Goal: Information Seeking & Learning: Learn about a topic

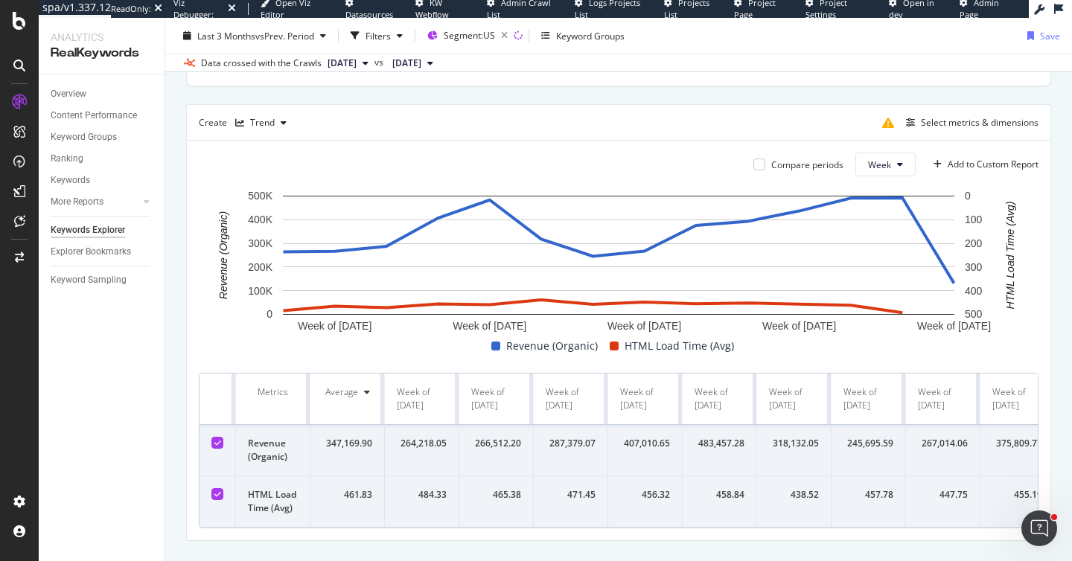
scroll to position [378, 0]
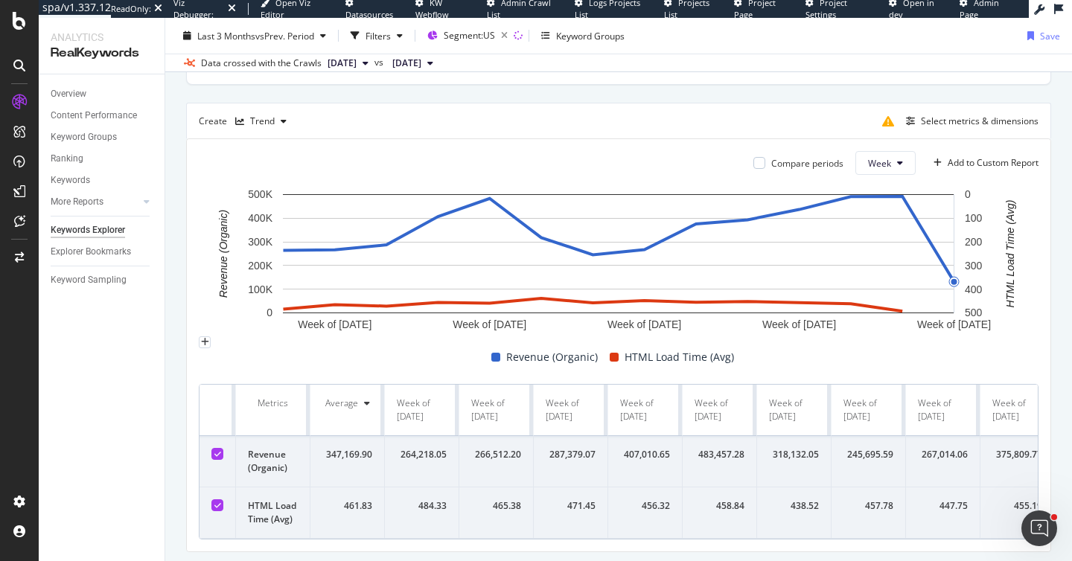
click at [1060, 280] on div "By URL Top Charts Clicks By plp-optimisation Level 1 By: plp-optimisation Level…" at bounding box center [618, 167] width 907 height 873
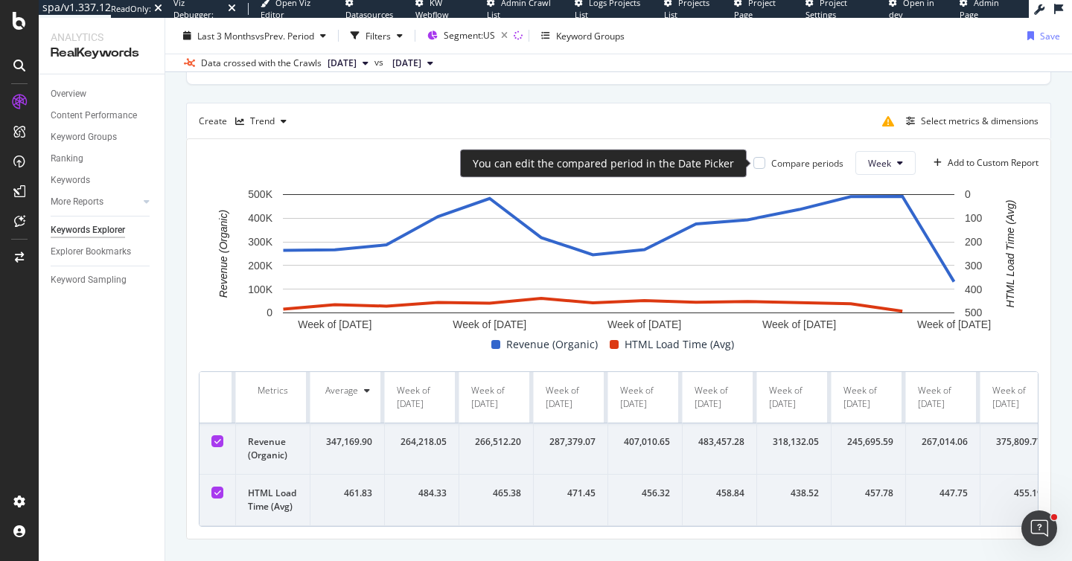
click at [797, 162] on div "Compare periods" at bounding box center [807, 163] width 72 height 13
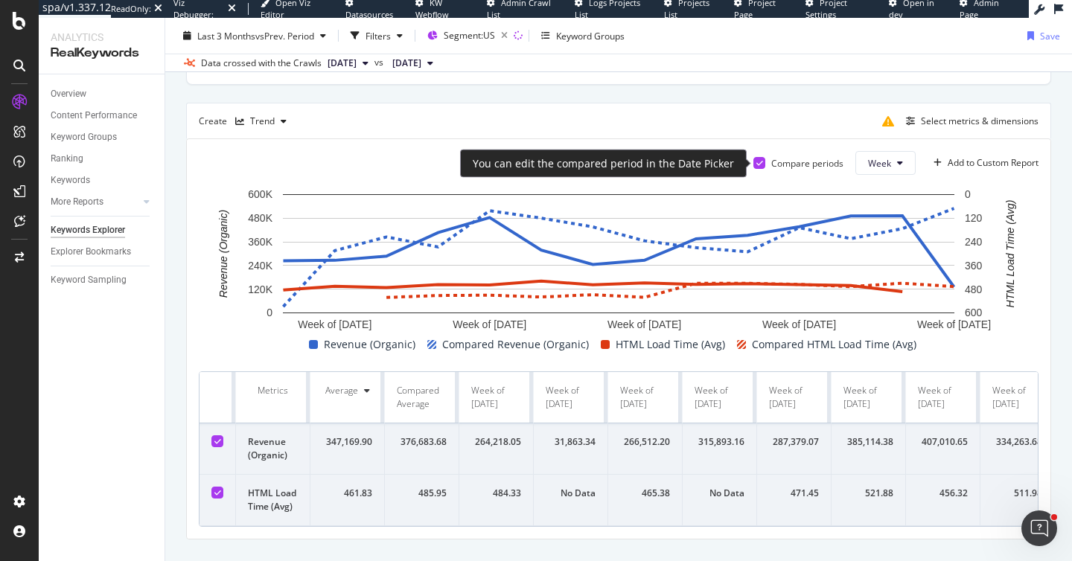
click at [764, 162] on div at bounding box center [759, 163] width 12 height 12
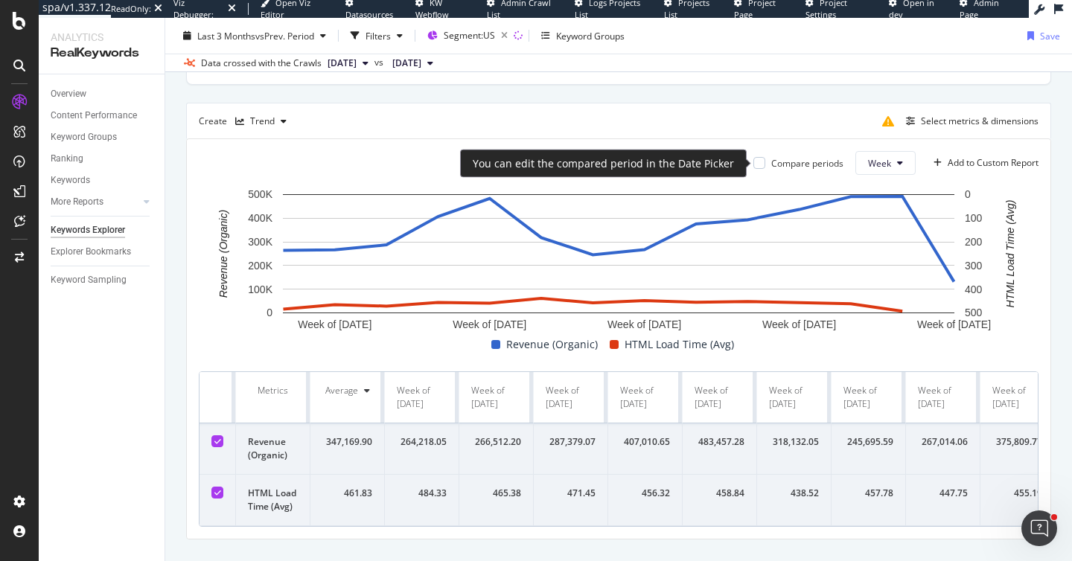
click at [765, 167] on div "Compare periods" at bounding box center [798, 163] width 90 height 13
click at [759, 162] on div at bounding box center [759, 163] width 12 height 12
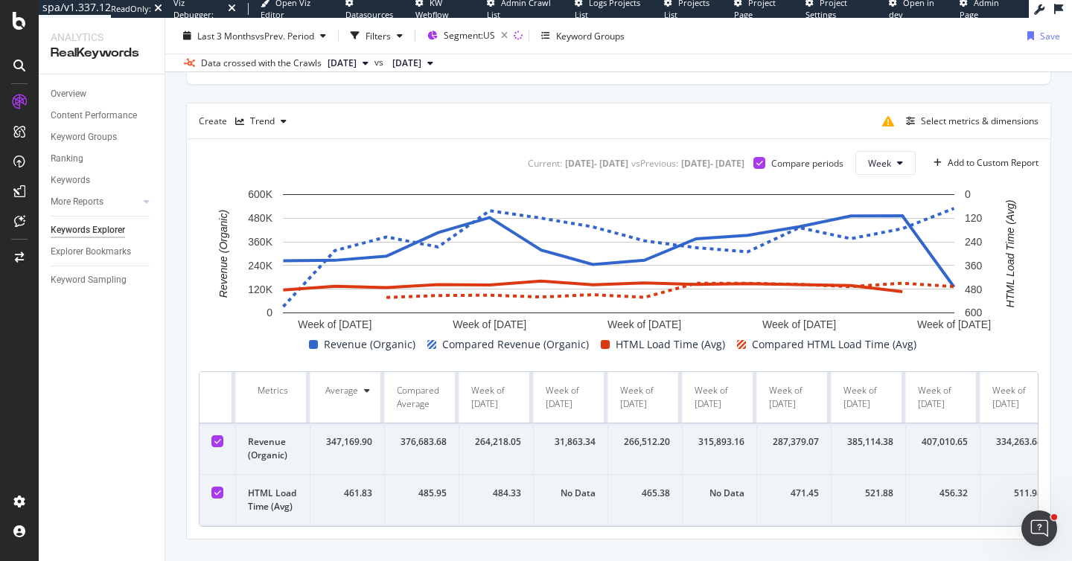
drag, startPoint x: 399, startPoint y: 162, endPoint x: 564, endPoint y: 169, distance: 164.7
click at [564, 170] on div "Current: 2025 Jun. 2nd - 2025 Sep. 1st vs Previous : 2025 Mar. 2nd - 2025 Jun. …" at bounding box center [684, 163] width 319 height 24
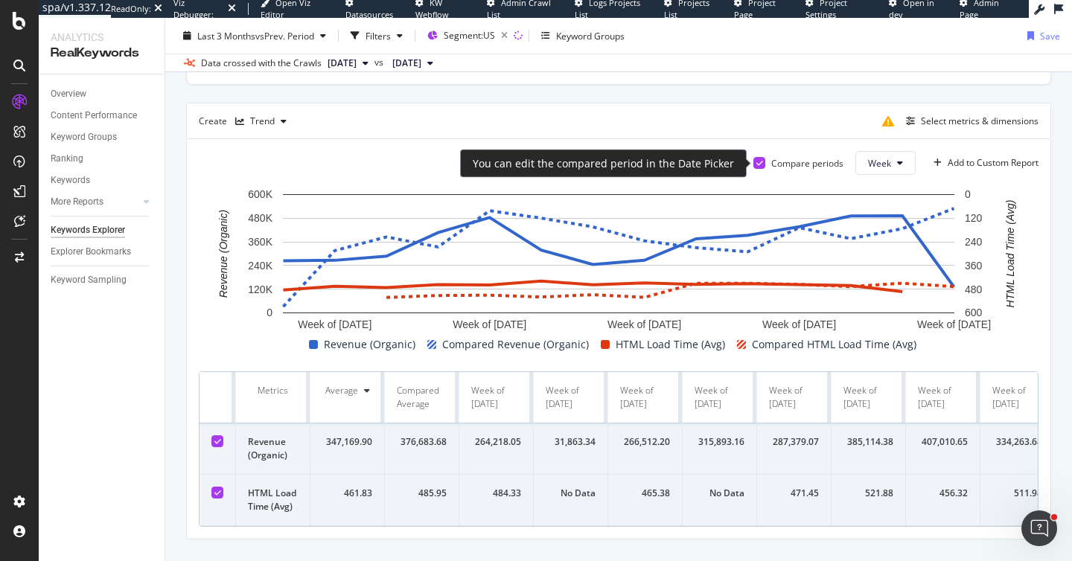
click at [760, 160] on icon at bounding box center [759, 162] width 7 height 7
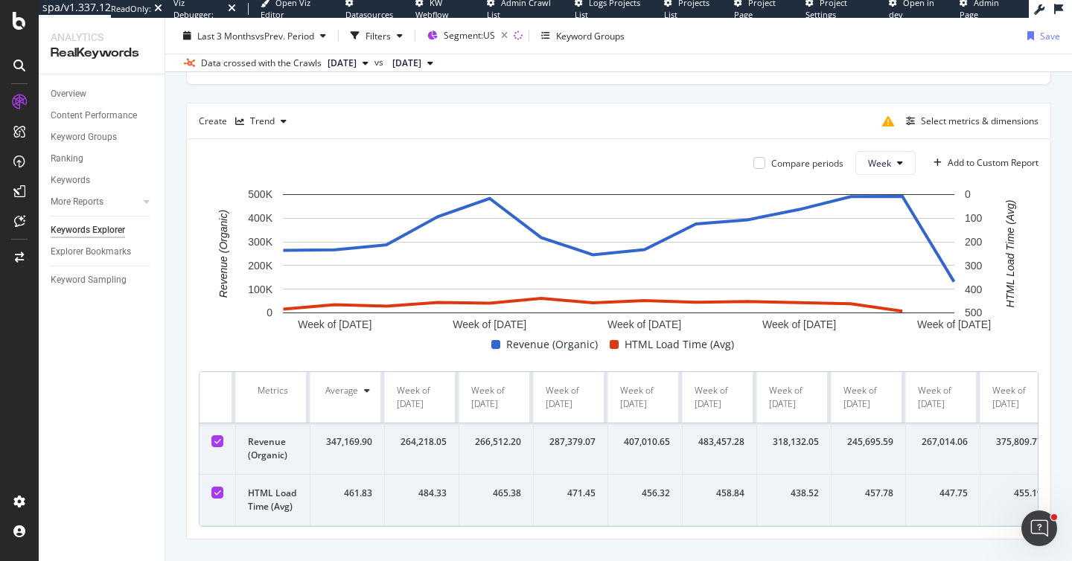
click at [769, 97] on div "Top Charts Clicks By plp-optimisation Level 1 By: plp-optimisation Level 1 Hold…" at bounding box center [618, 156] width 865 height 765
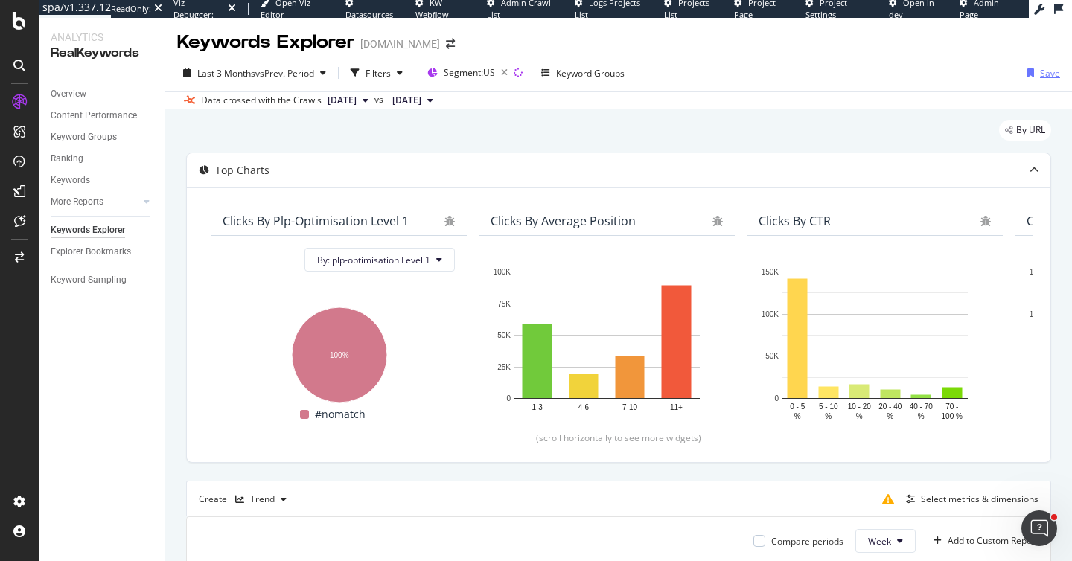
click at [1043, 74] on div "Save" at bounding box center [1050, 73] width 20 height 13
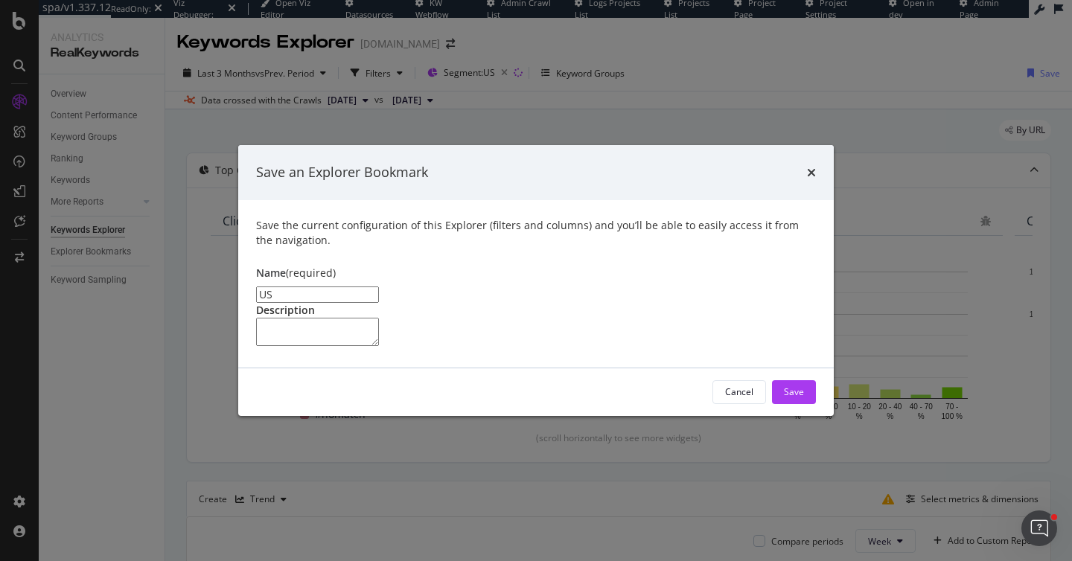
type input "U"
type input "H"
click at [745, 403] on div "Cancel" at bounding box center [739, 392] width 28 height 21
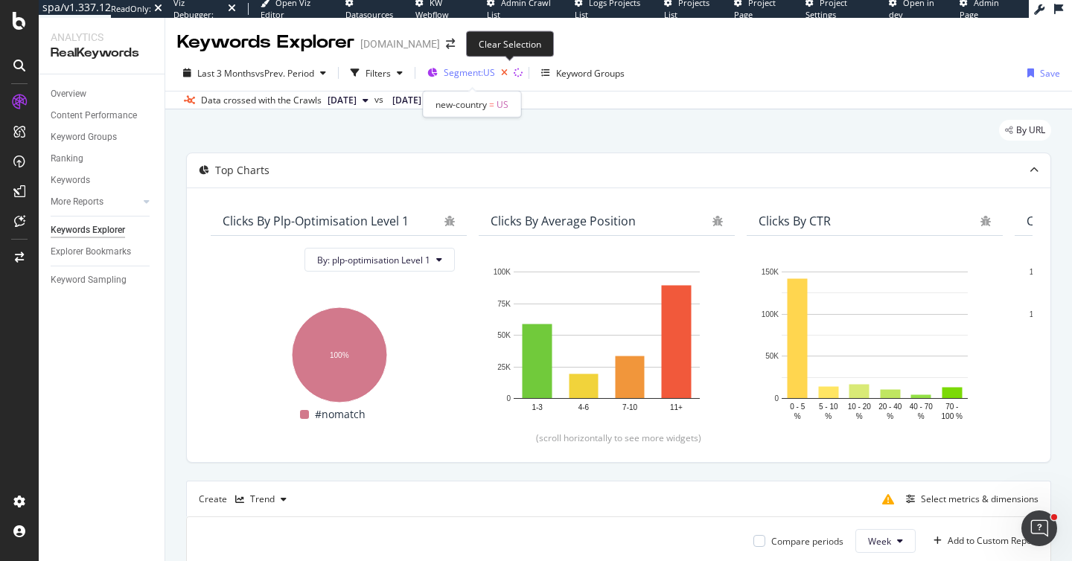
click at [510, 73] on icon "button" at bounding box center [504, 73] width 19 height 21
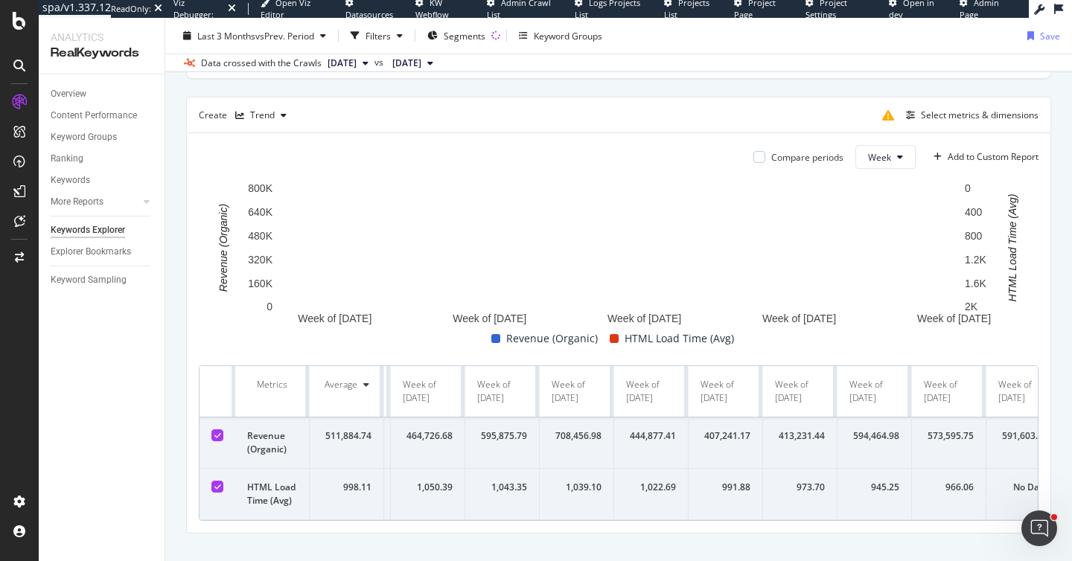
scroll to position [0, 389]
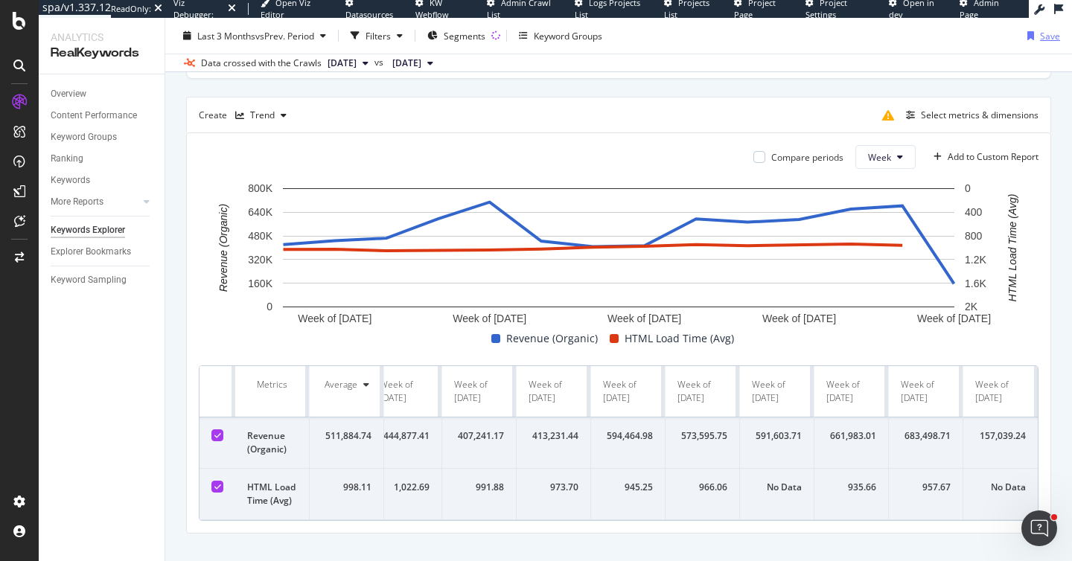
click at [1040, 39] on div "Save" at bounding box center [1050, 35] width 20 height 13
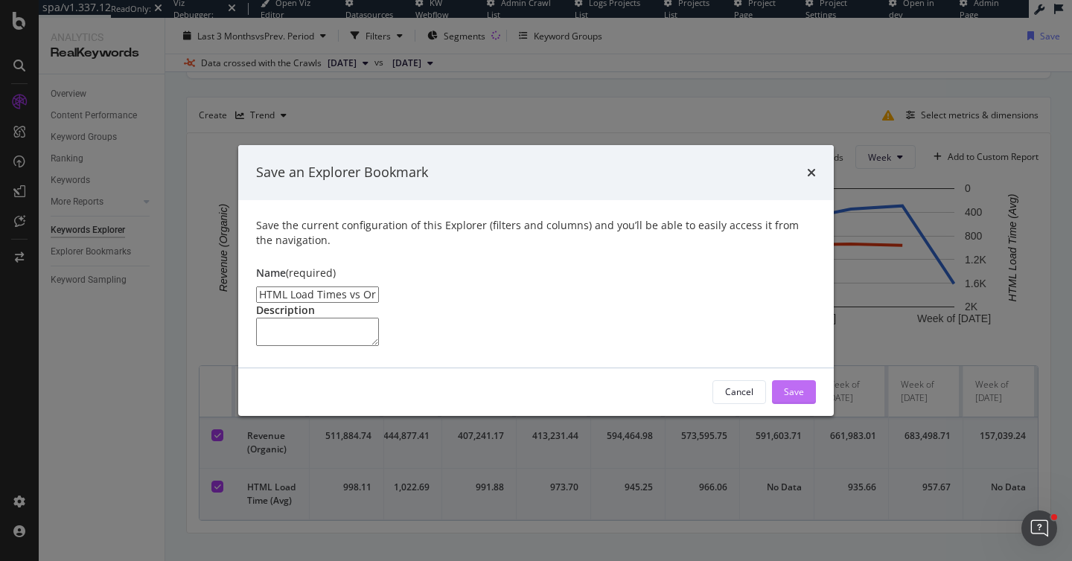
type input "HTML Load Times vs Organic Revenue Trend"
click at [797, 398] on div "Save" at bounding box center [794, 392] width 20 height 13
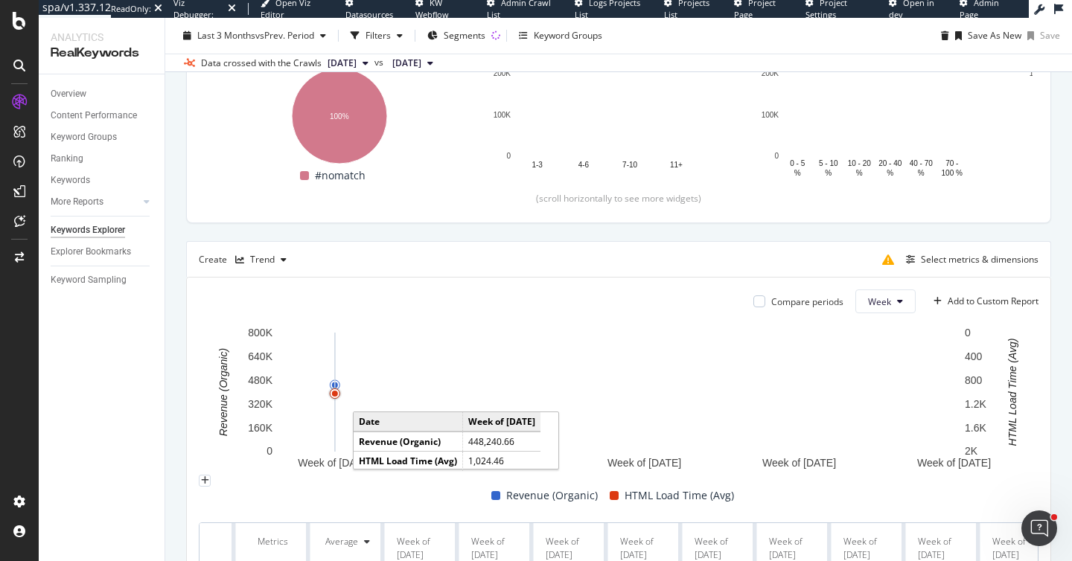
scroll to position [51, 0]
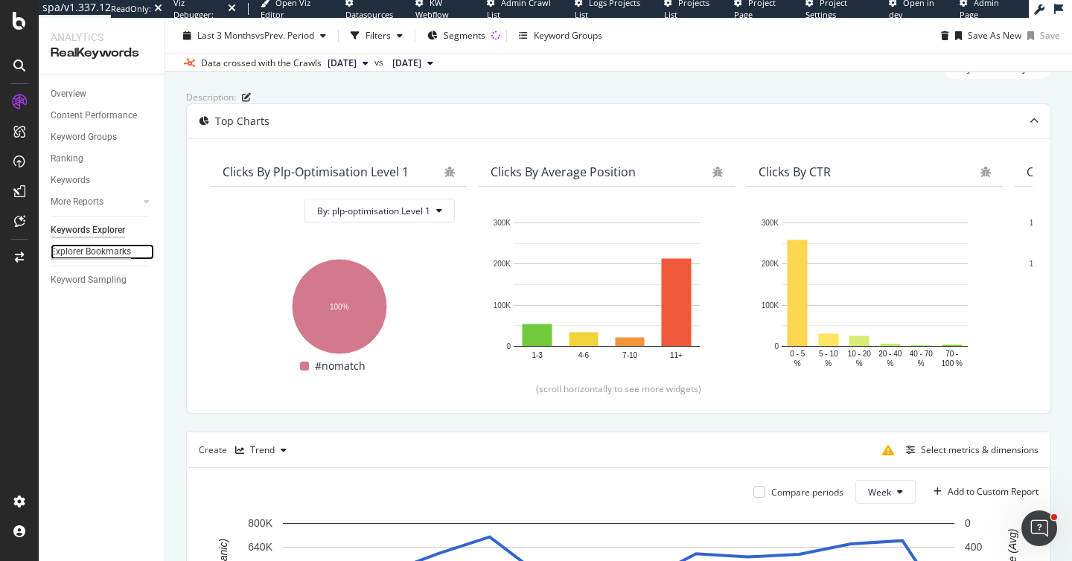
click at [106, 249] on div "Explorer Bookmarks" at bounding box center [91, 252] width 80 height 16
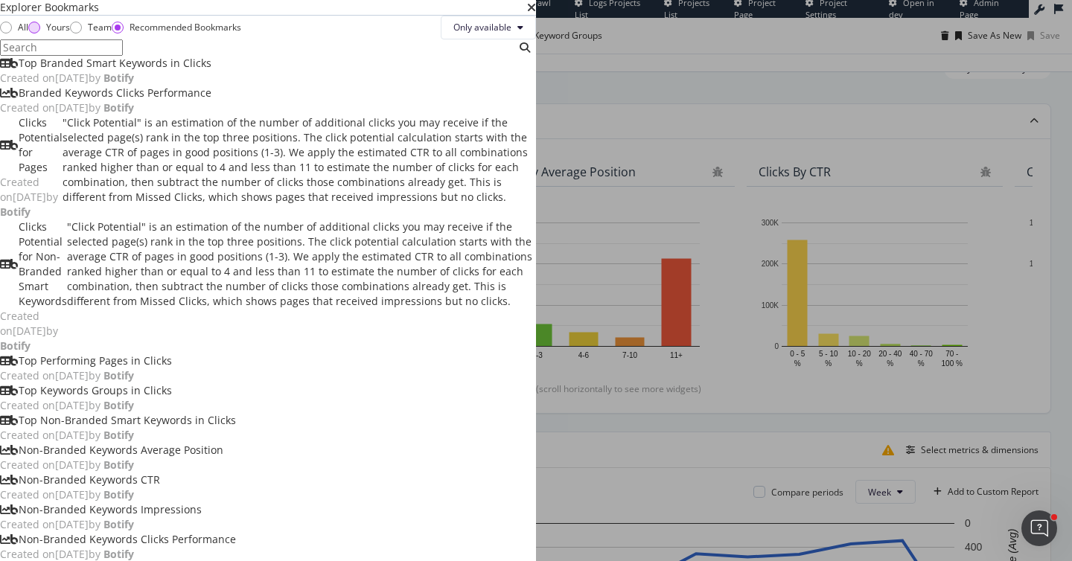
click at [40, 34] on div "Yours" at bounding box center [34, 28] width 12 height 12
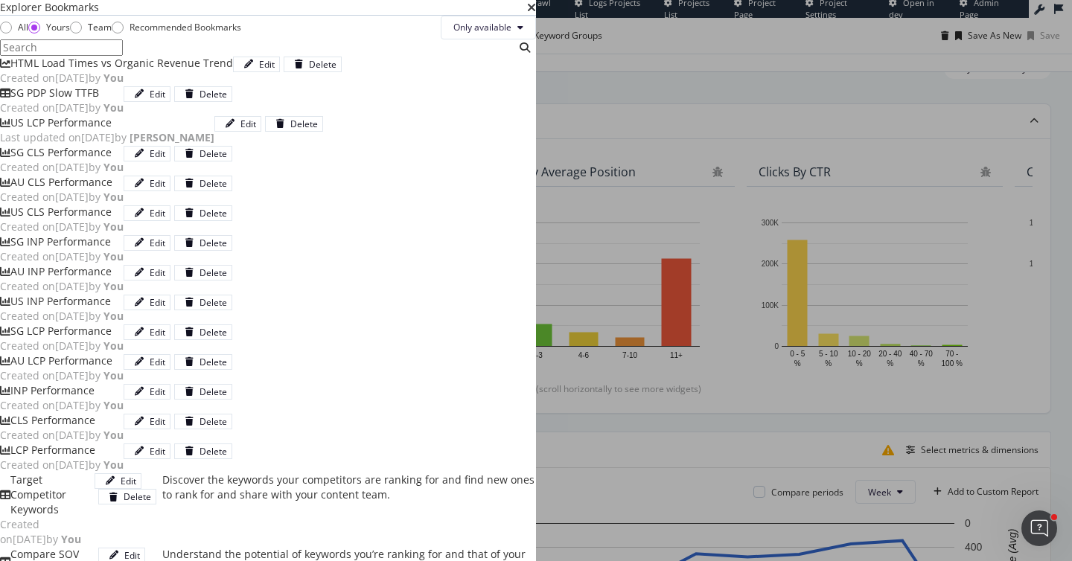
click at [233, 71] on div "HTML Load Times vs Organic Revenue Trend" at bounding box center [121, 63] width 223 height 15
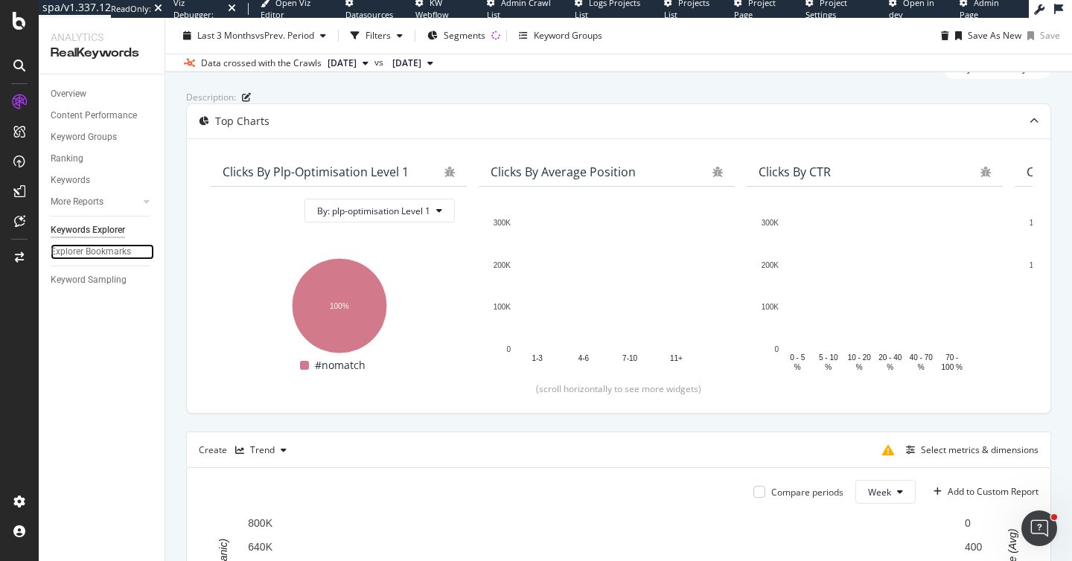
scroll to position [0, 0]
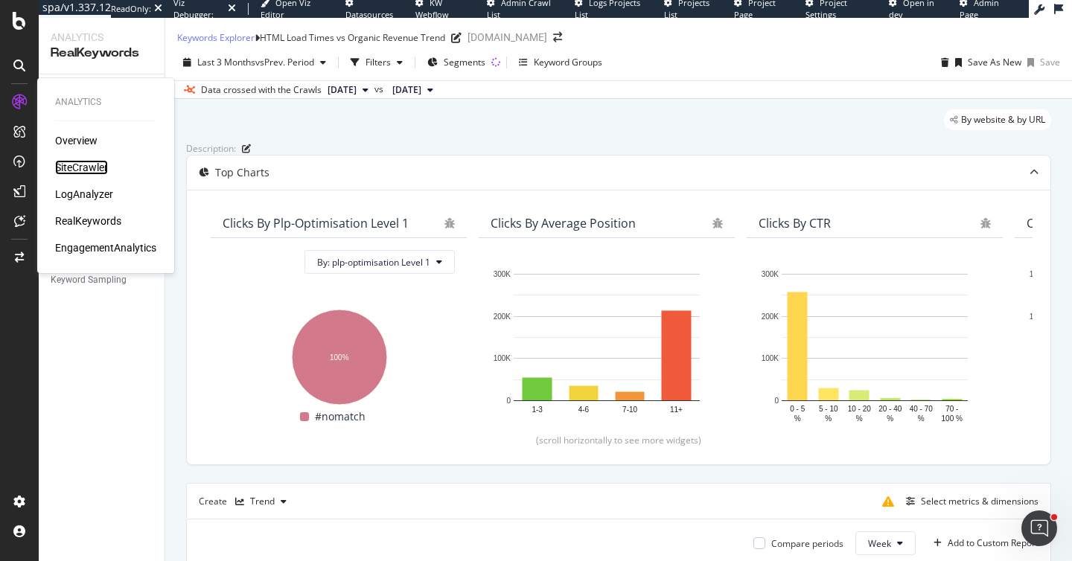
click at [82, 174] on div "SiteCrawler" at bounding box center [81, 167] width 53 height 15
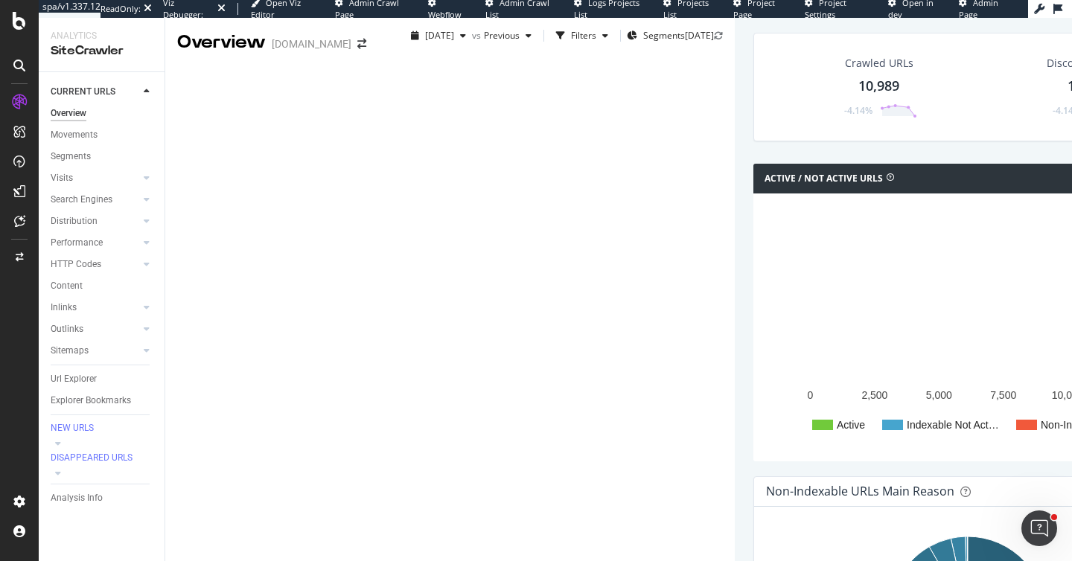
scroll to position [1069, 0]
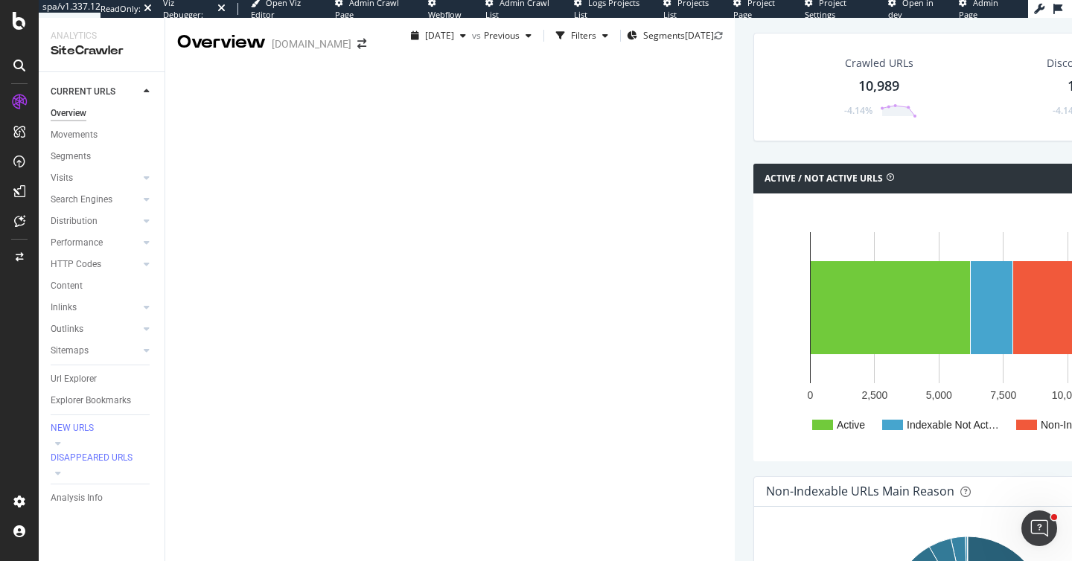
click at [714, 36] on icon at bounding box center [718, 35] width 9 height 9
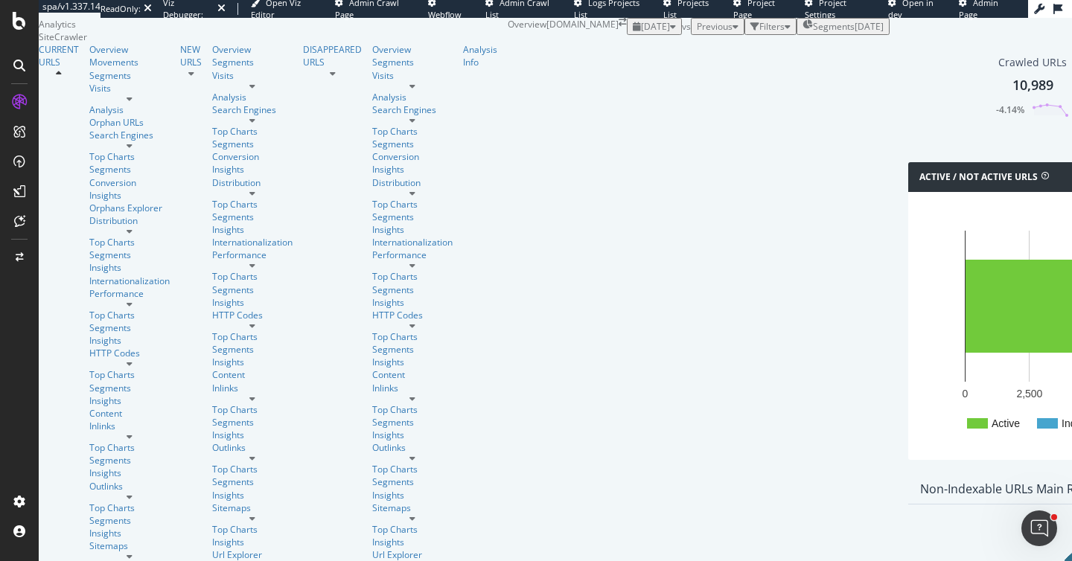
scroll to position [607, 0]
click at [813, 31] on span "Segments" at bounding box center [834, 26] width 42 height 13
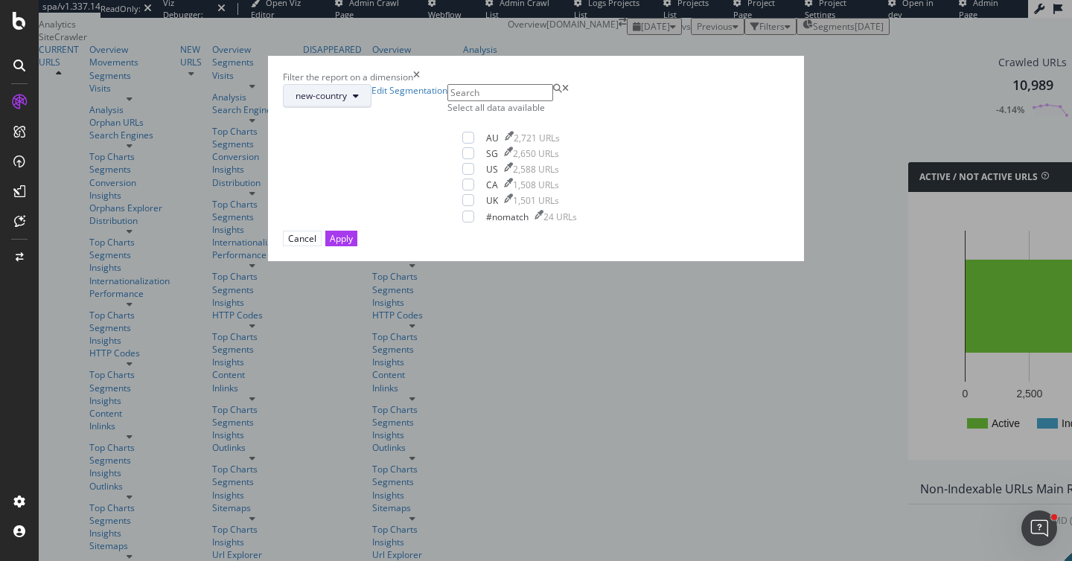
click at [372, 108] on button "new-country" at bounding box center [327, 96] width 89 height 24
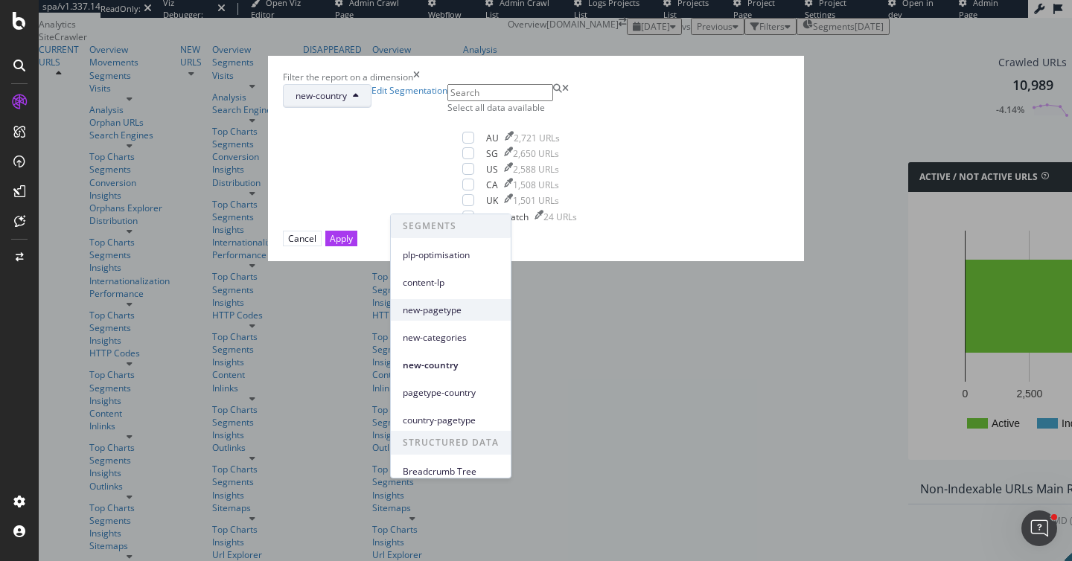
click at [440, 307] on span "new-pagetype" at bounding box center [451, 310] width 96 height 13
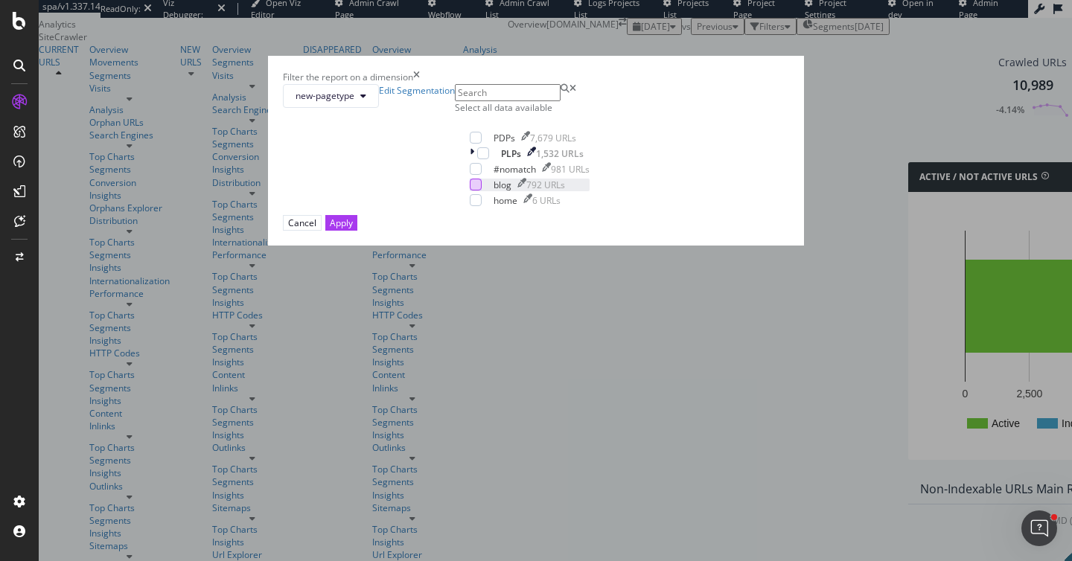
click at [470, 191] on div "modal" at bounding box center [476, 185] width 12 height 12
click at [353, 229] on div "Apply" at bounding box center [341, 223] width 23 height 13
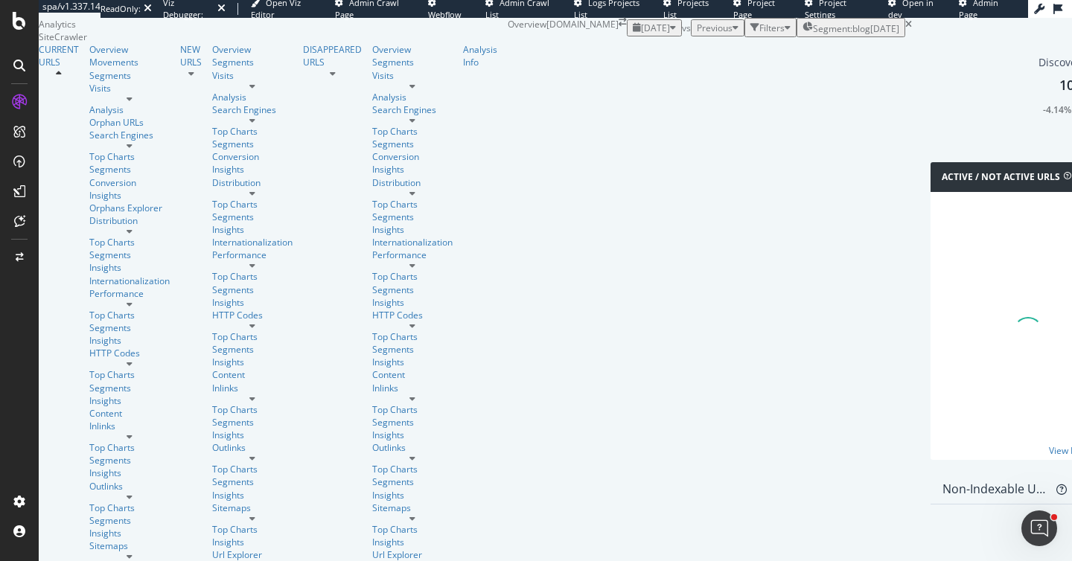
click at [803, 35] on div "Segment: blog 2025-09-04" at bounding box center [851, 27] width 97 height 15
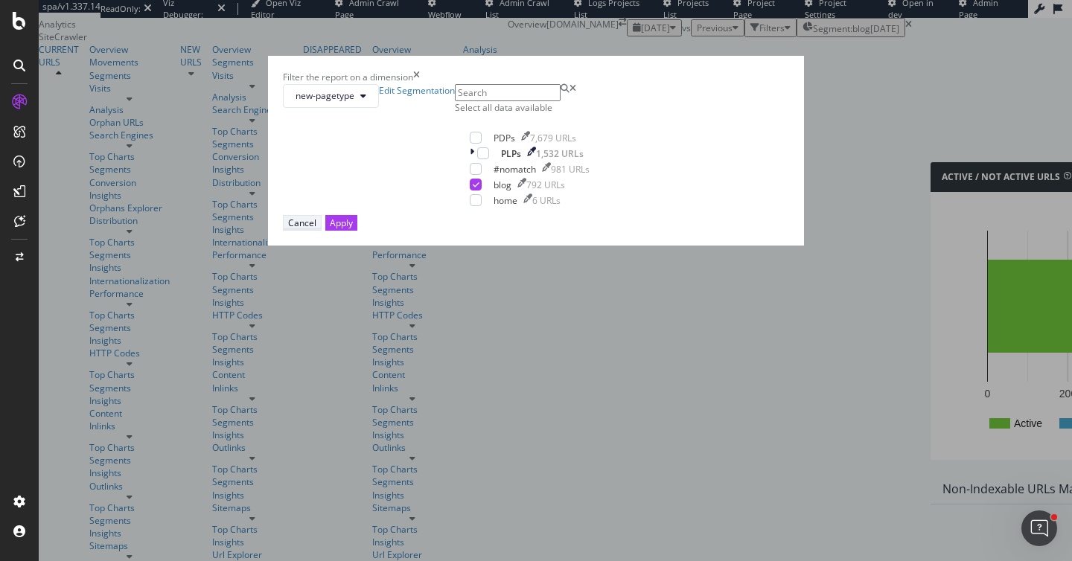
click at [316, 229] on div "Cancel" at bounding box center [302, 223] width 28 height 13
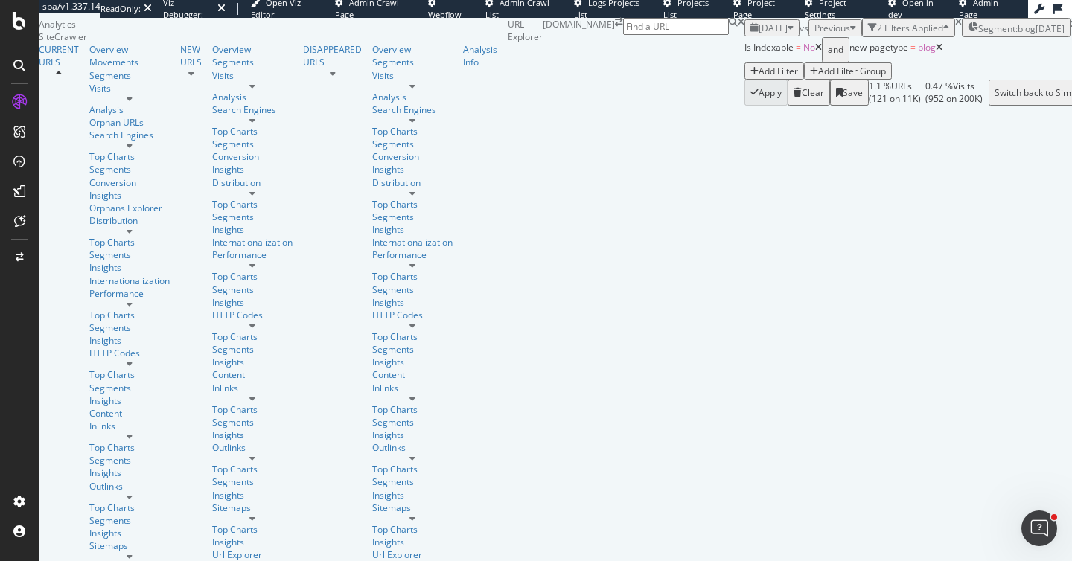
scroll to position [25, 0]
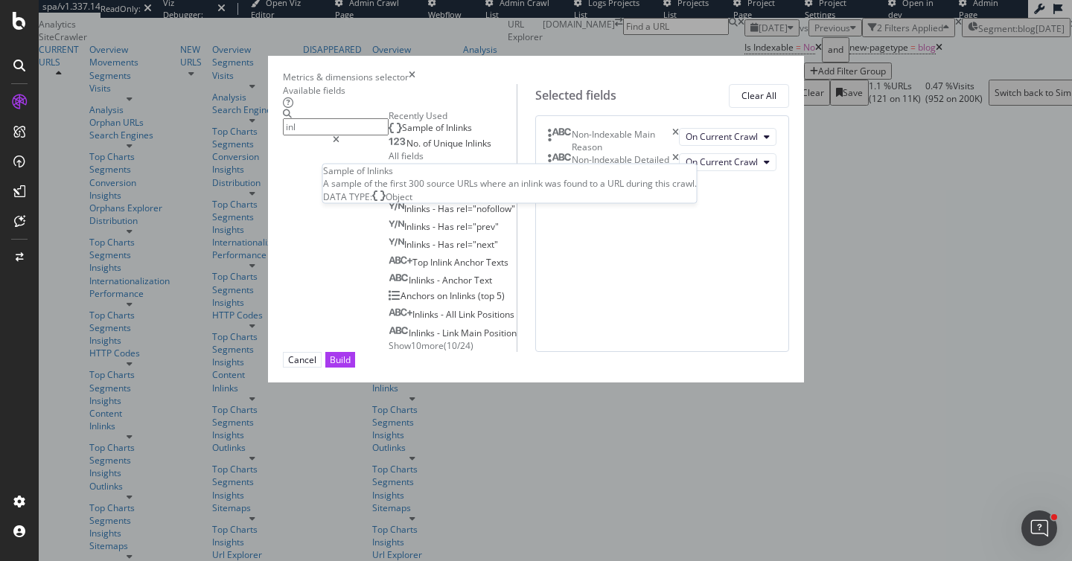
type input "inl"
click at [389, 150] on div "No. of Unique Inlinks" at bounding box center [440, 144] width 103 height 12
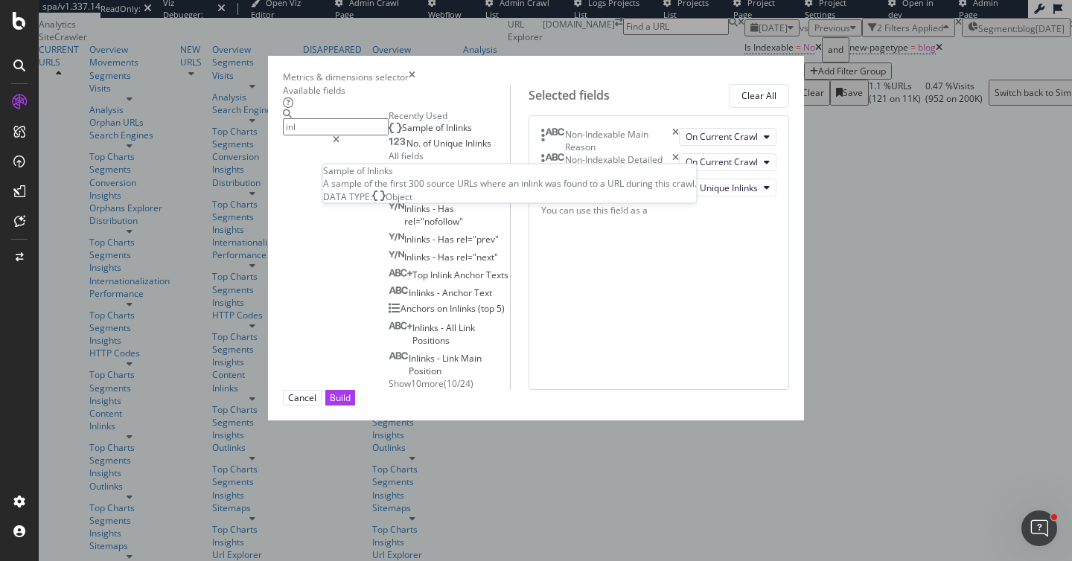
click at [389, 134] on div "Sample of Inlinks" at bounding box center [430, 128] width 83 height 12
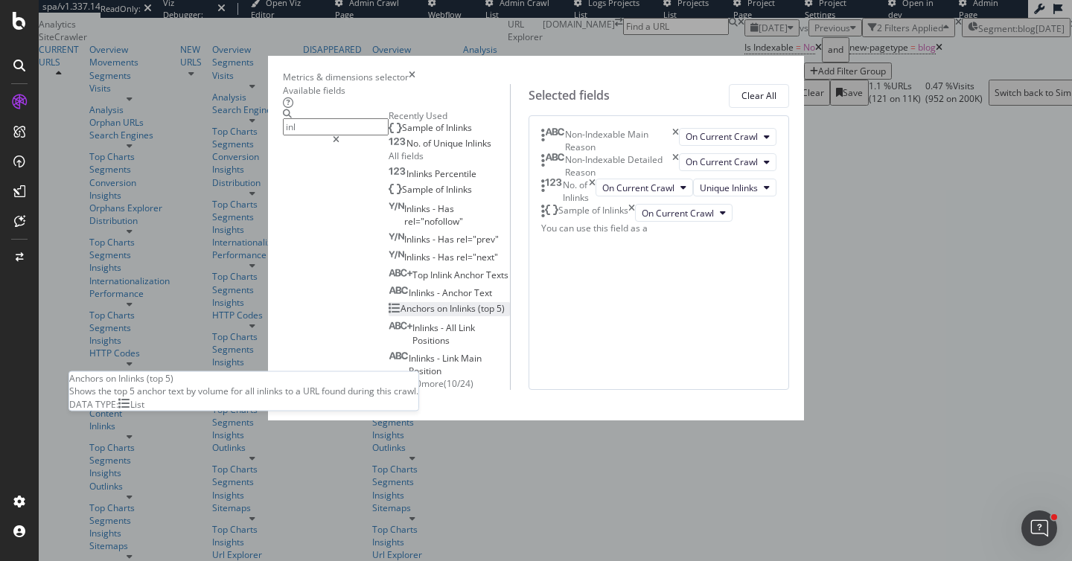
scroll to position [13, 0]
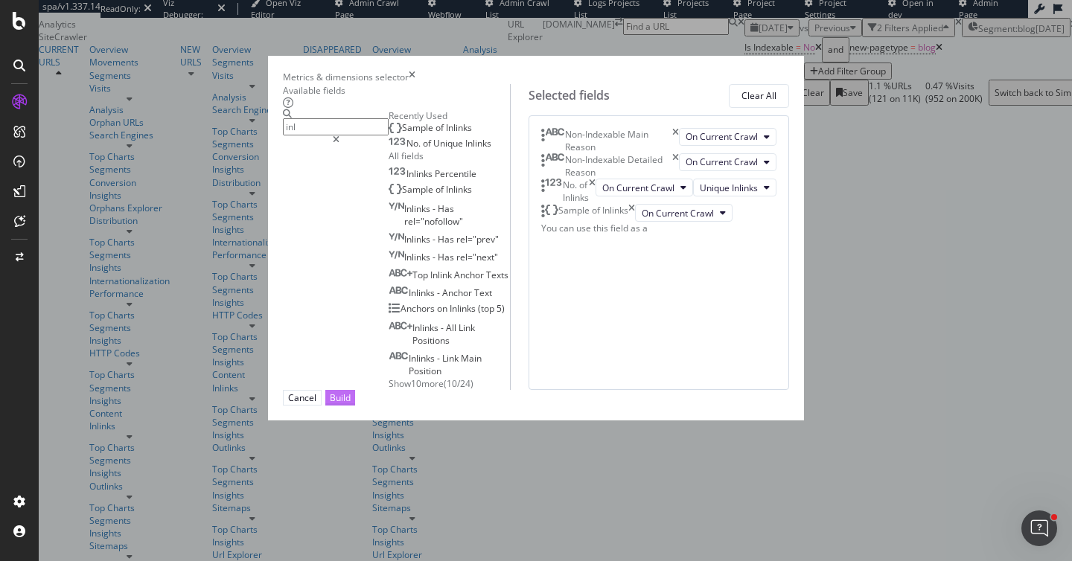
click at [351, 404] on div "Build" at bounding box center [340, 398] width 21 height 13
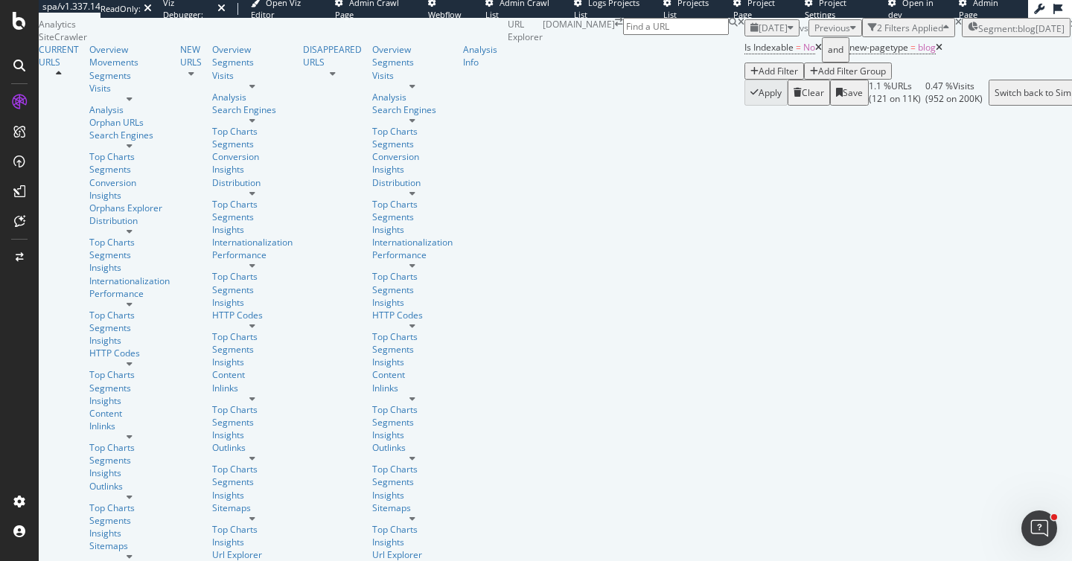
scroll to position [6366, 0]
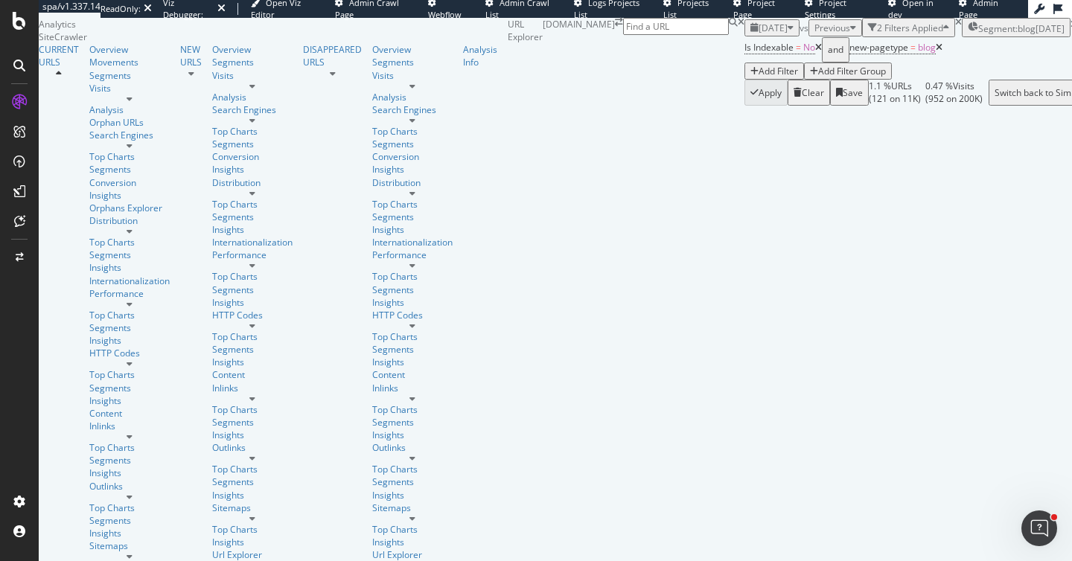
scroll to position [4536, 0]
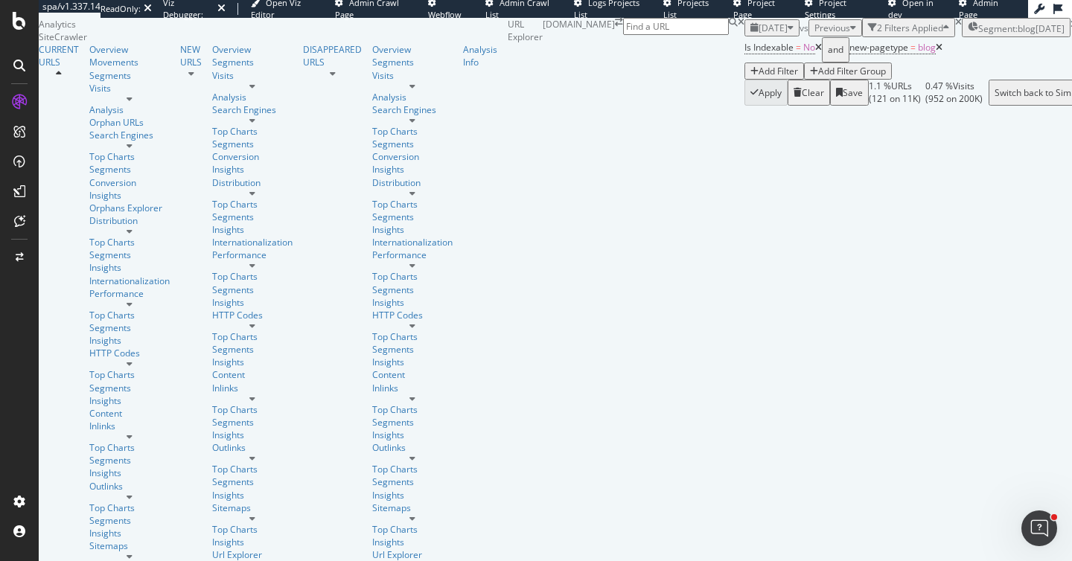
click at [463, 68] on div "Analysis Info" at bounding box center [480, 55] width 34 height 25
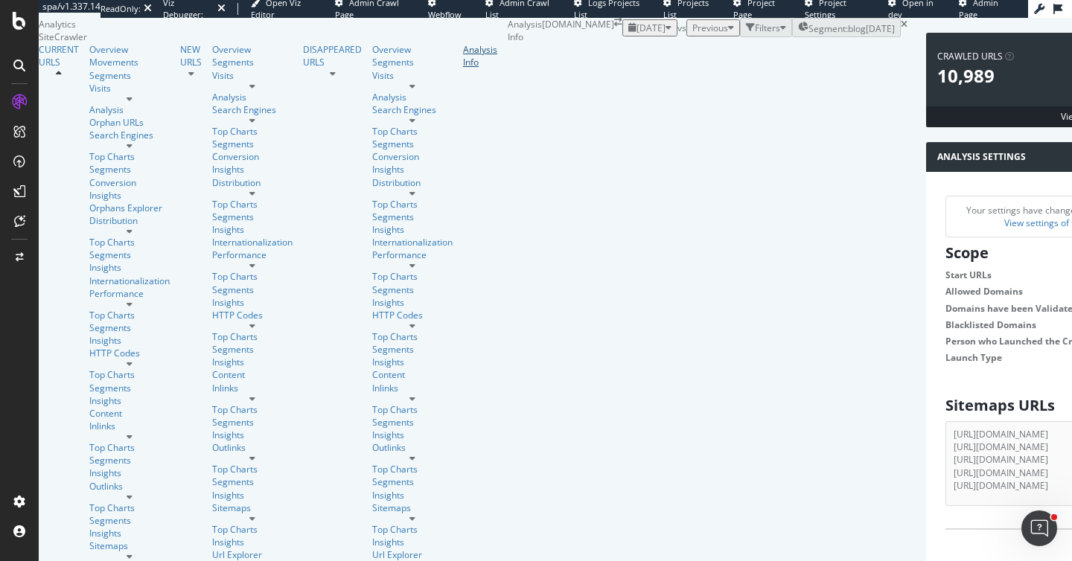
scroll to position [818, 0]
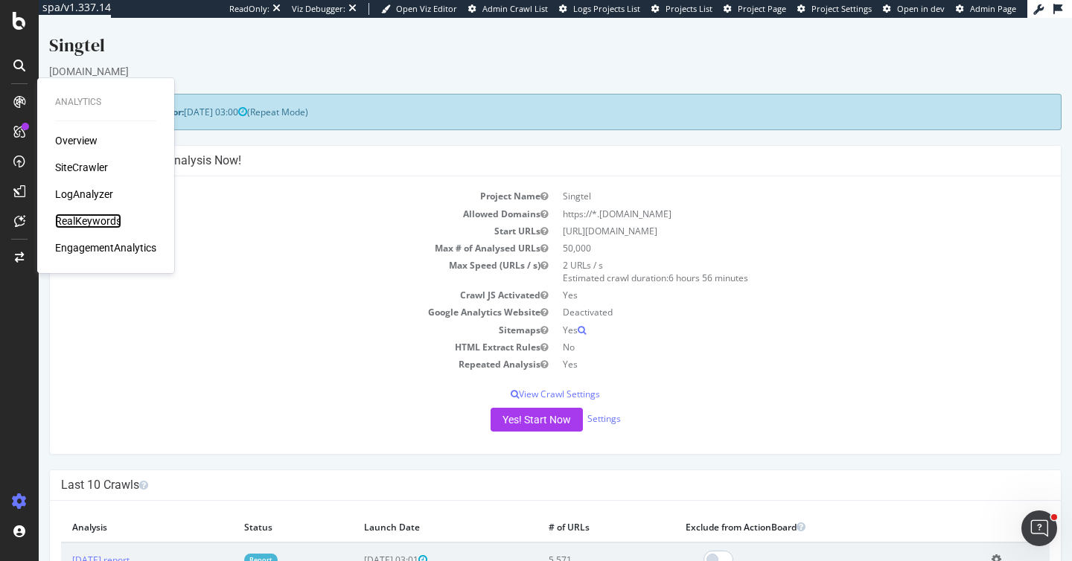
click at [98, 220] on div "RealKeywords" at bounding box center [88, 221] width 66 height 15
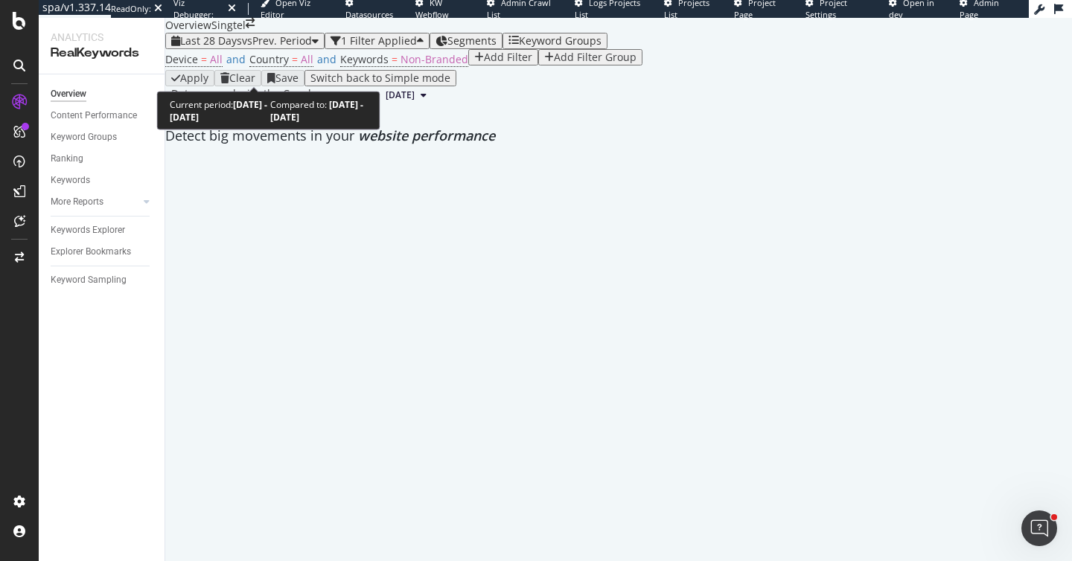
click at [307, 47] on div "Last 28 Days vs Prev. Period" at bounding box center [244, 41] width 147 height 12
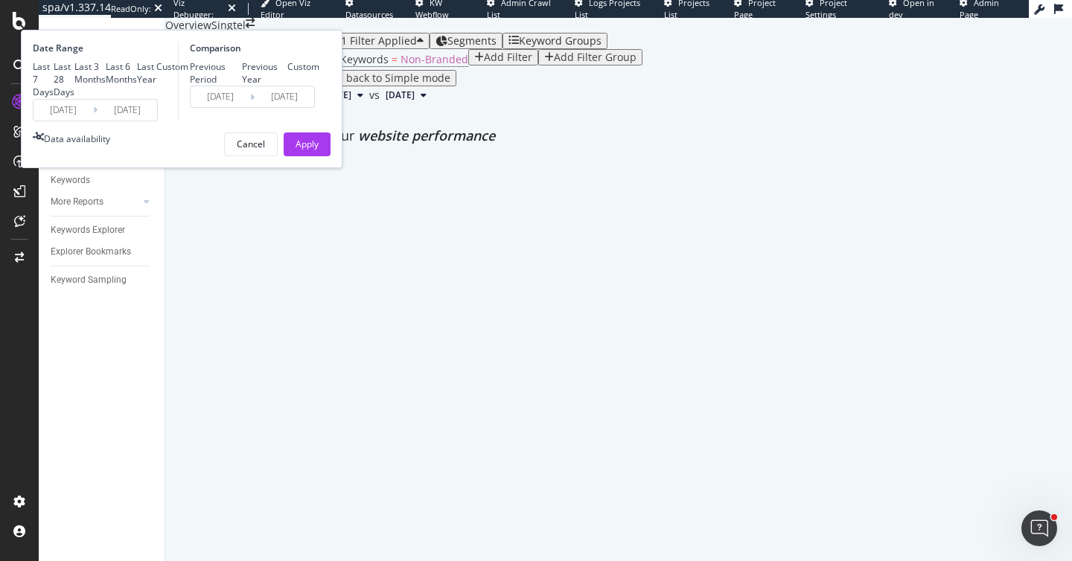
click at [93, 121] on input "2025/08/08" at bounding box center [64, 110] width 60 height 21
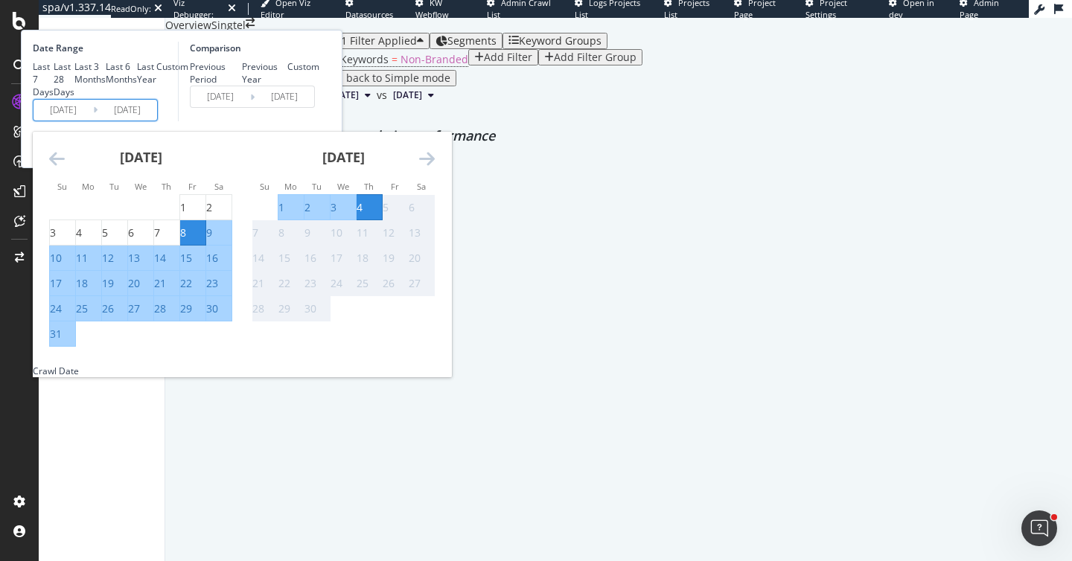
click at [230, 195] on div "August 2025" at bounding box center [140, 163] width 183 height 63
click at [65, 168] on icon "Move backward to switch to the previous month." at bounding box center [57, 159] width 16 height 18
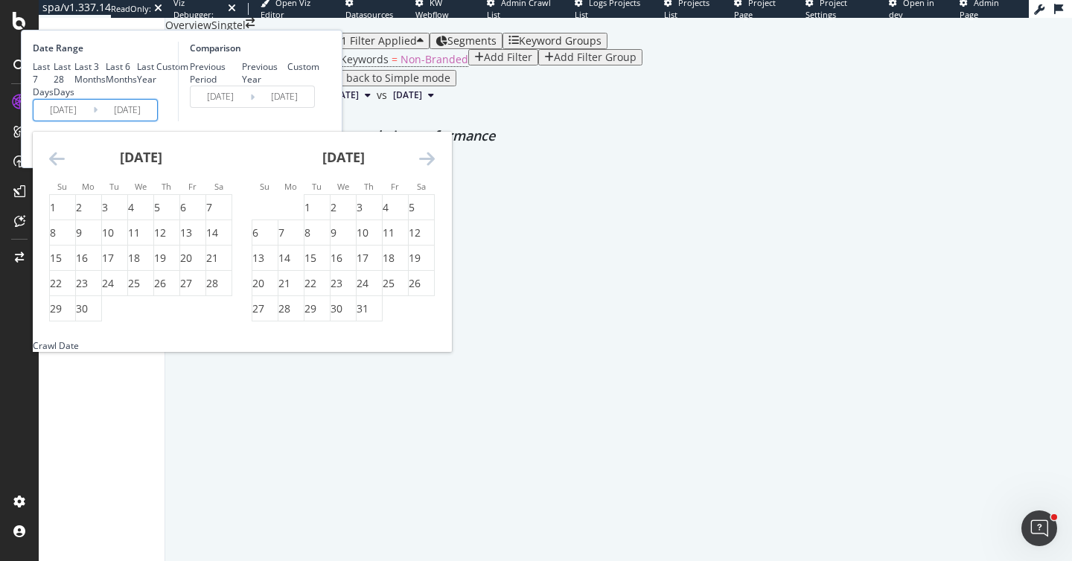
click at [65, 168] on icon "Move backward to switch to the previous month." at bounding box center [57, 159] width 16 height 18
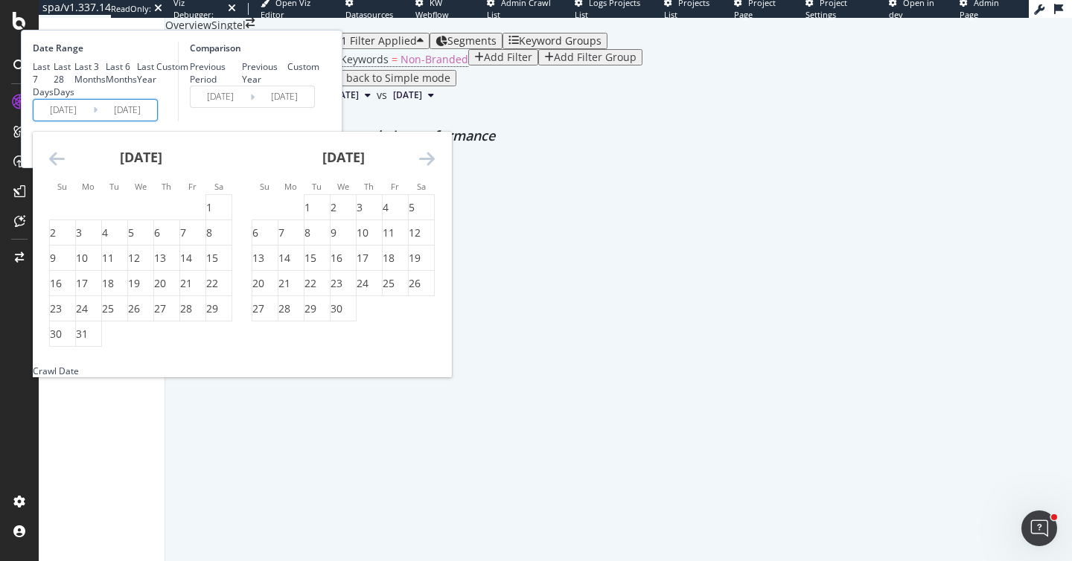
click at [65, 168] on icon "Move backward to switch to the previous month." at bounding box center [57, 159] width 16 height 18
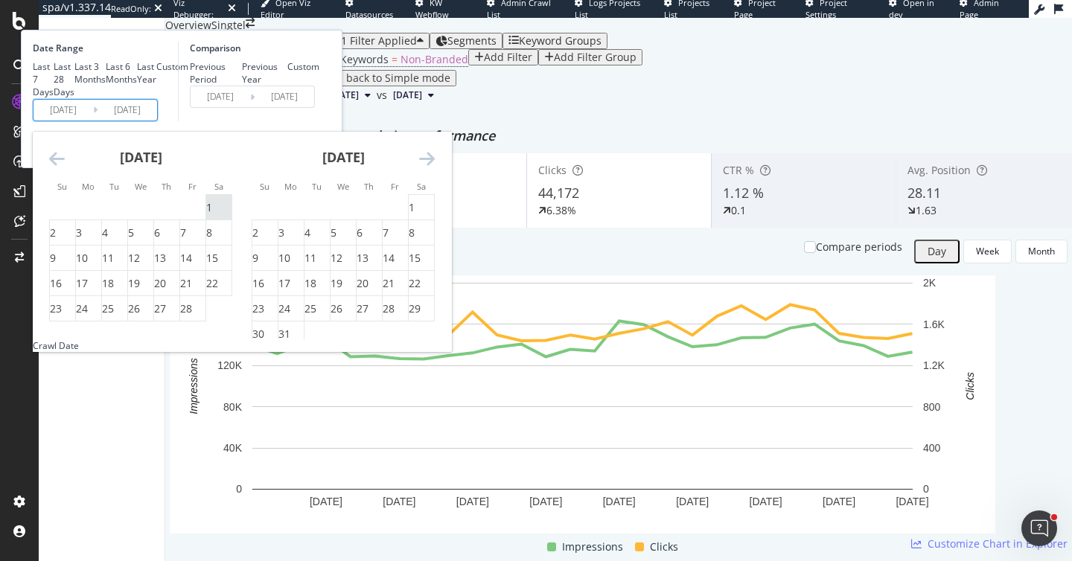
click at [212, 215] on div "1" at bounding box center [209, 207] width 6 height 15
type input "[DATE]"
type input "2024/06/30"
type input "2025/01/31"
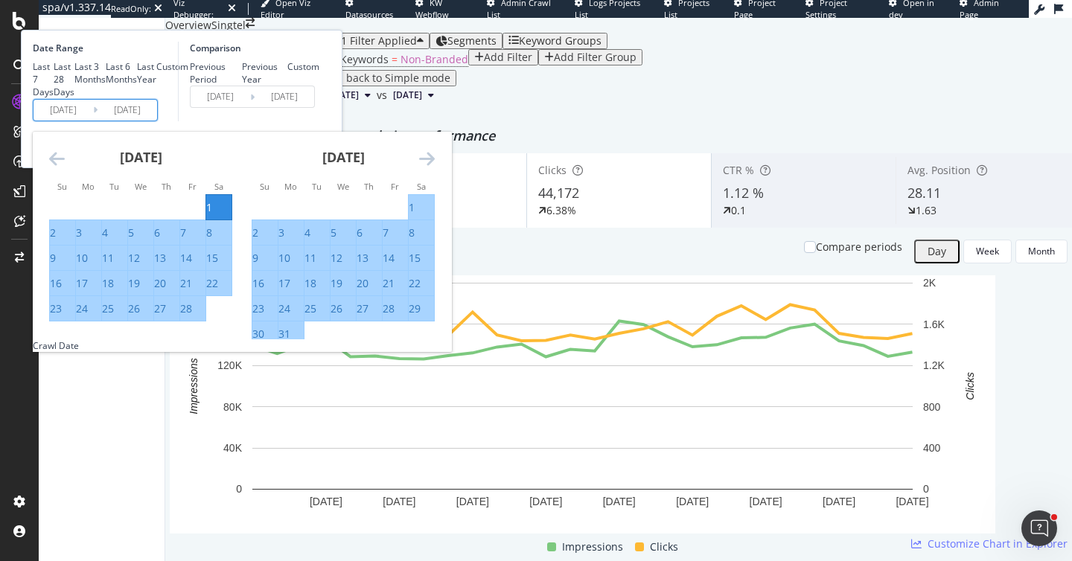
click at [435, 168] on icon "Move forward to switch to the next month." at bounding box center [427, 159] width 16 height 18
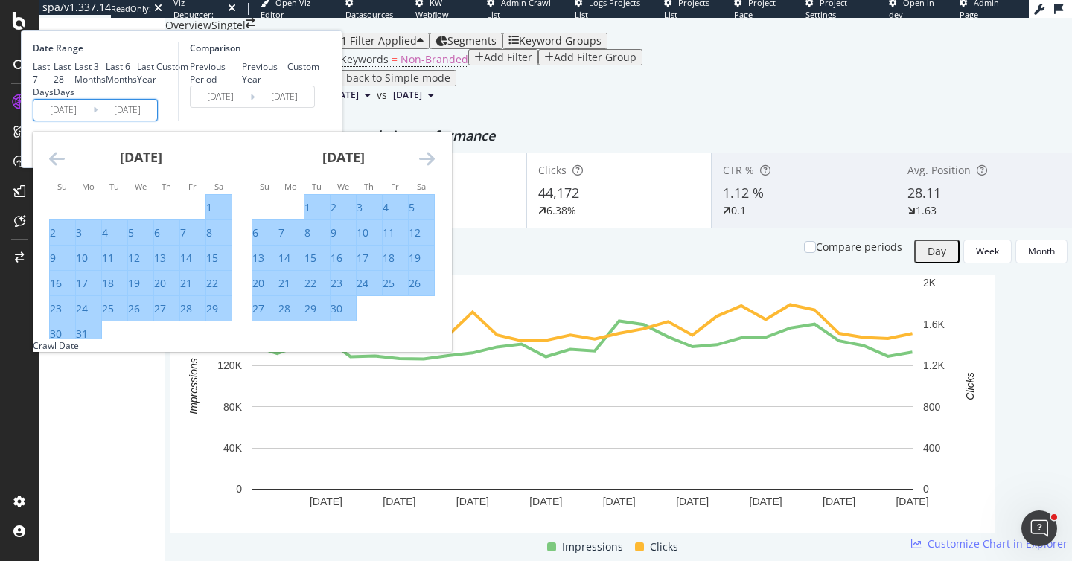
click at [435, 168] on icon "Move forward to switch to the next month." at bounding box center [427, 159] width 16 height 18
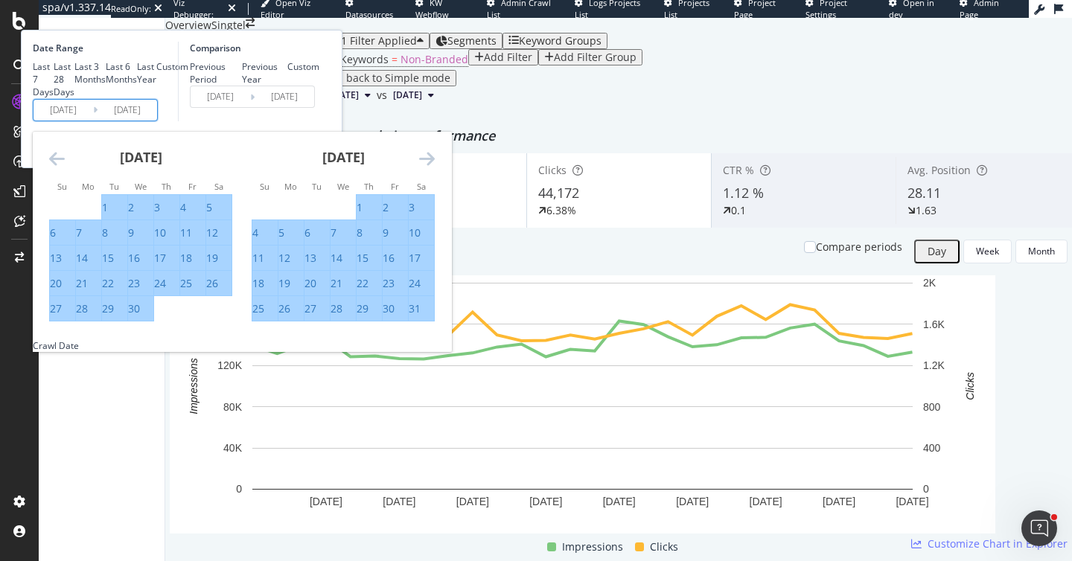
click at [435, 168] on icon "Move forward to switch to the next month." at bounding box center [427, 159] width 16 height 18
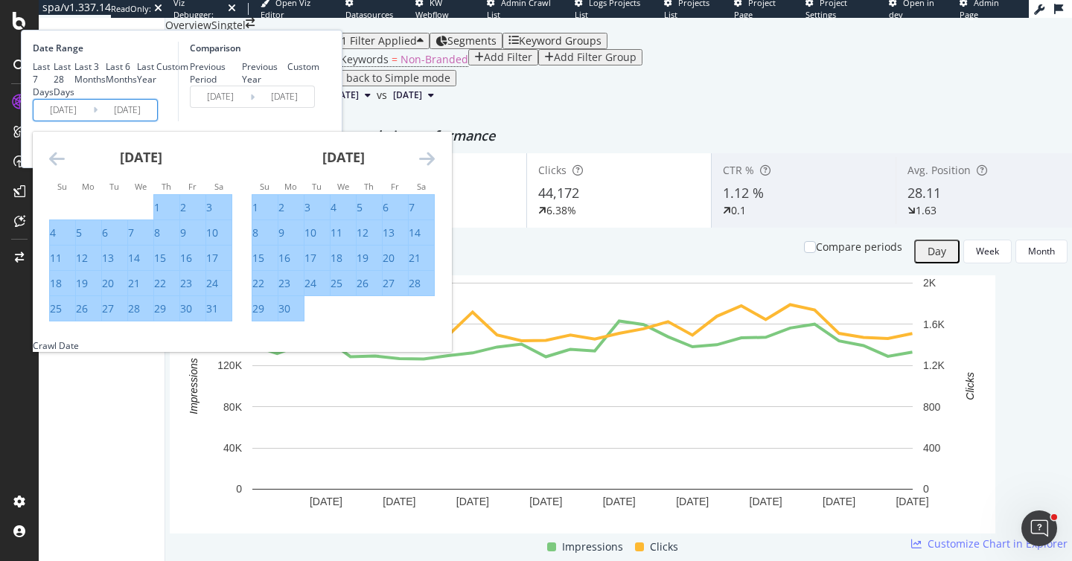
click at [435, 168] on icon "Move forward to switch to the next month." at bounding box center [427, 159] width 16 height 18
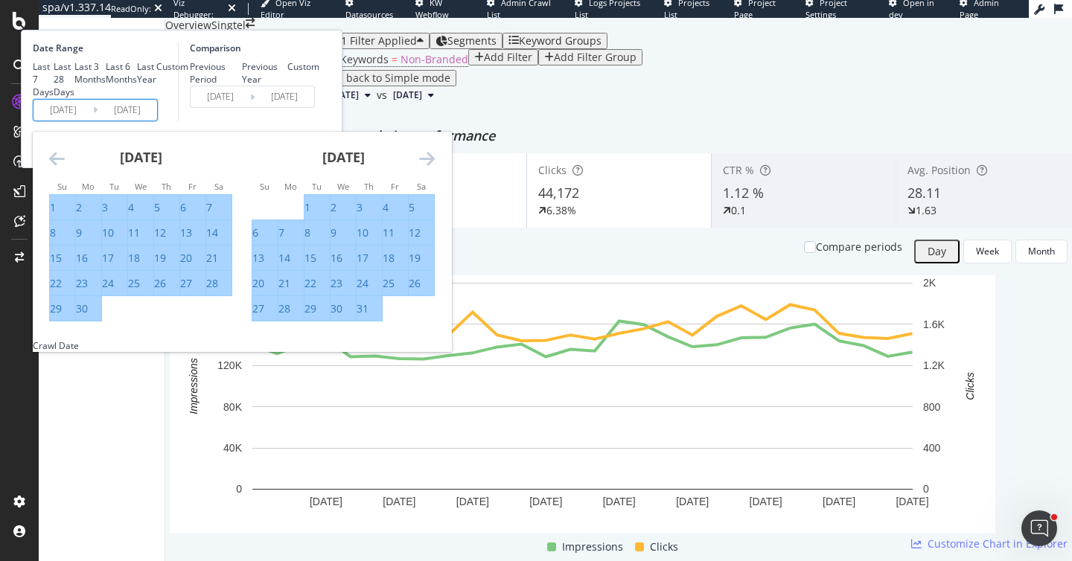
click at [382, 316] on div "31" at bounding box center [369, 309] width 25 height 15
type input "[DATE]"
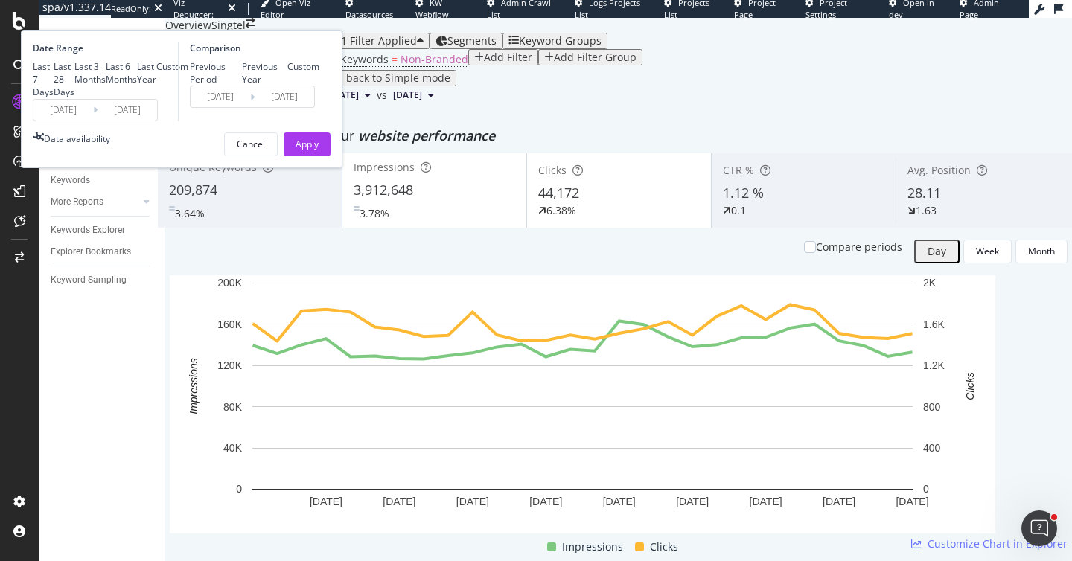
click at [288, 86] on div "Previous Year" at bounding box center [265, 72] width 46 height 25
type input "[DATE]"
click at [331, 156] on button "Apply" at bounding box center [307, 145] width 47 height 24
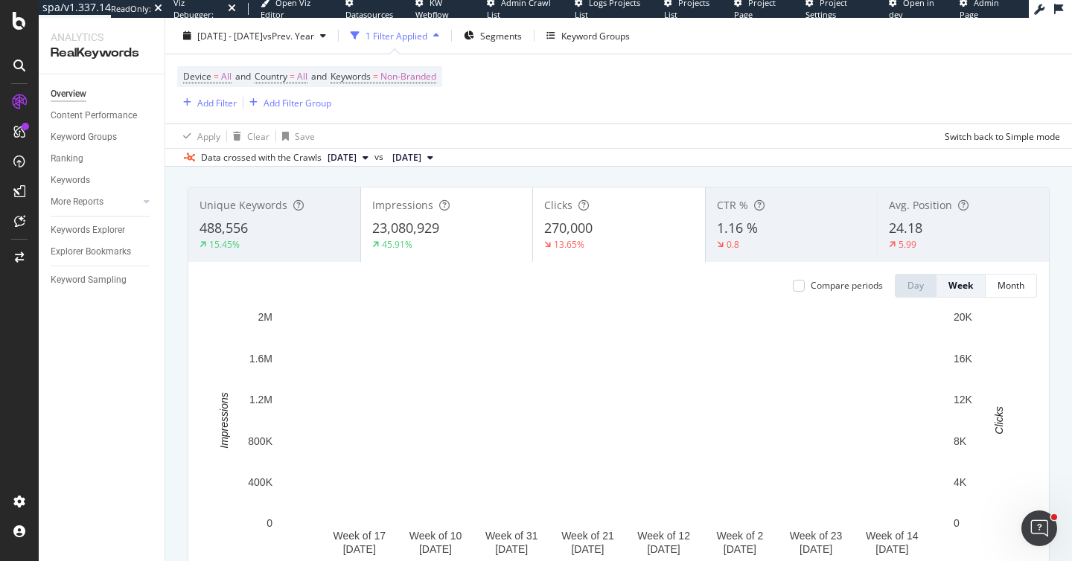
scroll to position [132, 0]
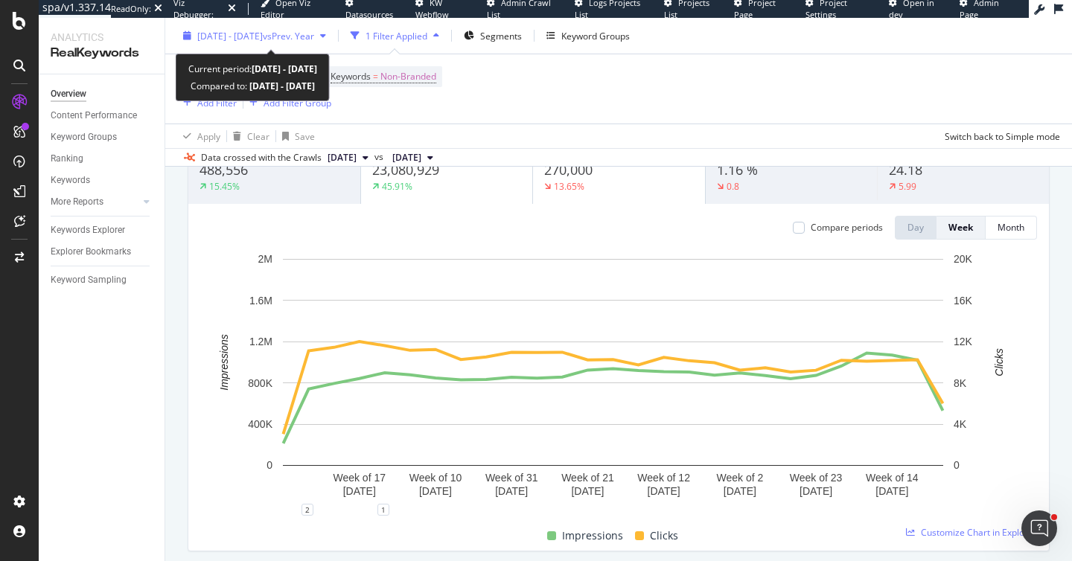
click at [297, 42] on div "[DATE] - [DATE] vs Prev. Year" at bounding box center [254, 36] width 155 height 22
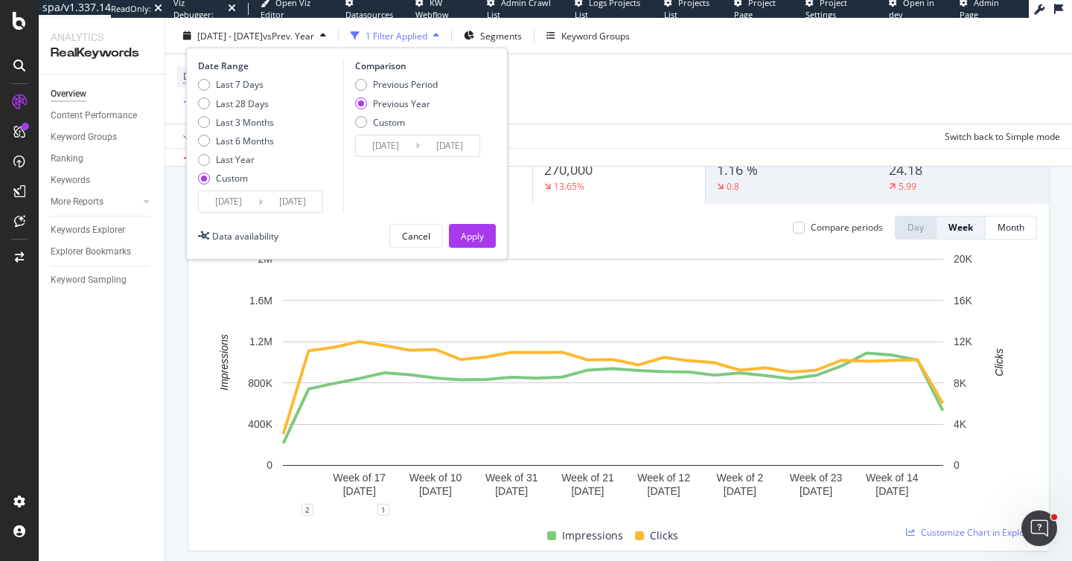
click at [292, 200] on input "[DATE]" at bounding box center [293, 201] width 60 height 21
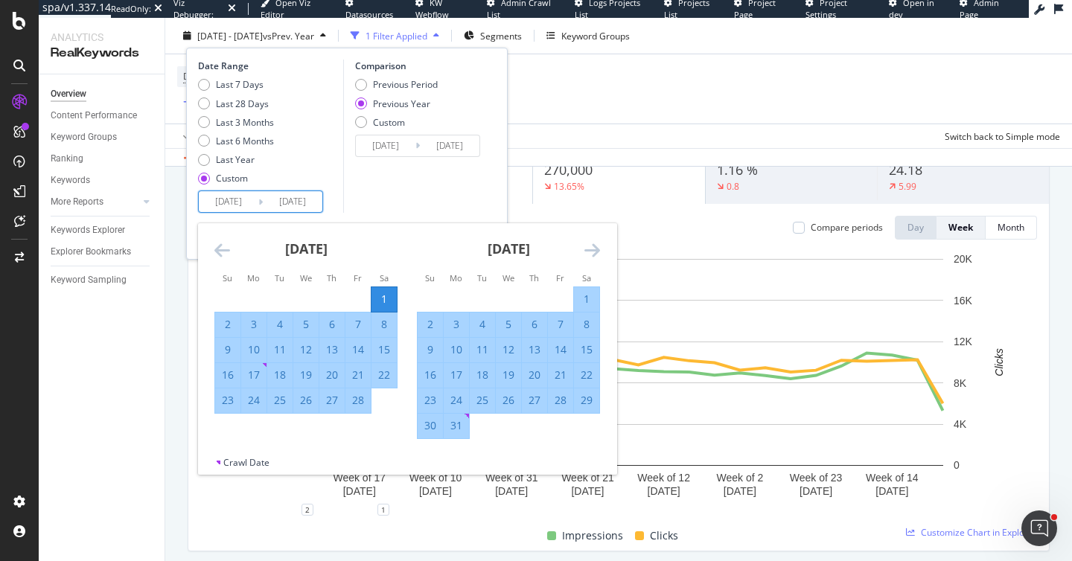
click at [586, 255] on icon "Move forward to switch to the next month." at bounding box center [592, 250] width 16 height 18
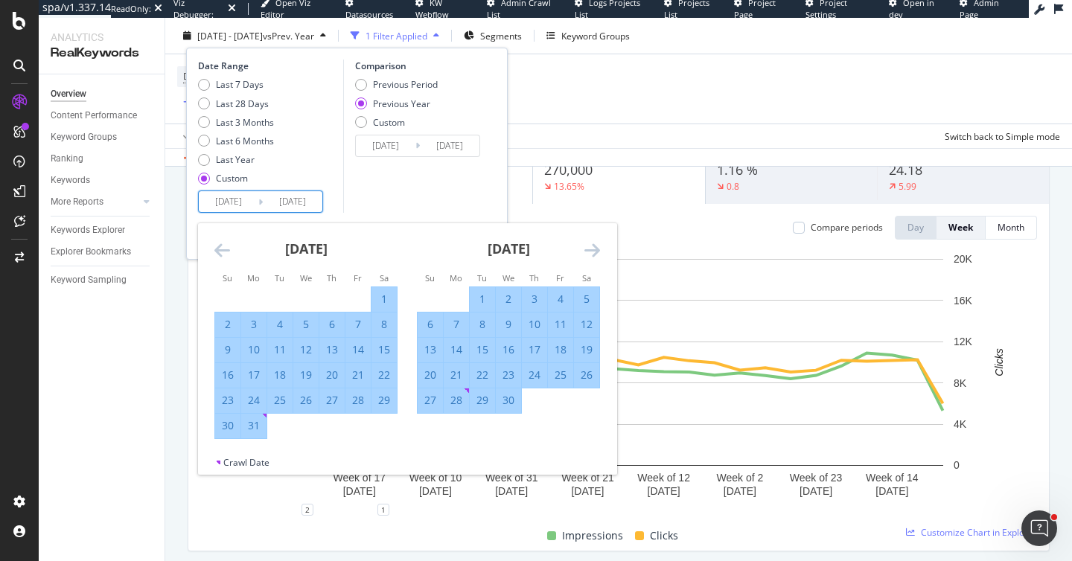
click at [503, 407] on div "30" at bounding box center [508, 400] width 25 height 15
type input "[DATE]"
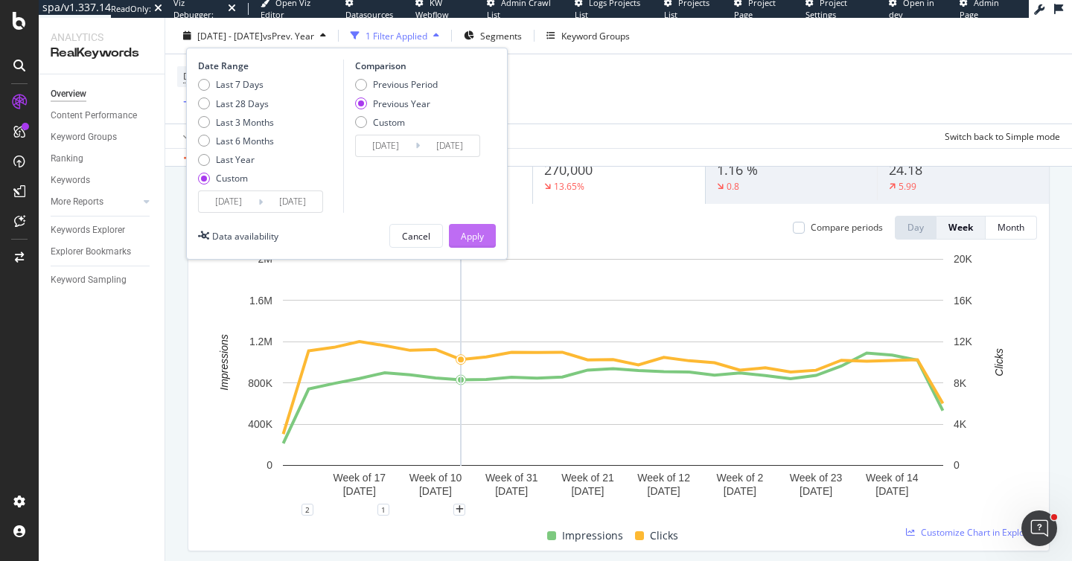
click at [468, 240] on div "Apply" at bounding box center [472, 235] width 23 height 13
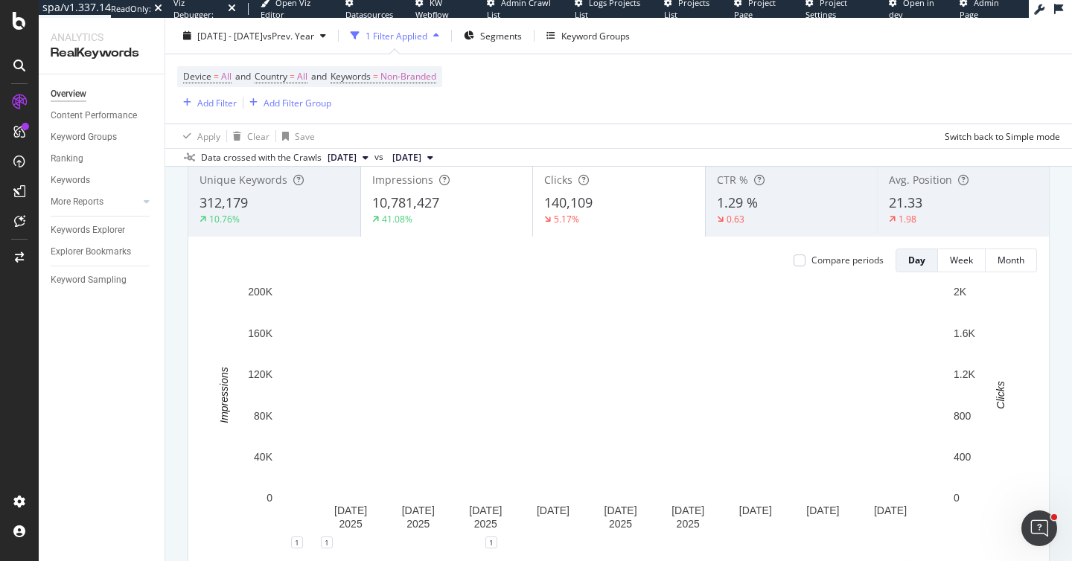
scroll to position [99, 0]
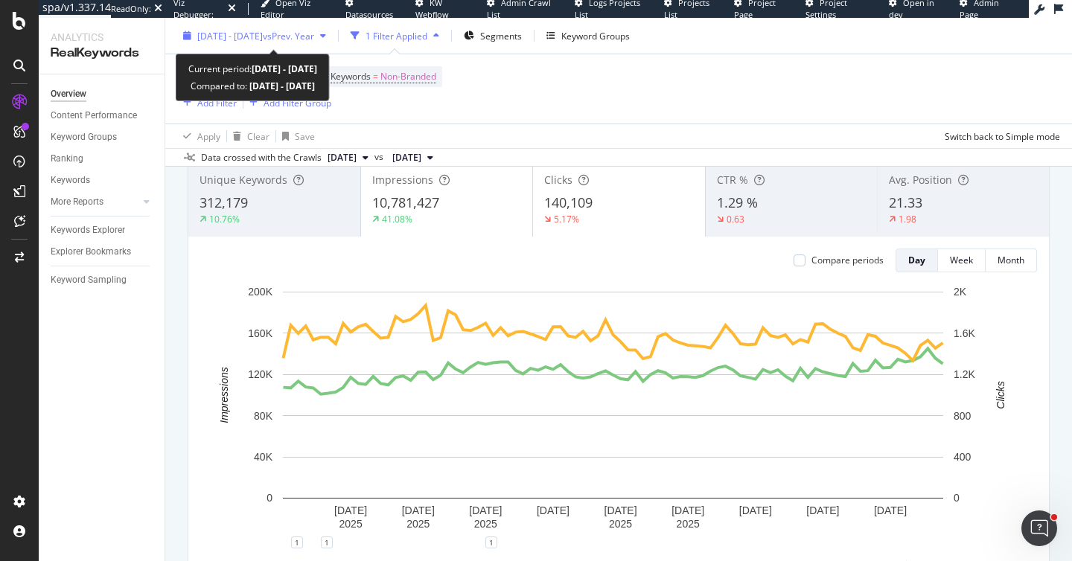
click at [314, 29] on span "vs Prev. Year" at bounding box center [288, 35] width 51 height 13
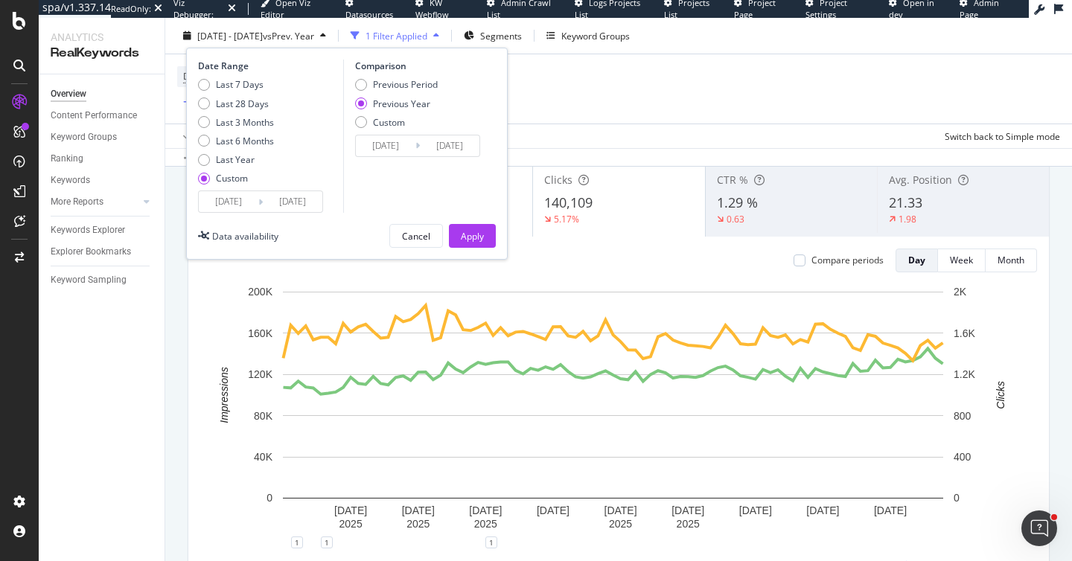
click at [287, 209] on input "2025/04/30" at bounding box center [293, 201] width 60 height 21
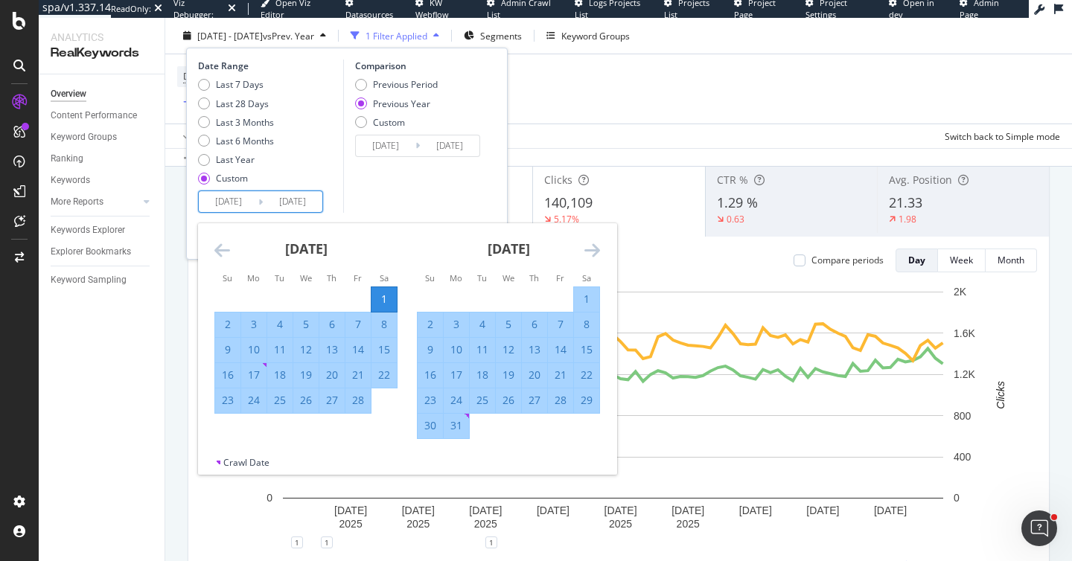
click at [590, 252] on icon "Move forward to switch to the next month." at bounding box center [592, 250] width 16 height 18
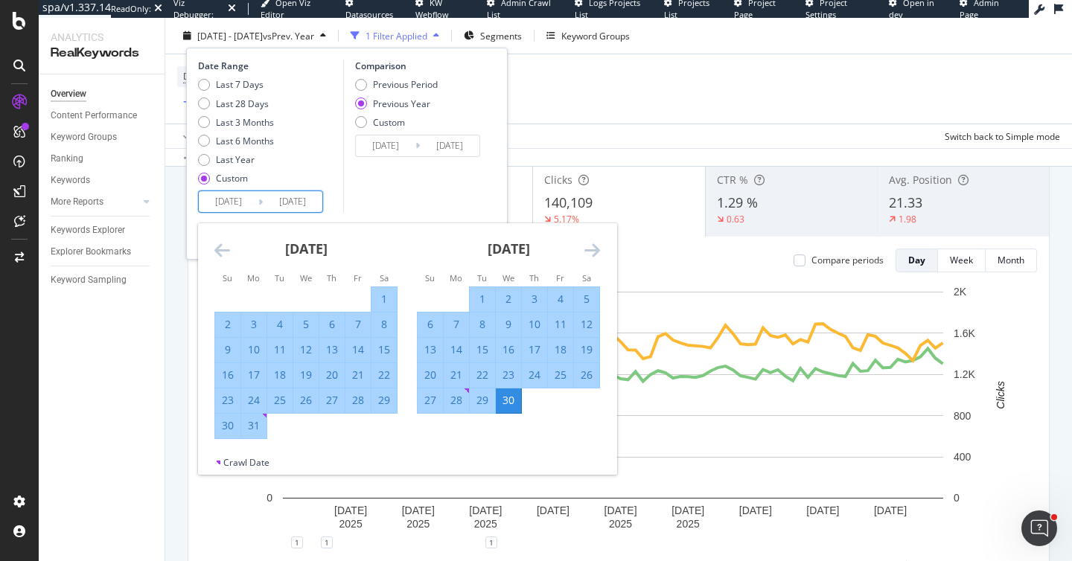
click at [590, 252] on icon "Move forward to switch to the next month." at bounding box center [592, 250] width 16 height 18
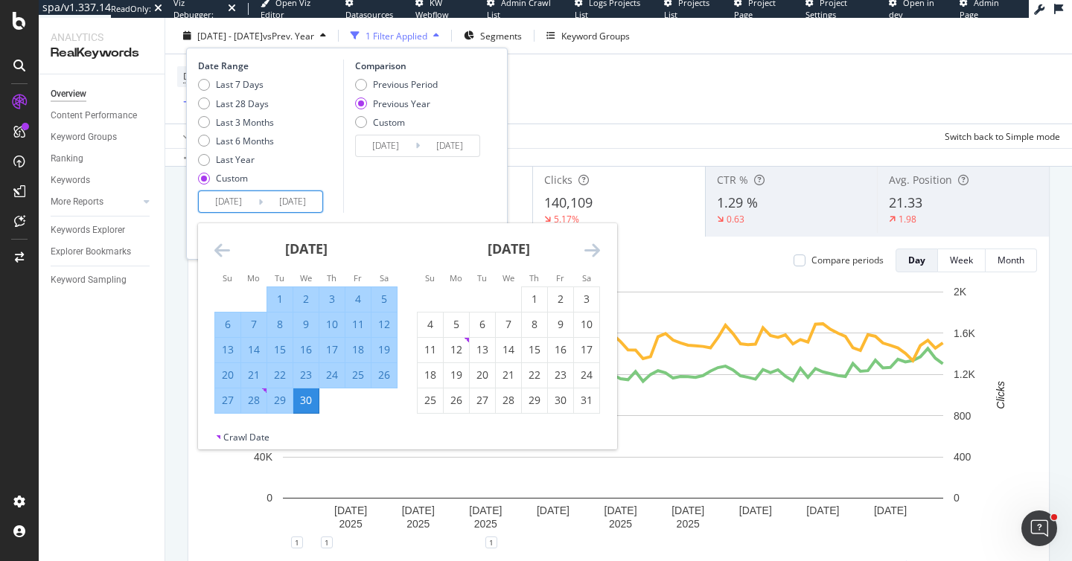
click at [590, 252] on icon "Move forward to switch to the next month." at bounding box center [592, 250] width 16 height 18
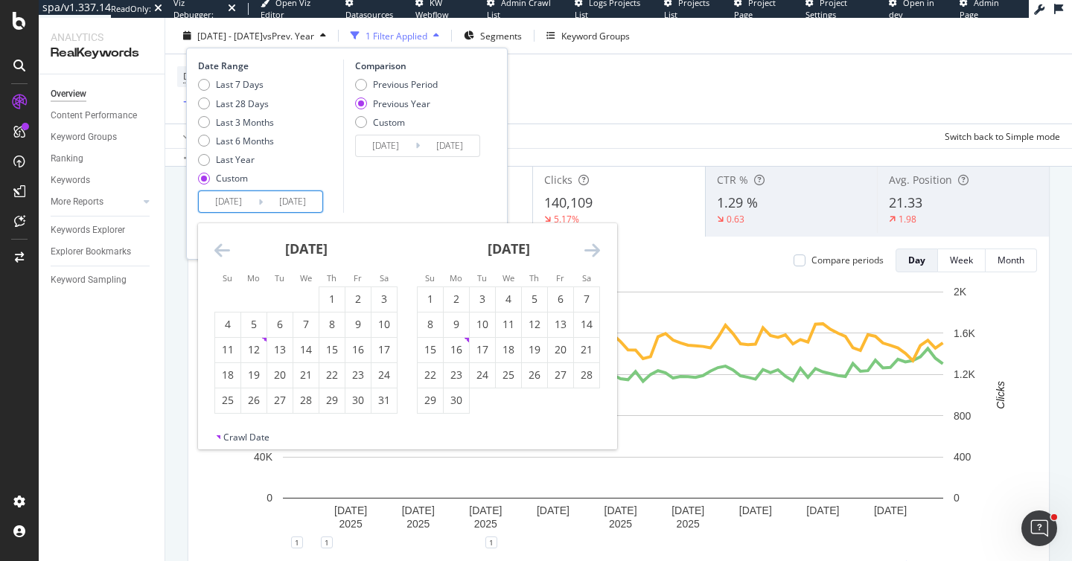
click at [590, 252] on icon "Move forward to switch to the next month." at bounding box center [592, 250] width 16 height 18
click at [526, 398] on div "31" at bounding box center [534, 400] width 25 height 15
type input "2025/07/31"
type input "2024/08/01"
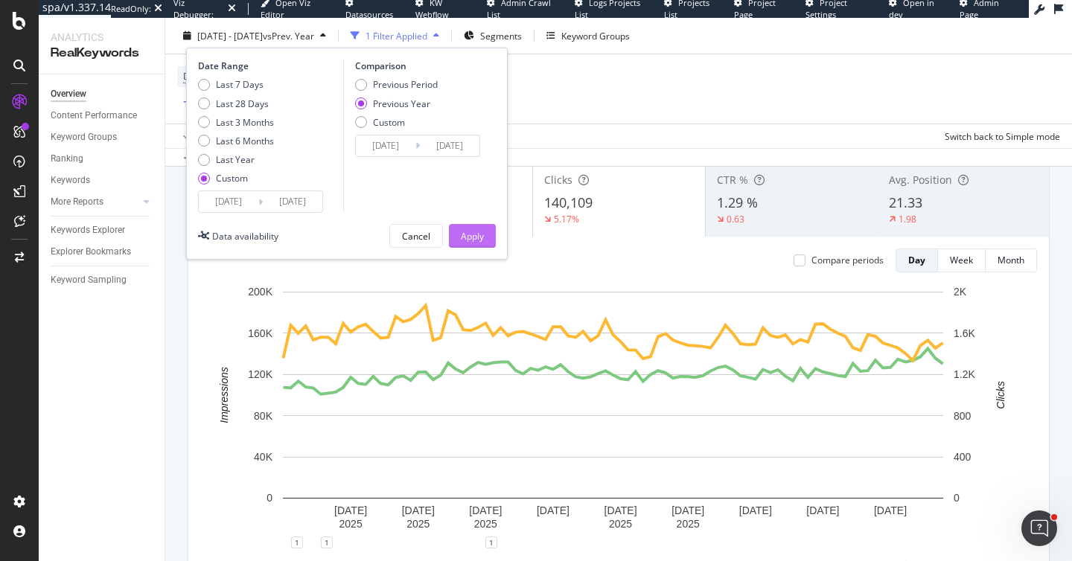
click at [484, 238] on button "Apply" at bounding box center [472, 236] width 47 height 24
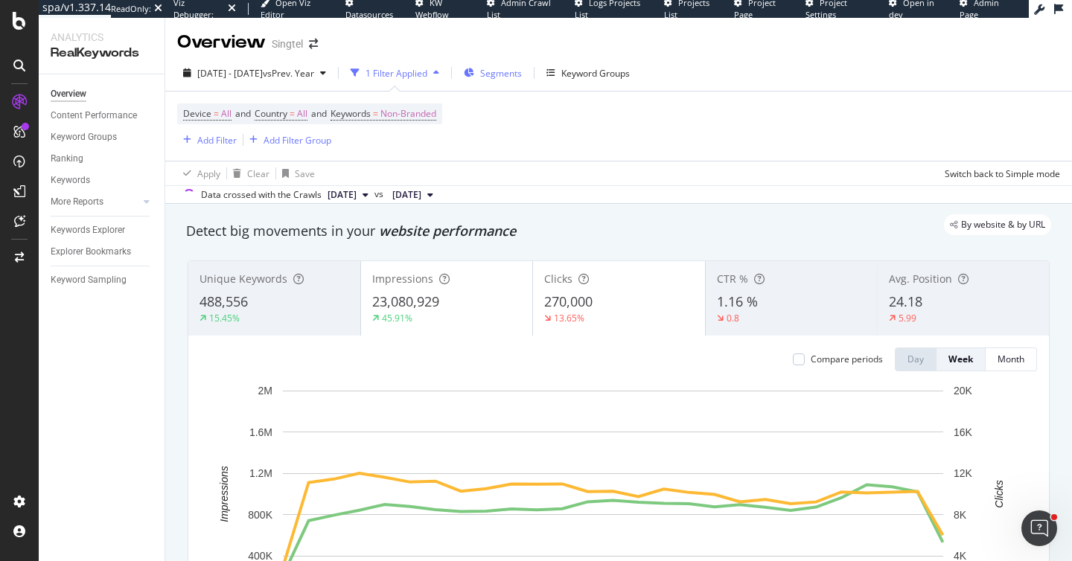
click at [522, 79] on div "Segments" at bounding box center [501, 73] width 42 height 13
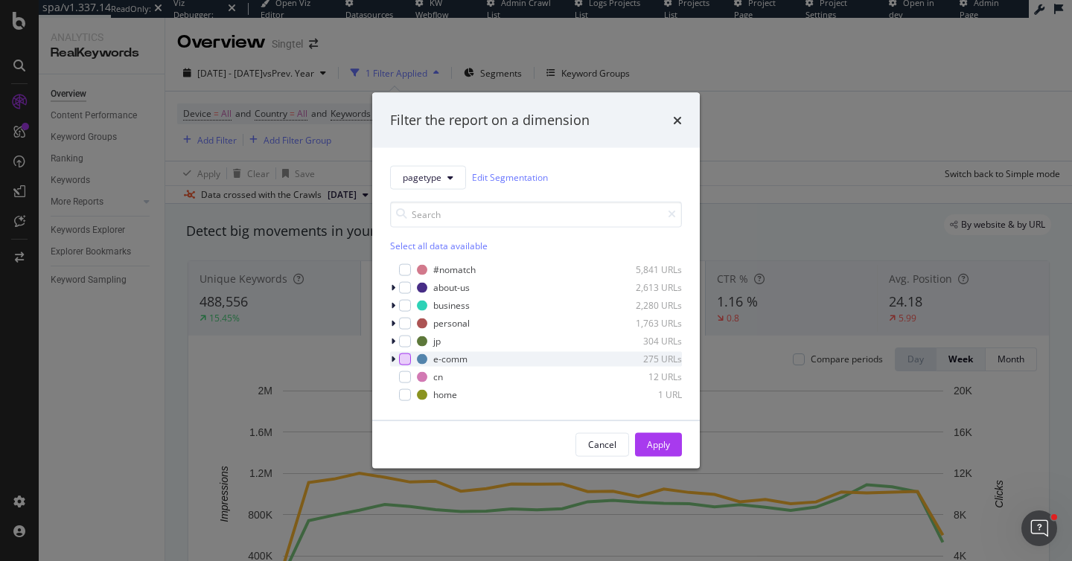
click at [402, 357] on div "modal" at bounding box center [405, 359] width 12 height 12
click at [665, 444] on div "Apply" at bounding box center [658, 445] width 23 height 13
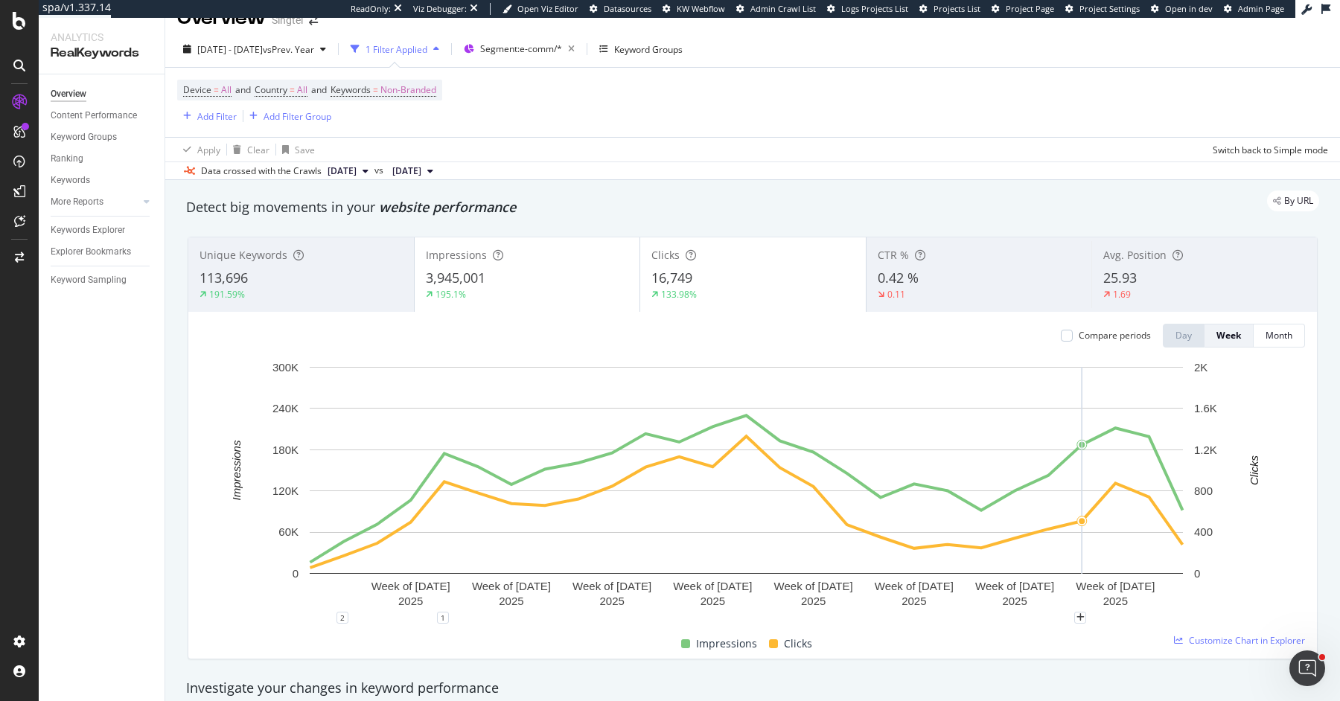
scroll to position [33, 0]
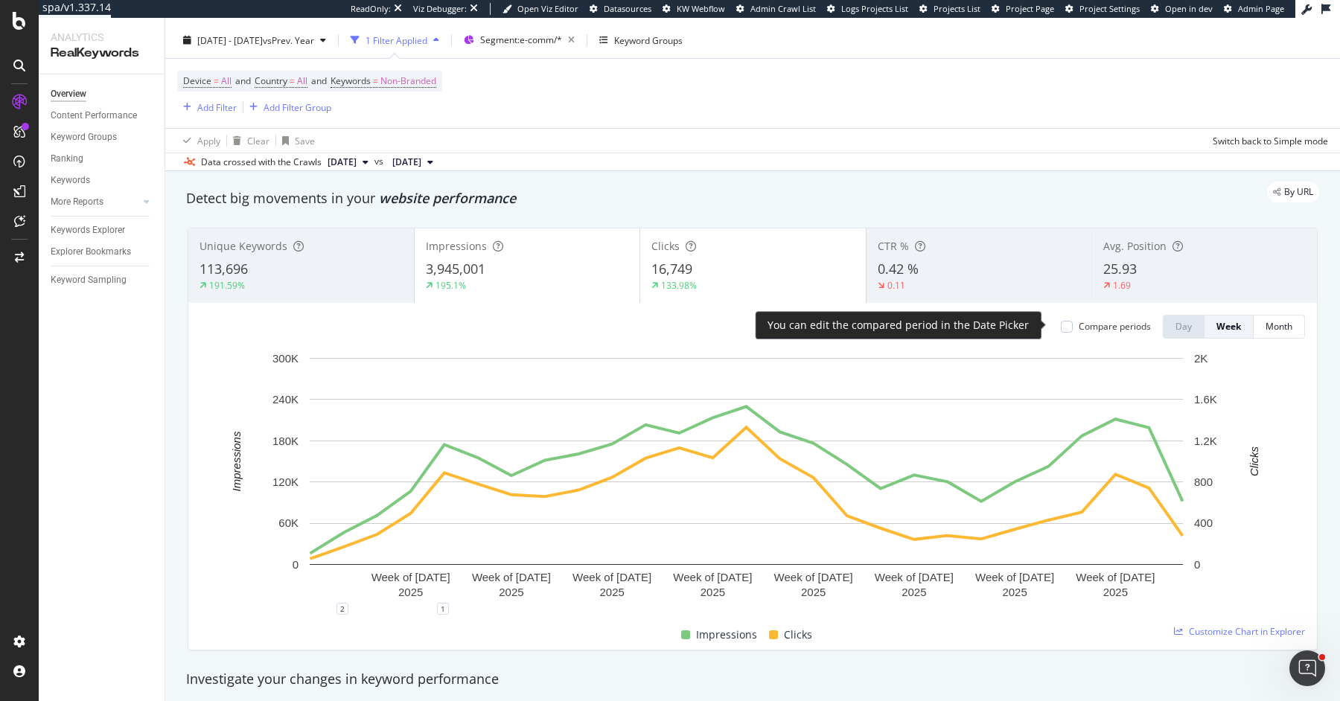
click at [1065, 325] on div "Compare periods" at bounding box center [1106, 326] width 90 height 13
click at [1061, 323] on div at bounding box center [1067, 327] width 12 height 12
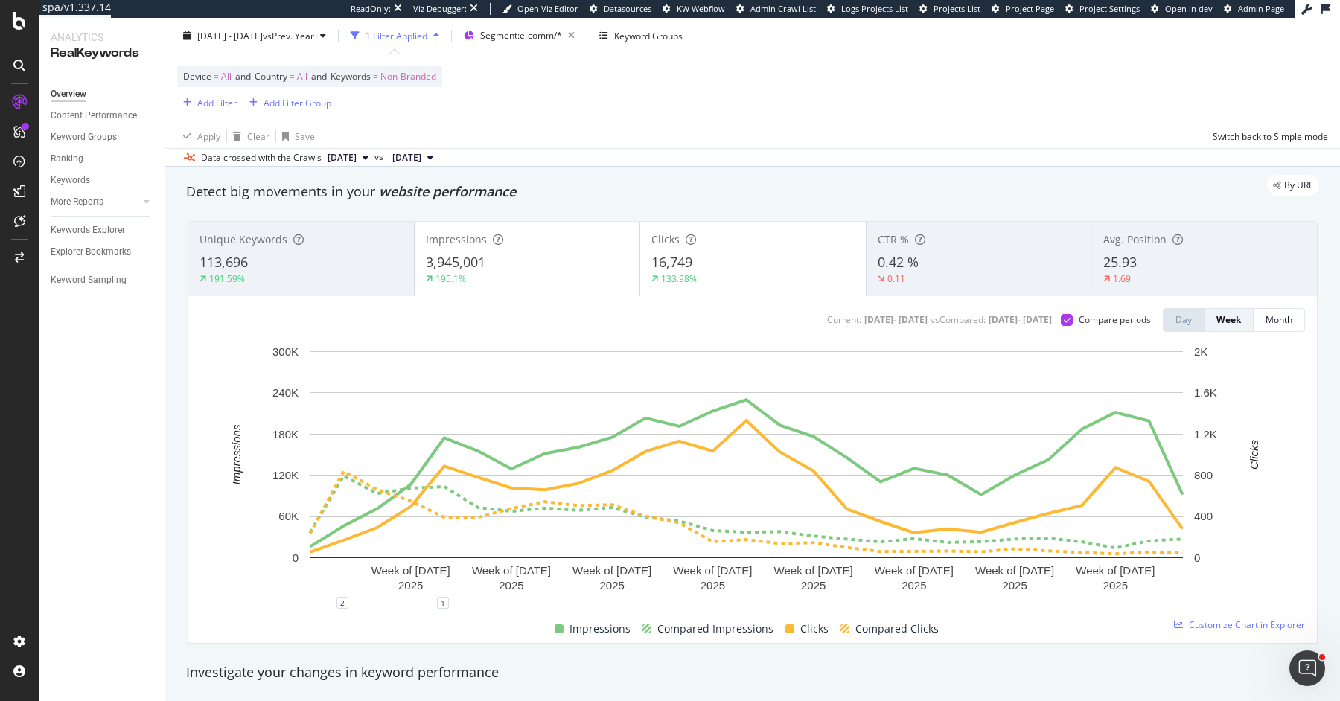
scroll to position [40, 0]
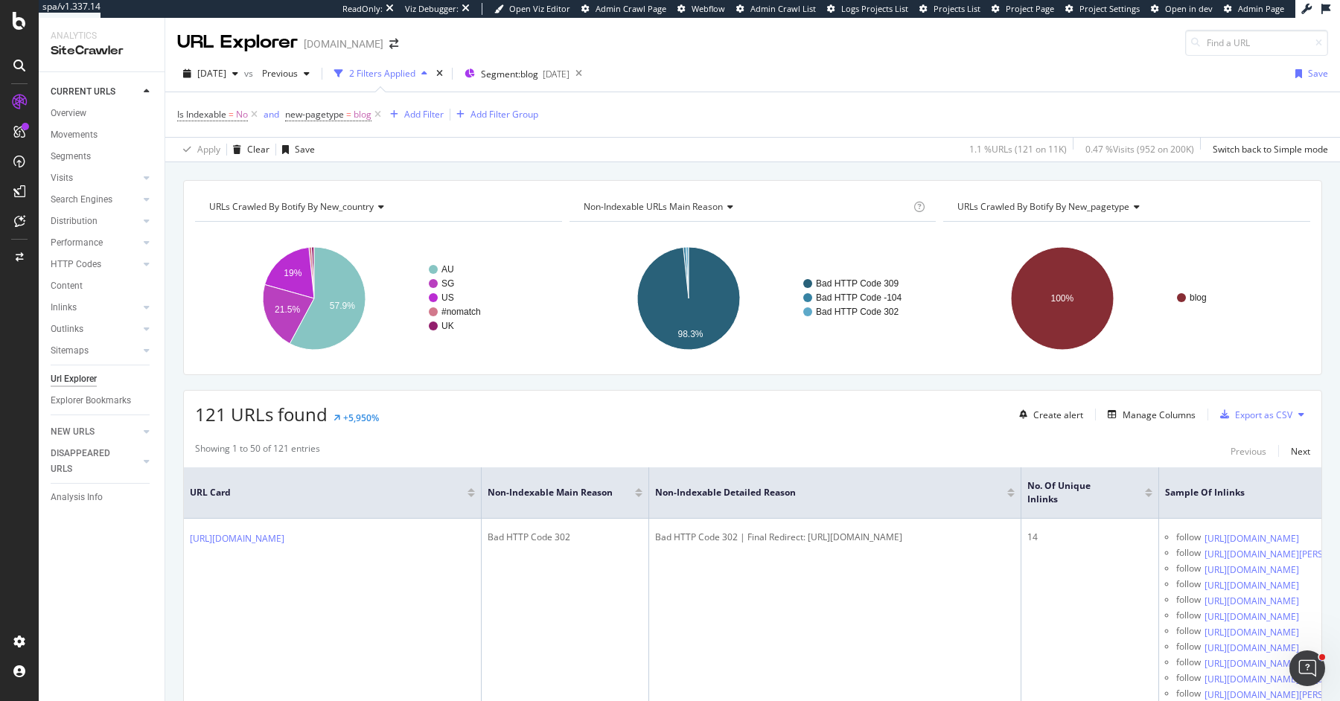
scroll to position [6469, 0]
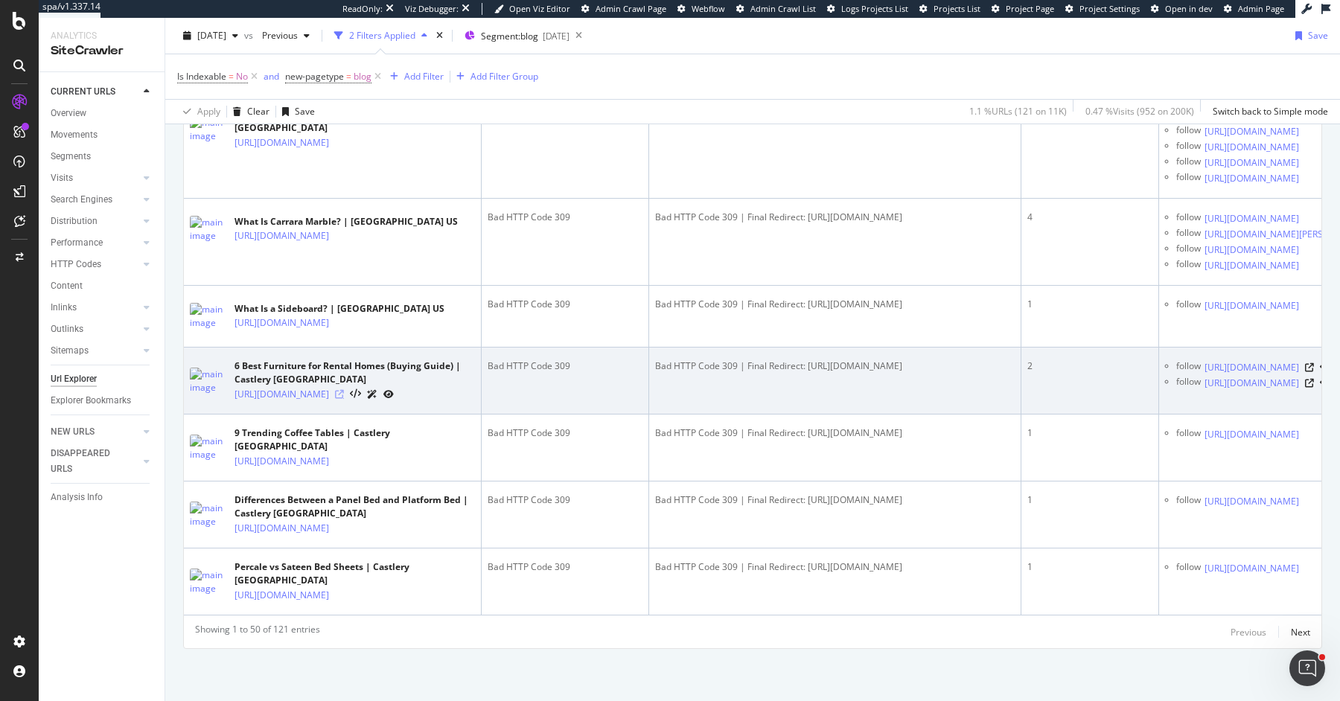
click at [344, 390] on icon at bounding box center [339, 394] width 9 height 9
drag, startPoint x: 962, startPoint y: 344, endPoint x: 805, endPoint y: 343, distance: 157.1
click at [805, 360] on div "Bad HTTP Code 309 | Final Redirect: [URL][DOMAIN_NAME]" at bounding box center [835, 366] width 360 height 13
drag, startPoint x: 232, startPoint y: 340, endPoint x: 385, endPoint y: 342, distance: 152.6
click at [385, 360] on div "6 Best Furniture for Rental Homes (Buying Guide) | Castlery [GEOGRAPHIC_DATA] […" at bounding box center [332, 381] width 285 height 42
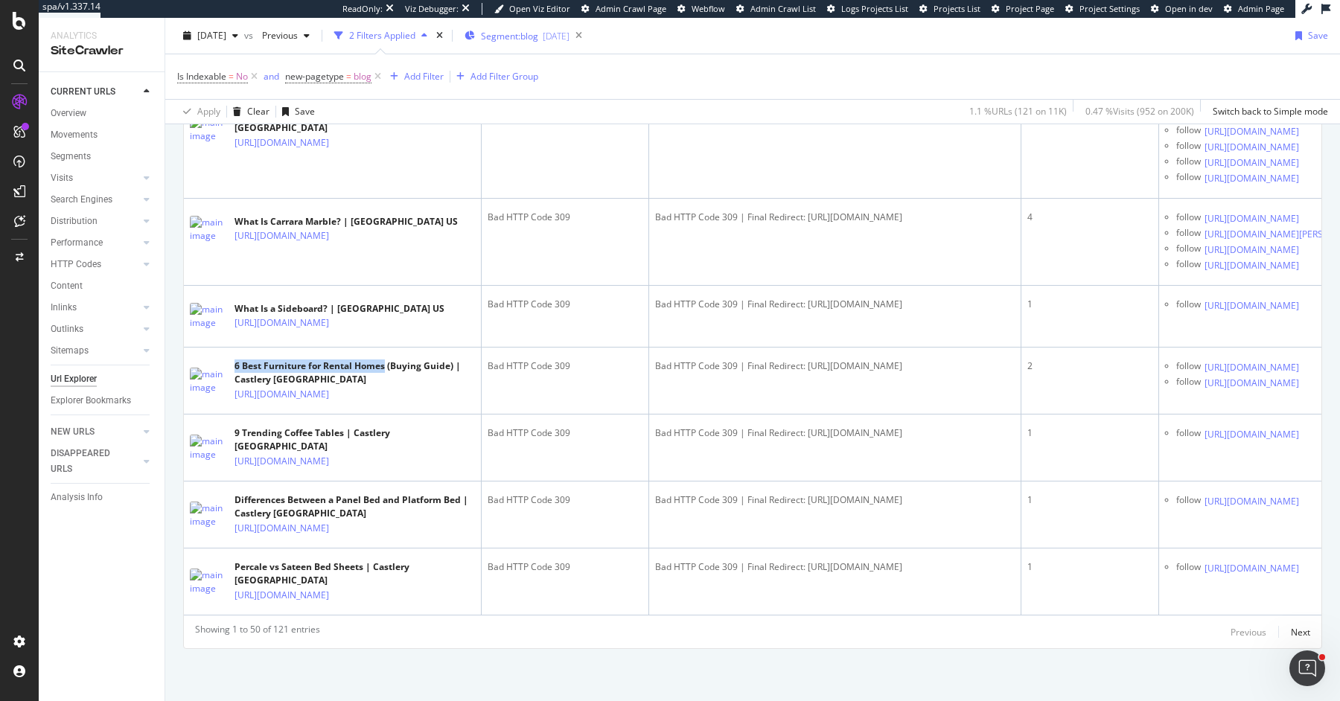
copy div "6 Best Furniture for Rental Homes"
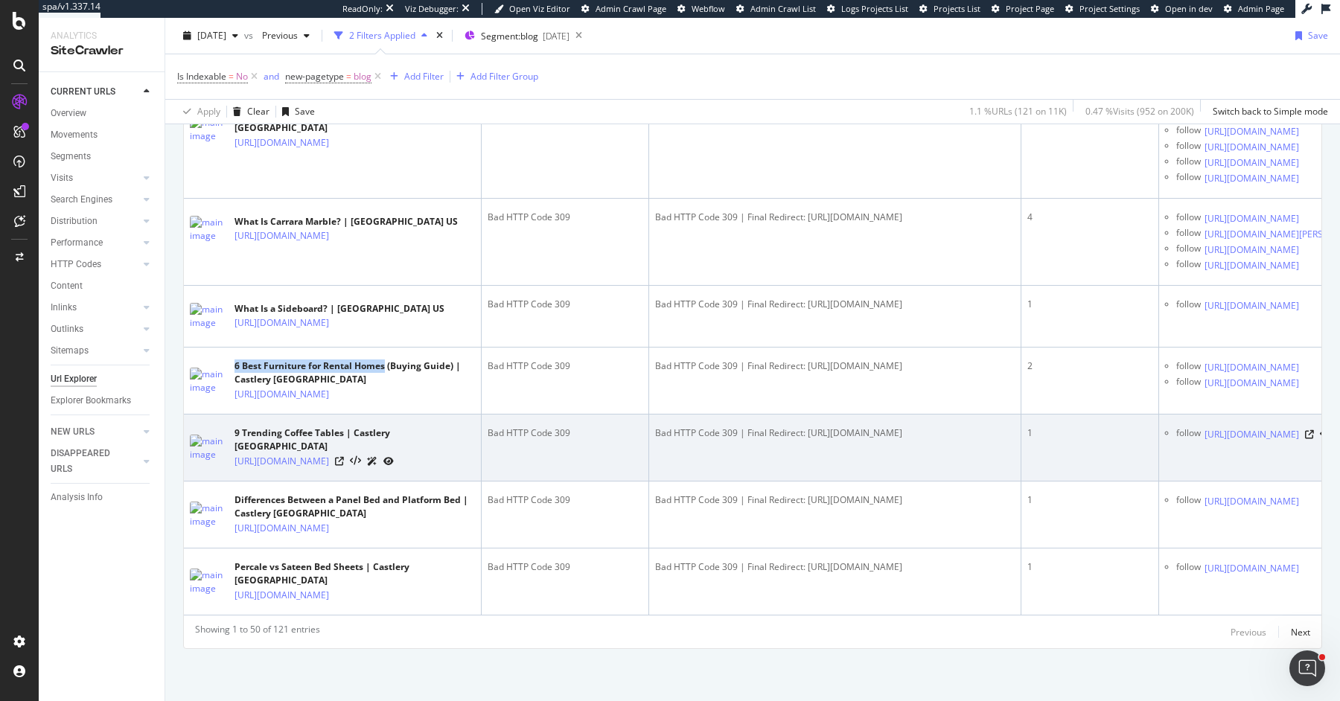
scroll to position [6417, 0]
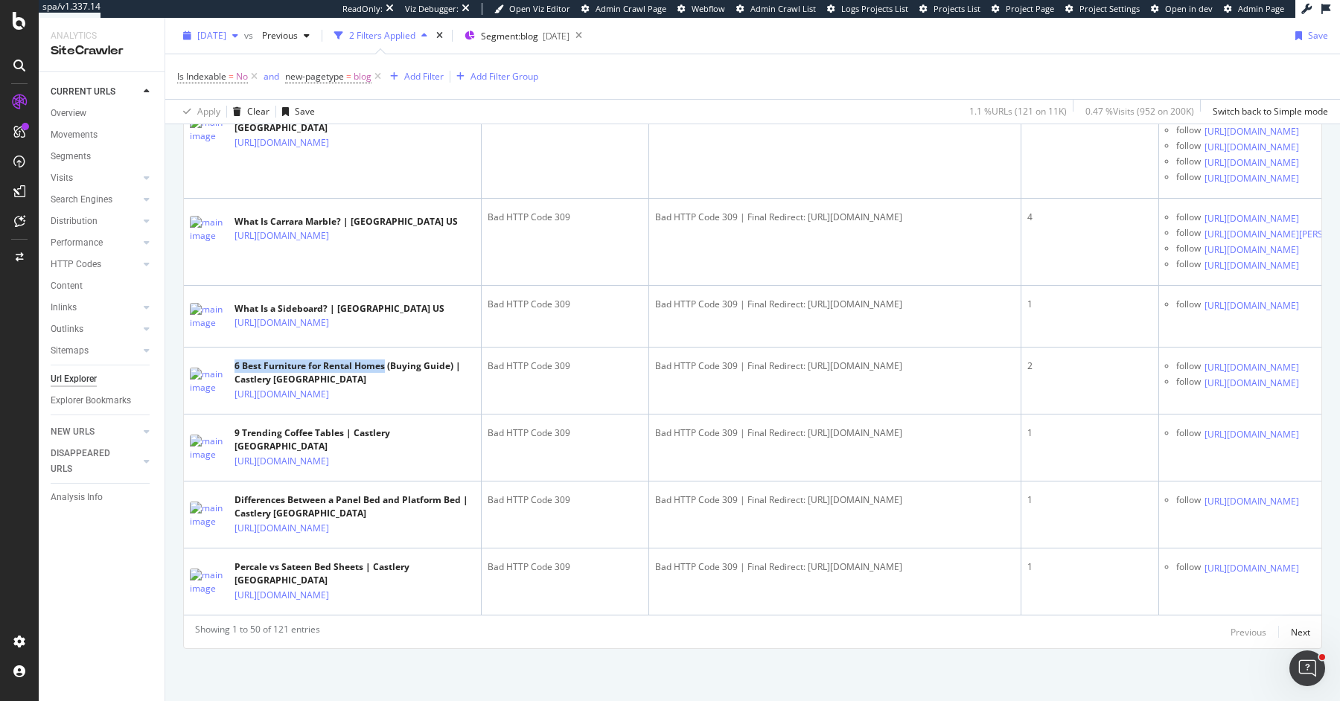
click at [216, 31] on span "[DATE]" at bounding box center [211, 35] width 29 height 13
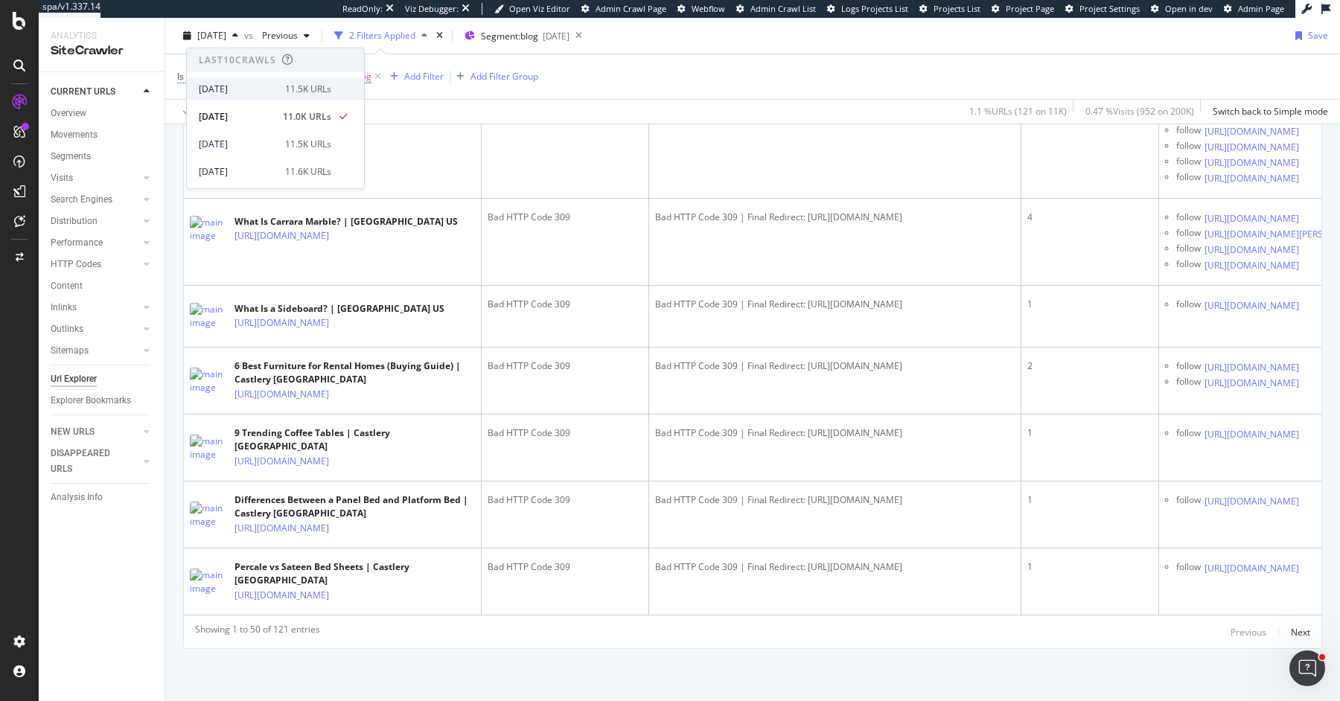
click at [258, 87] on div "[DATE]" at bounding box center [237, 88] width 77 height 13
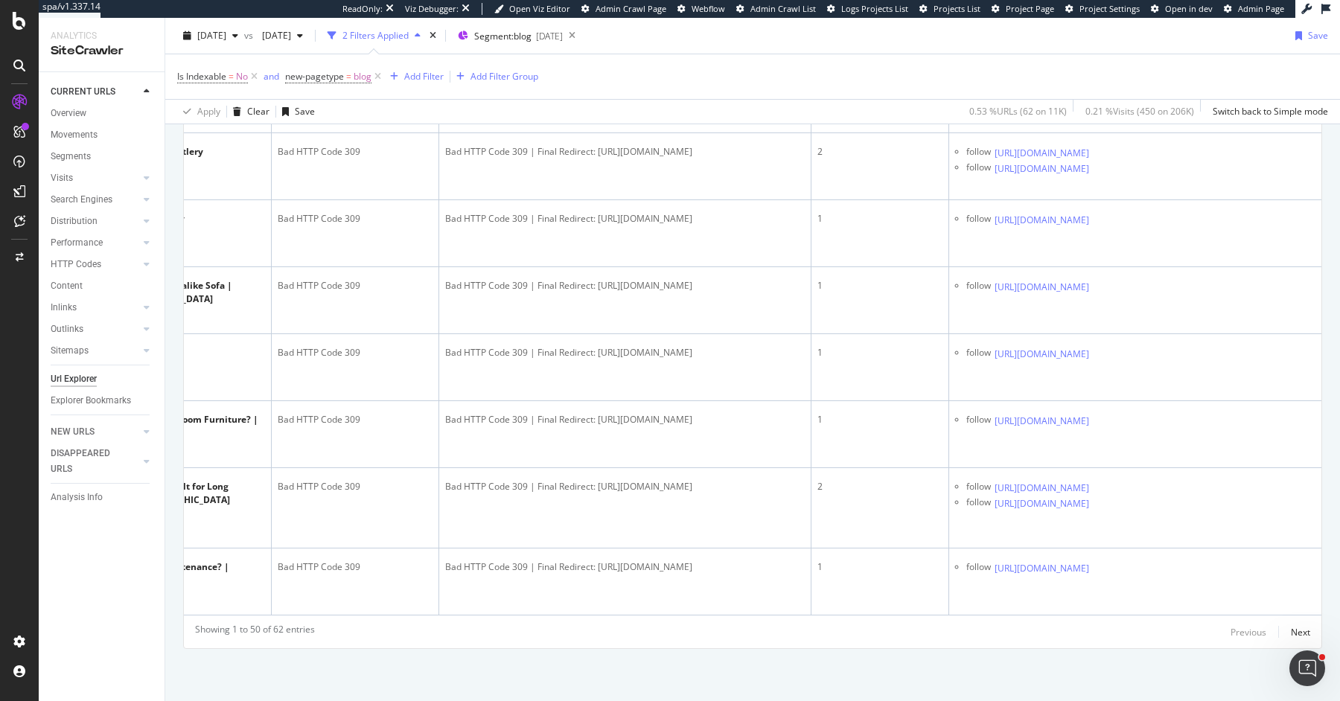
scroll to position [0, 223]
click at [255, 78] on icon at bounding box center [254, 76] width 13 height 15
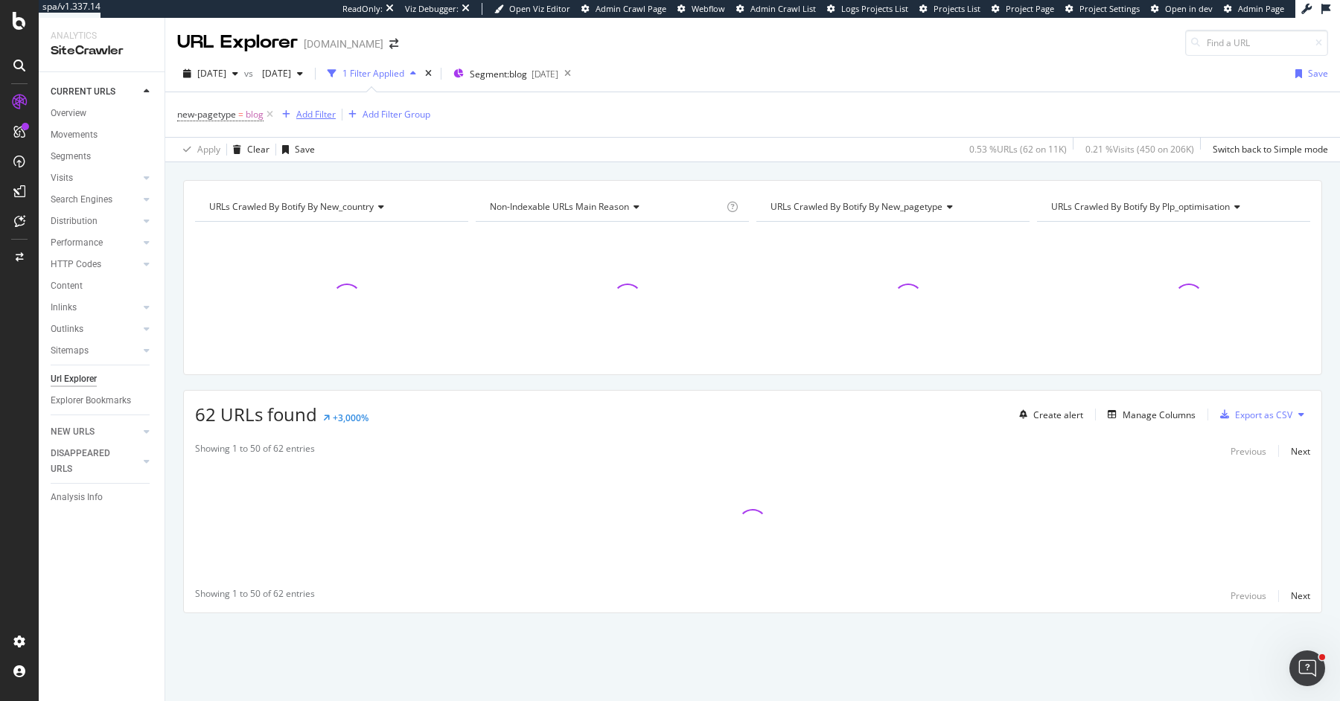
click at [310, 112] on div "Add Filter" at bounding box center [315, 114] width 39 height 13
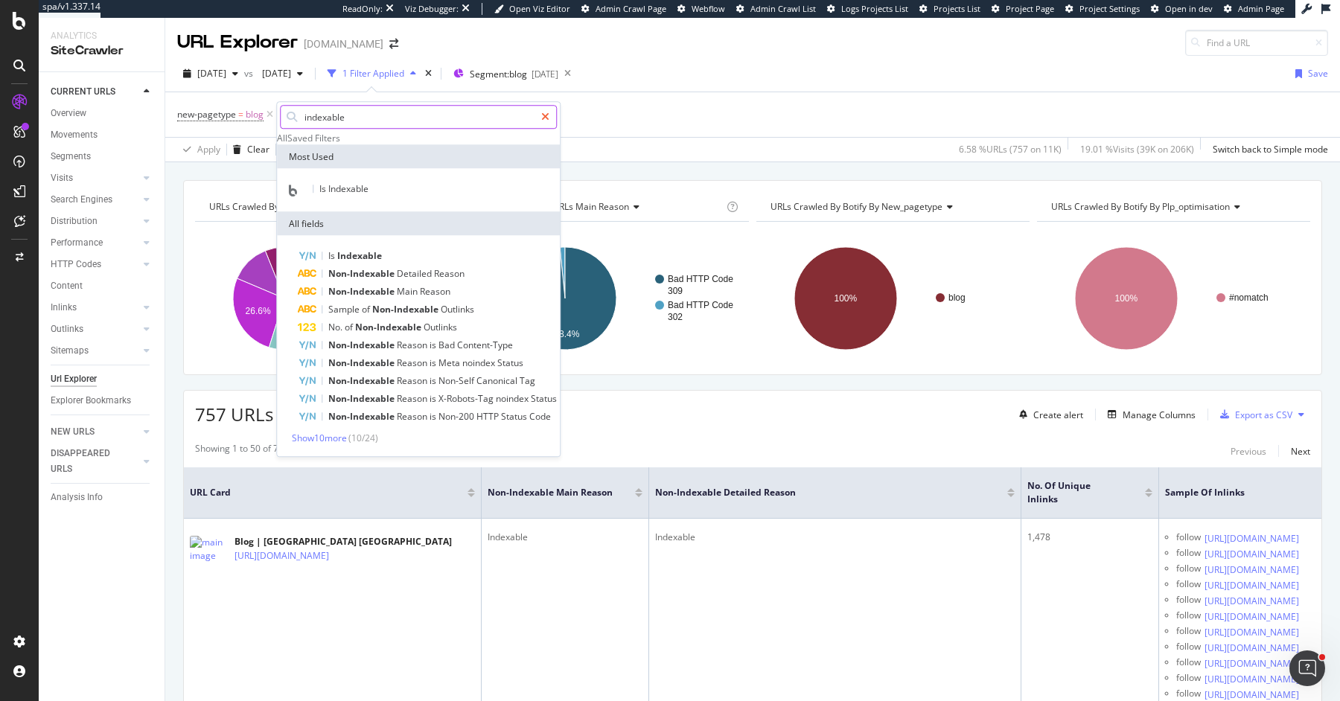
type input "indexable"
click at [541, 113] on icon at bounding box center [545, 117] width 8 height 10
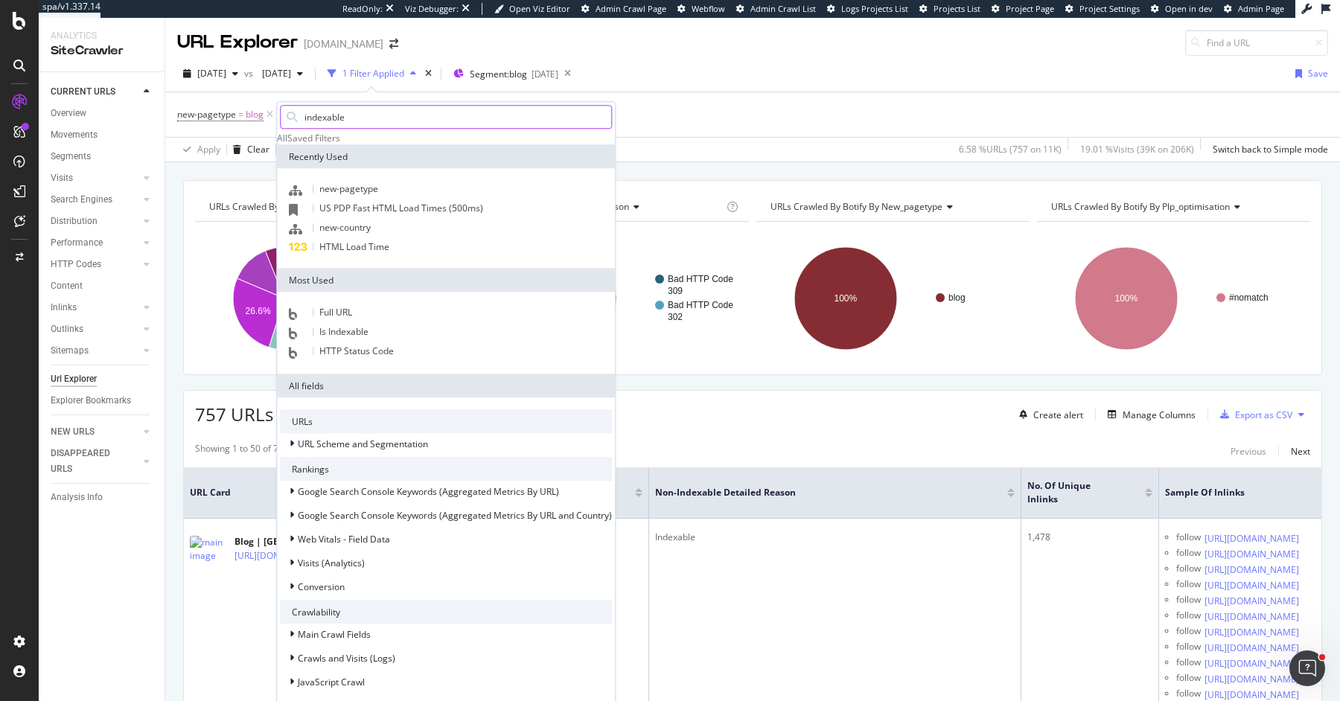
click at [467, 118] on input "indexable" at bounding box center [457, 117] width 308 height 22
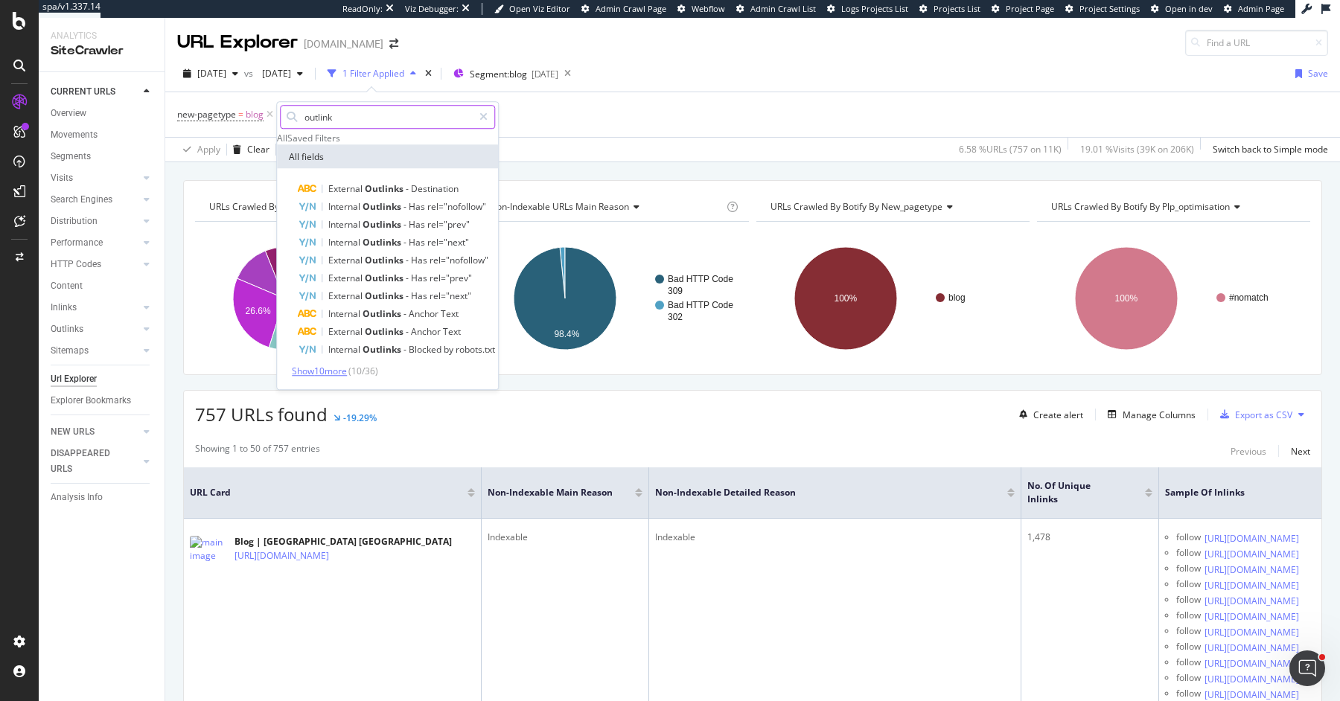
type input "outlink"
click at [328, 377] on span "Show 10 more" at bounding box center [319, 371] width 55 height 13
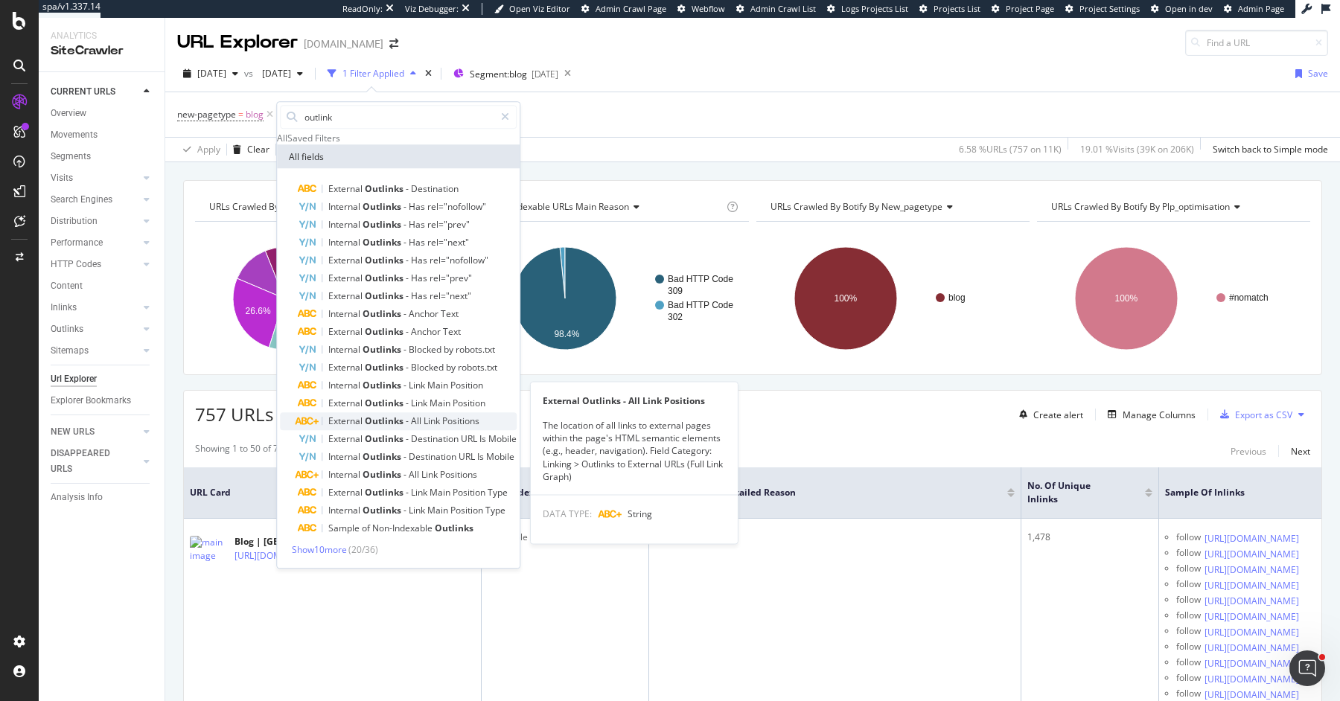
scroll to position [117, 0]
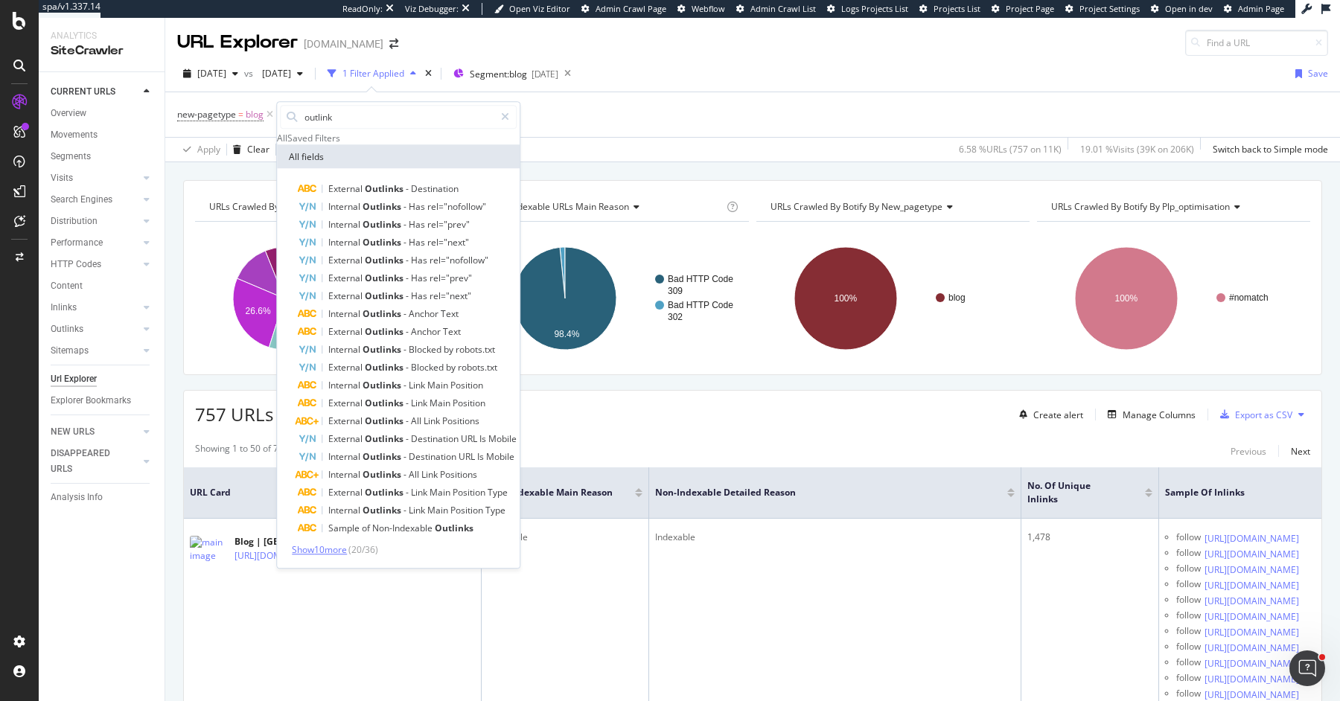
click at [345, 544] on span "Show 10 more" at bounding box center [319, 550] width 55 height 13
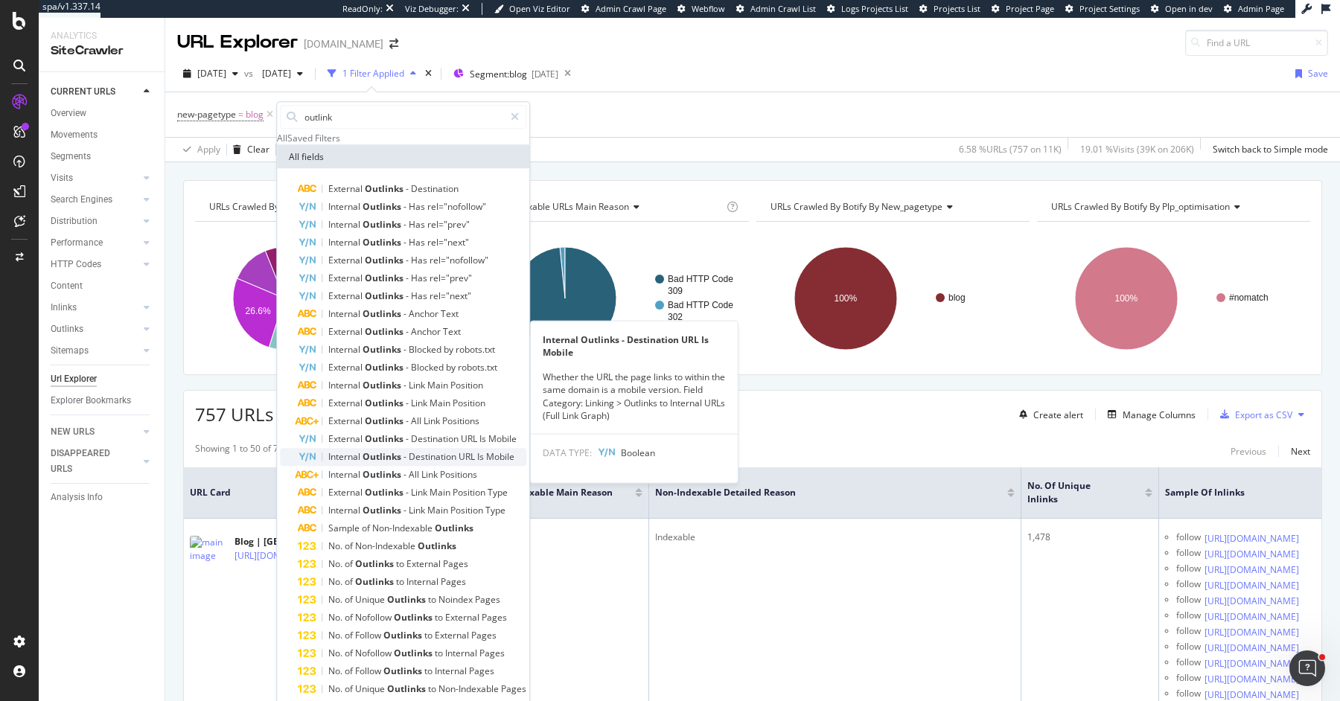
scroll to position [297, 0]
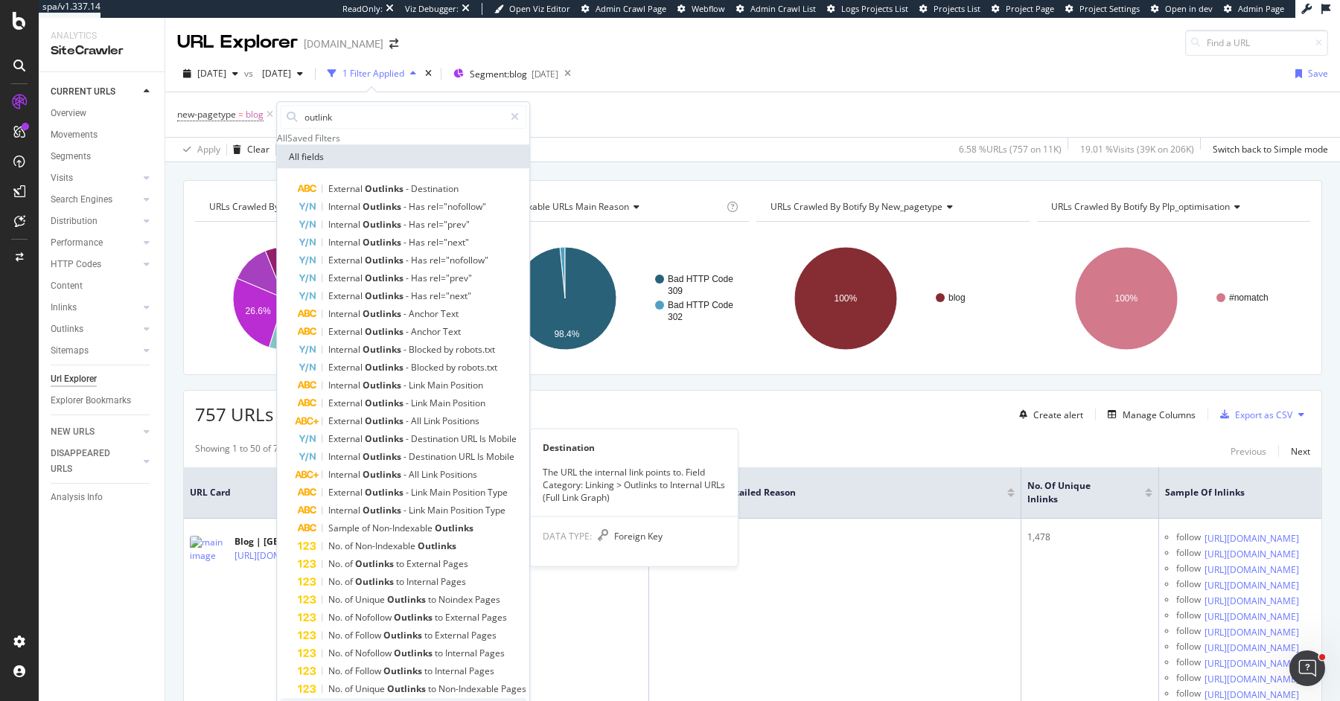
click at [361, 701] on span "Destination" at bounding box center [352, 707] width 48 height 13
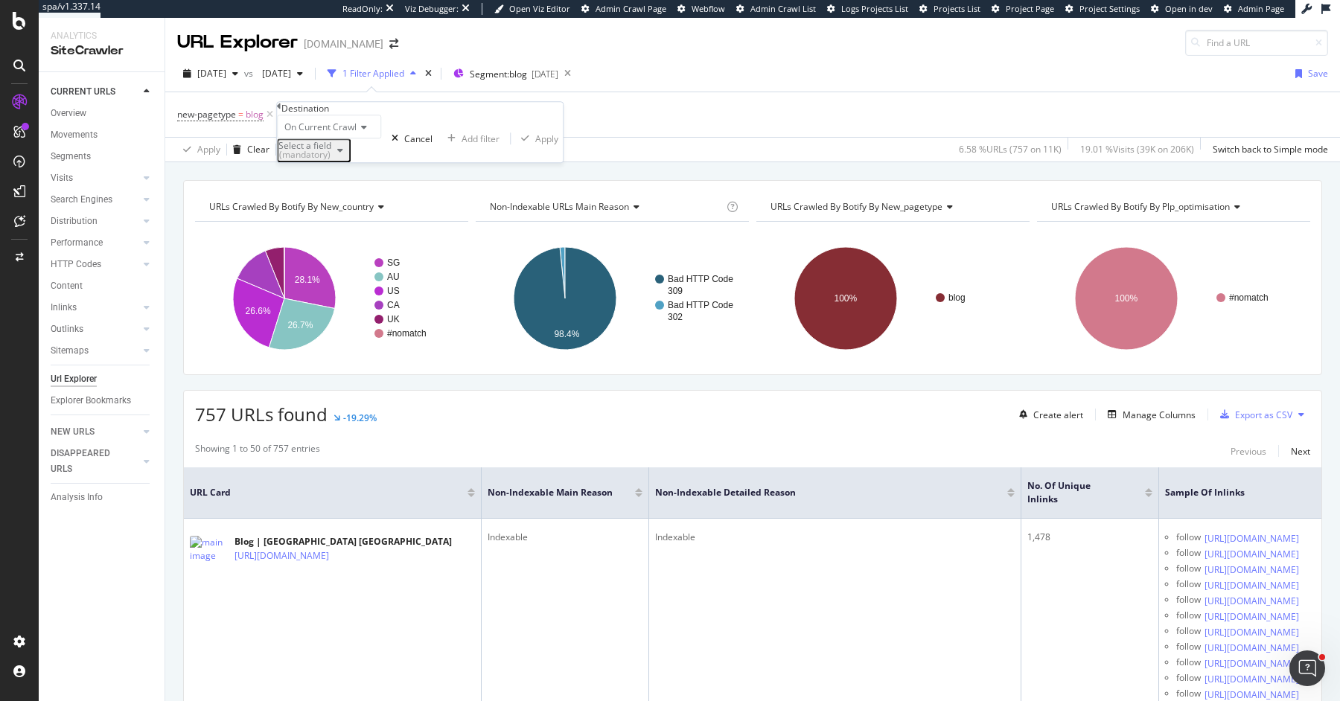
click at [331, 159] on div "(mandatory)" at bounding box center [304, 154] width 53 height 9
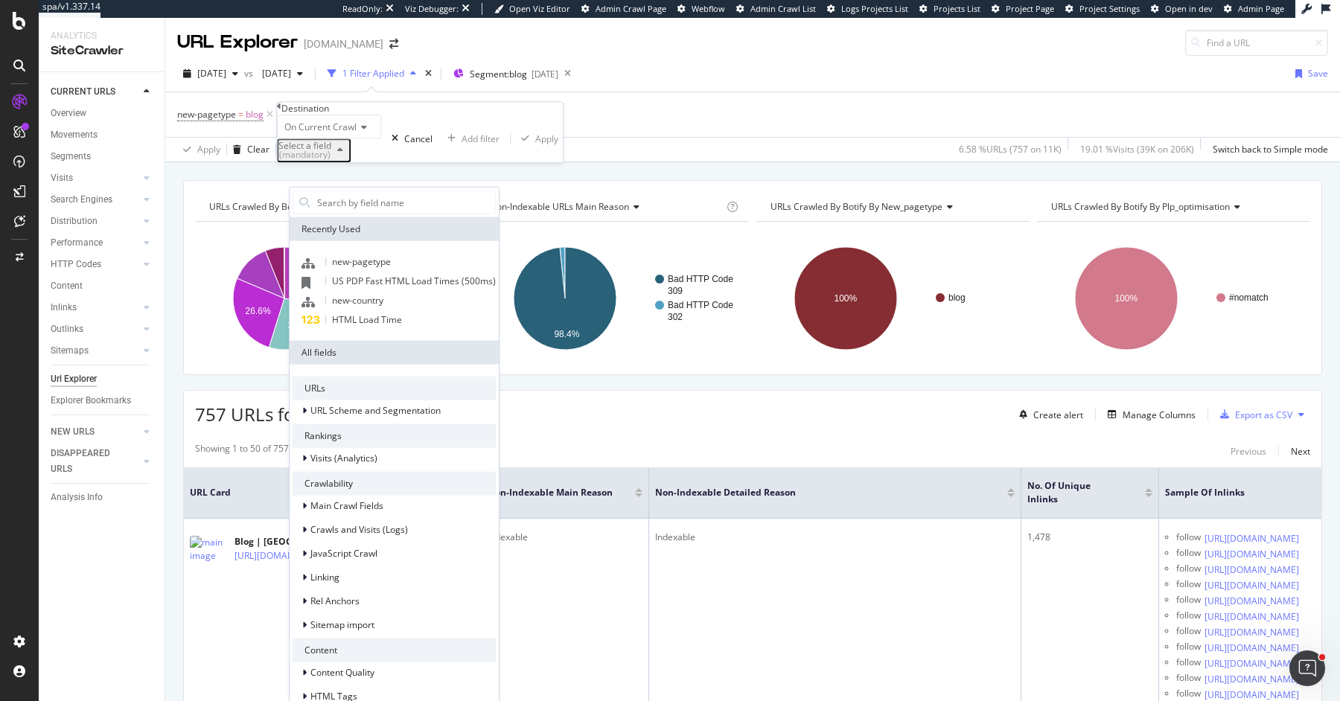
click at [340, 160] on div "Select a field (mandatory)" at bounding box center [313, 150] width 71 height 19
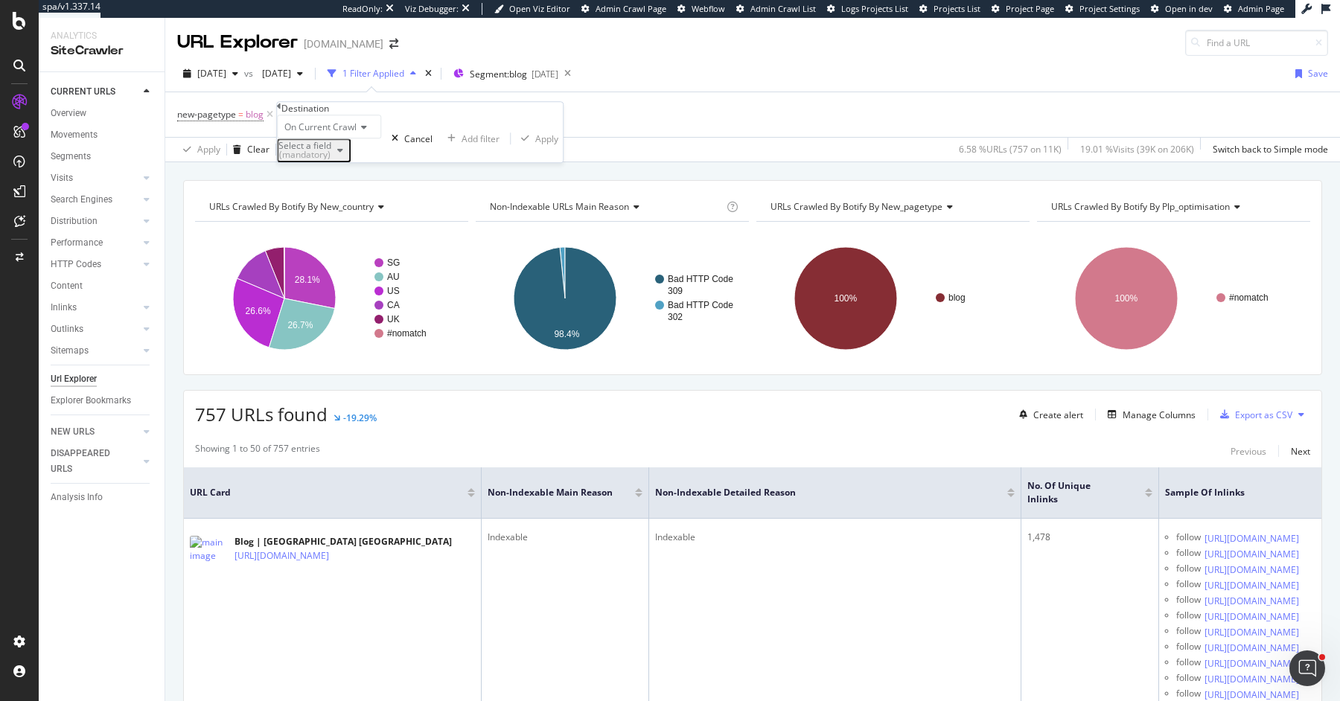
click at [331, 159] on div "(mandatory)" at bounding box center [304, 154] width 53 height 9
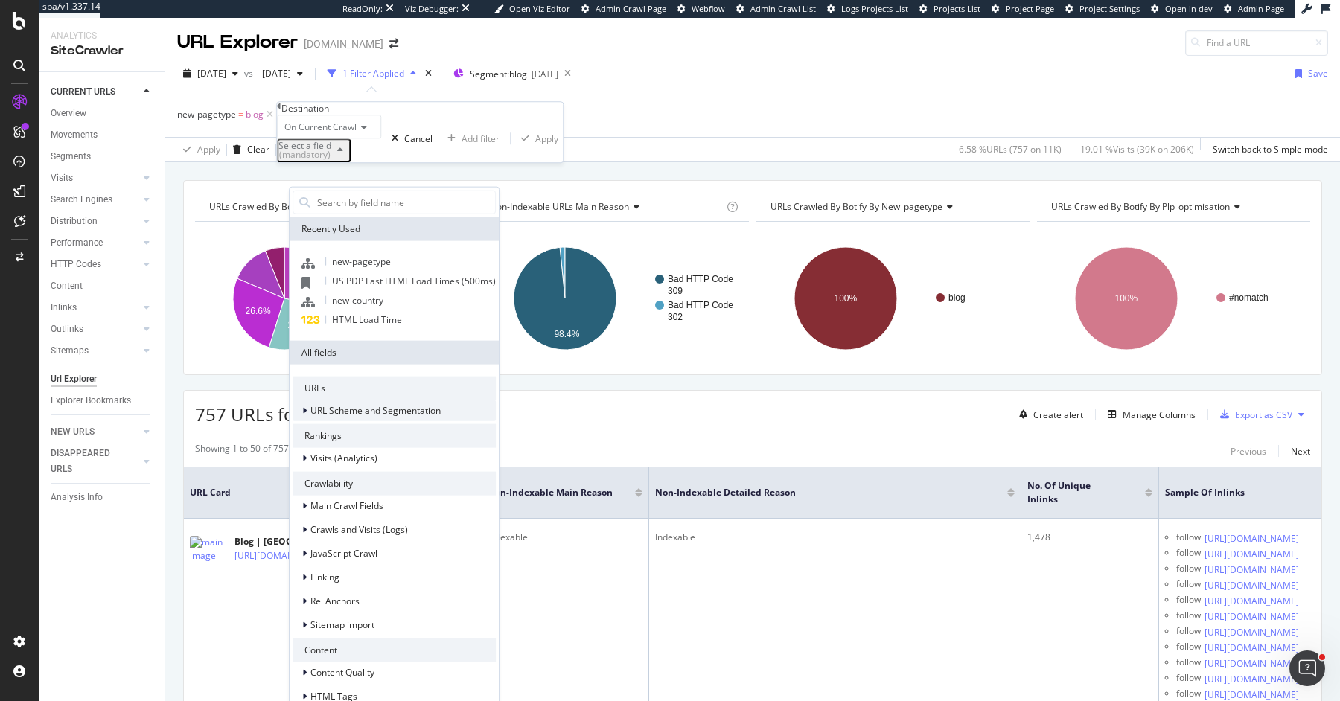
click at [403, 410] on span "URL Scheme and Segmentation" at bounding box center [375, 410] width 130 height 13
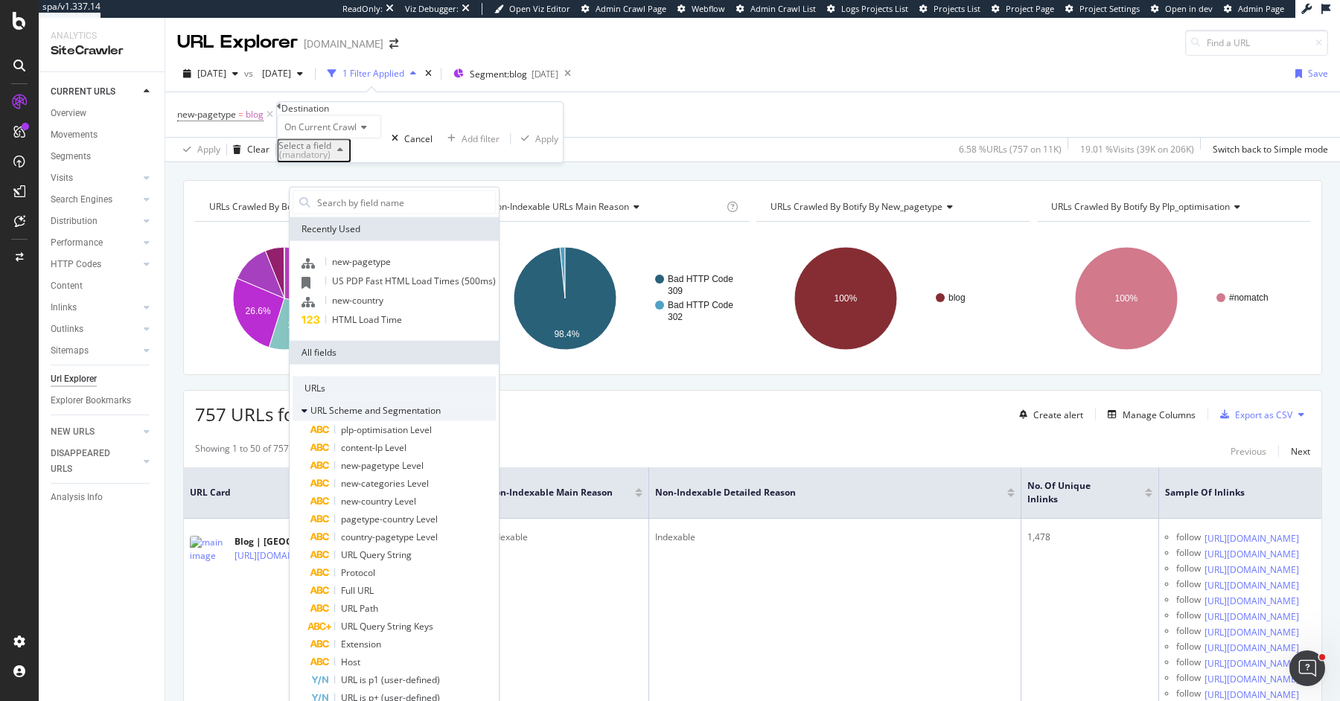
click at [402, 407] on span "URL Scheme and Segmentation" at bounding box center [375, 410] width 130 height 13
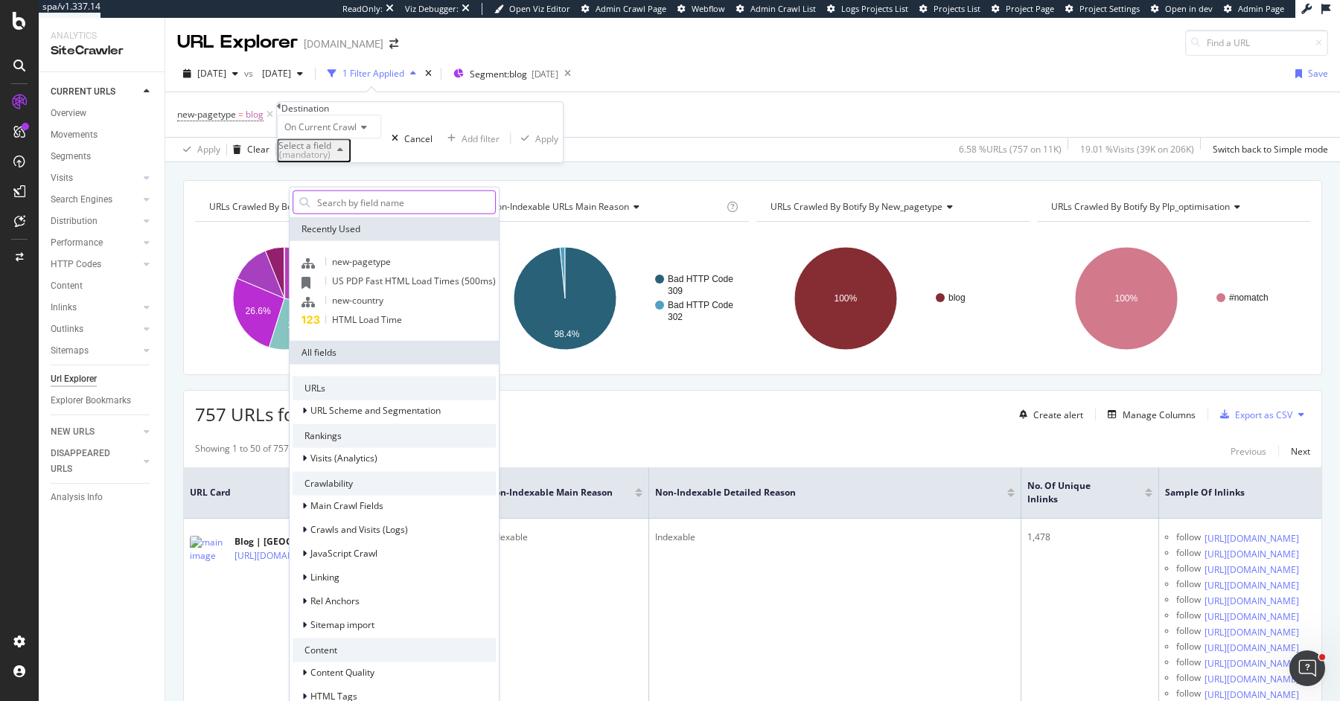
click at [388, 203] on input "text" at bounding box center [405, 202] width 179 height 22
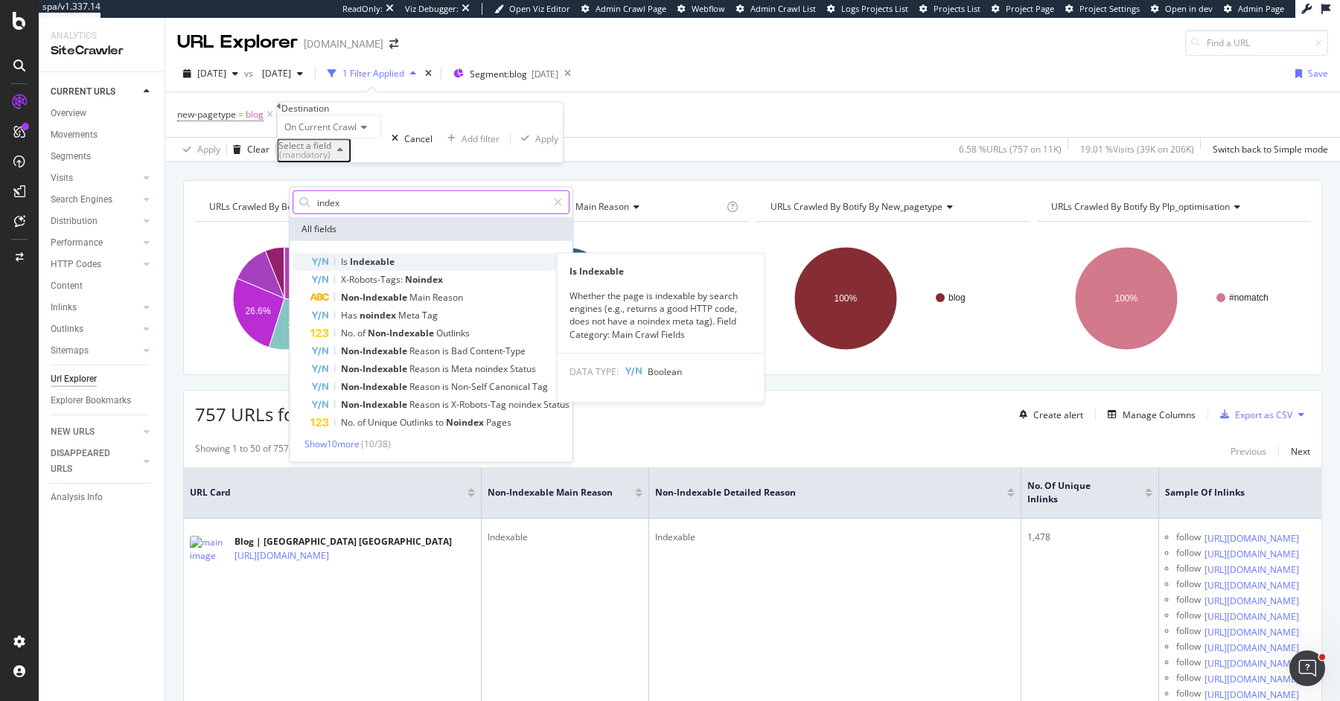
type input "index"
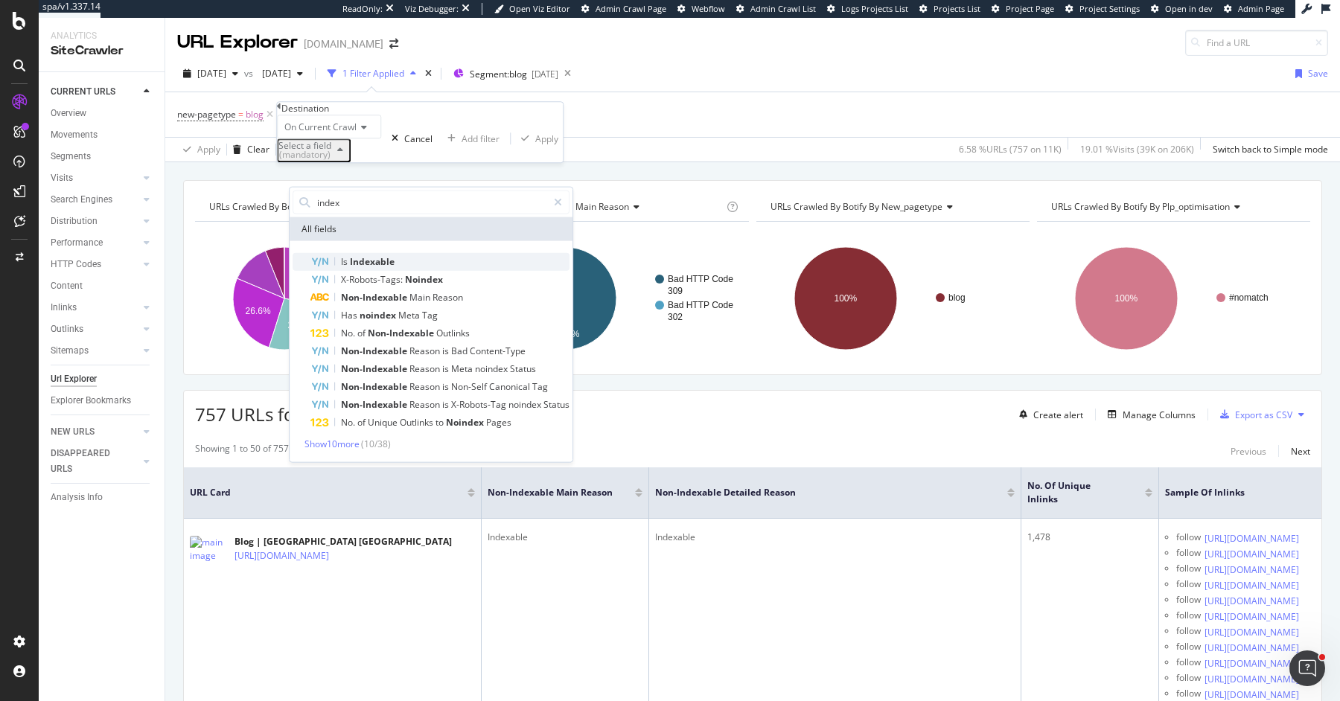
click at [428, 261] on div "Is Indexable" at bounding box center [439, 262] width 259 height 18
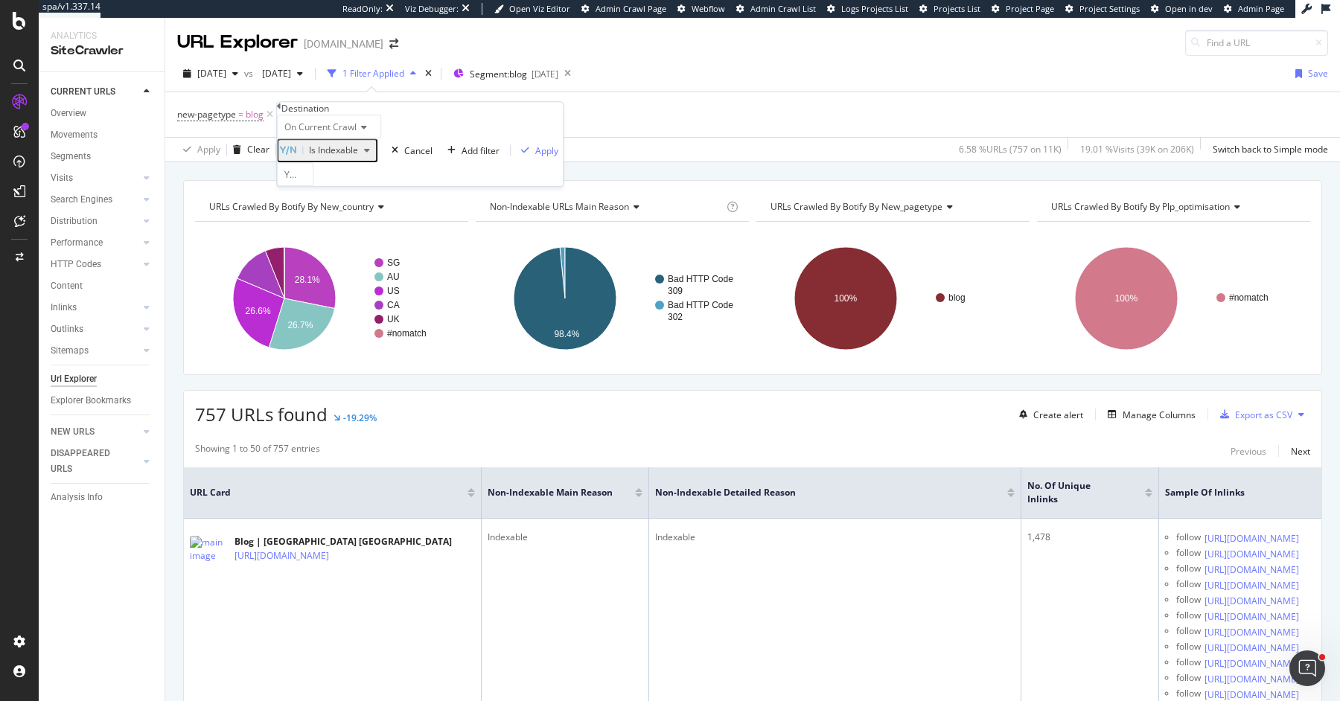
click at [293, 181] on span "Yes" at bounding box center [291, 174] width 15 height 13
click at [313, 218] on div "No" at bounding box center [295, 211] width 35 height 16
click at [535, 157] on div "Apply" at bounding box center [546, 150] width 23 height 13
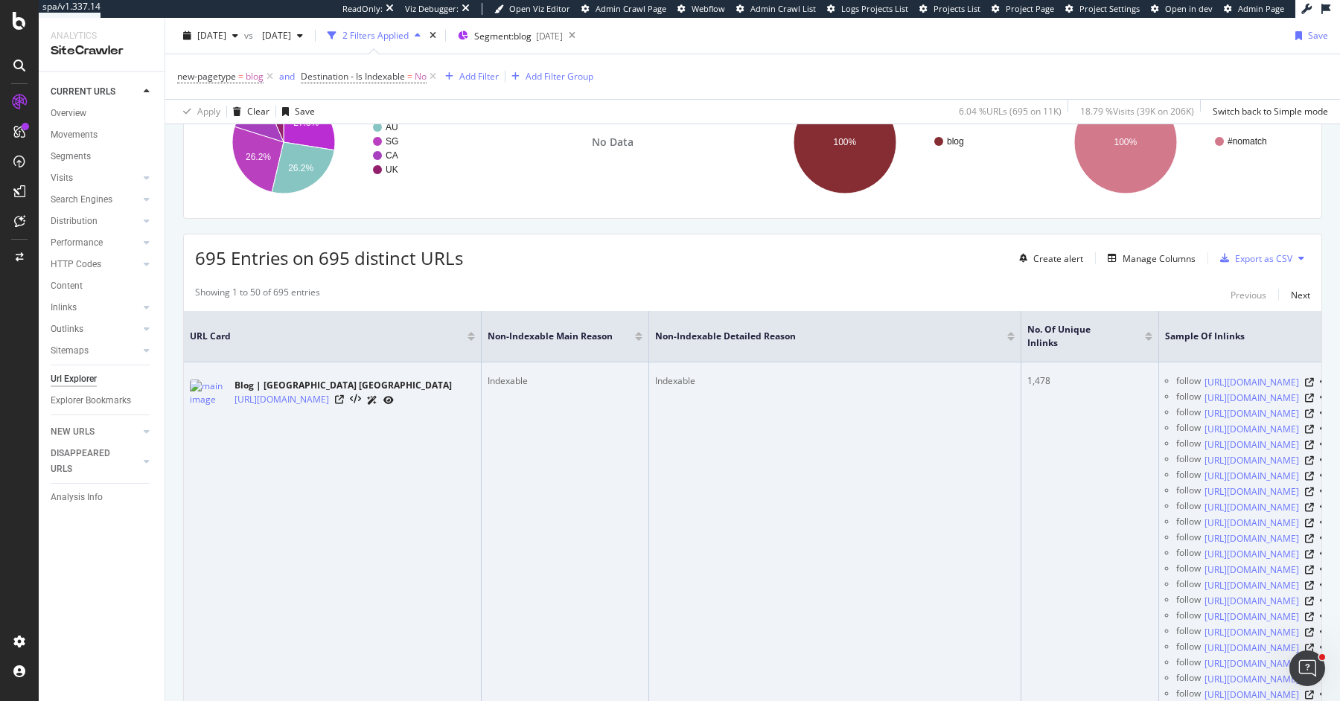
scroll to position [157, 0]
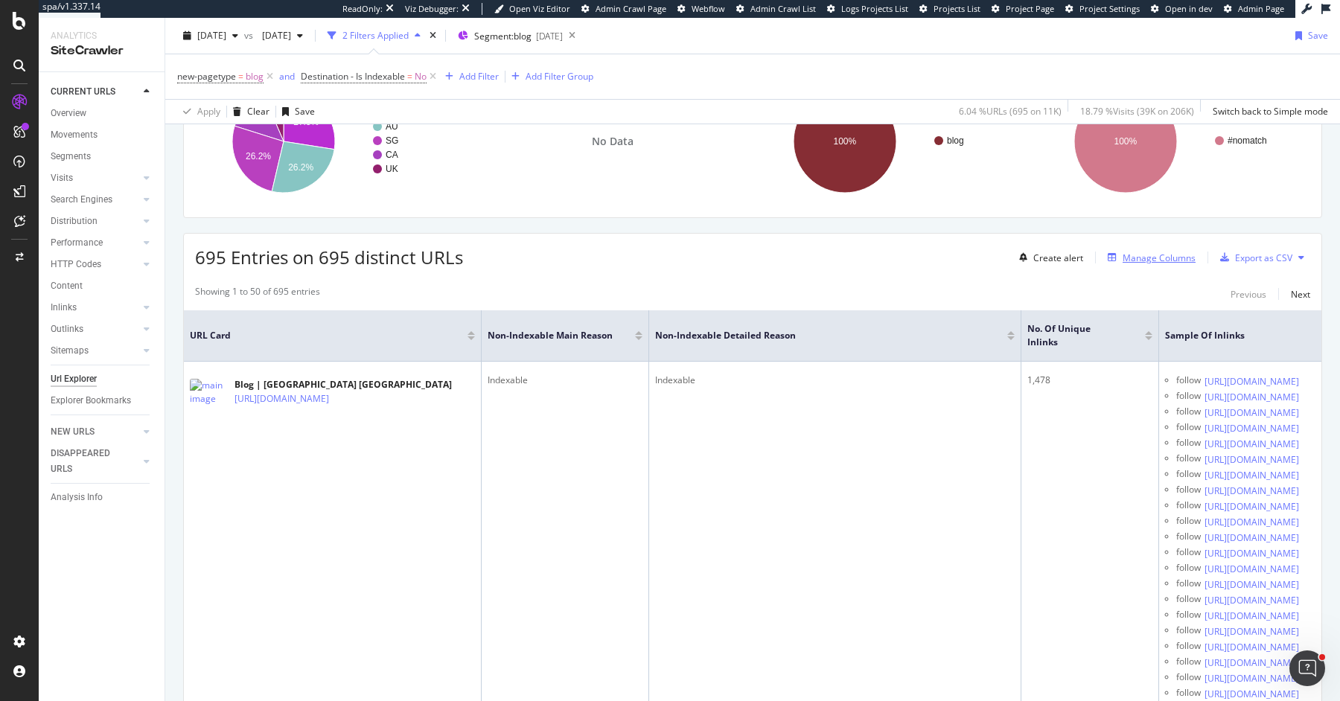
click at [1138, 256] on div "Manage Columns" at bounding box center [1159, 258] width 73 height 13
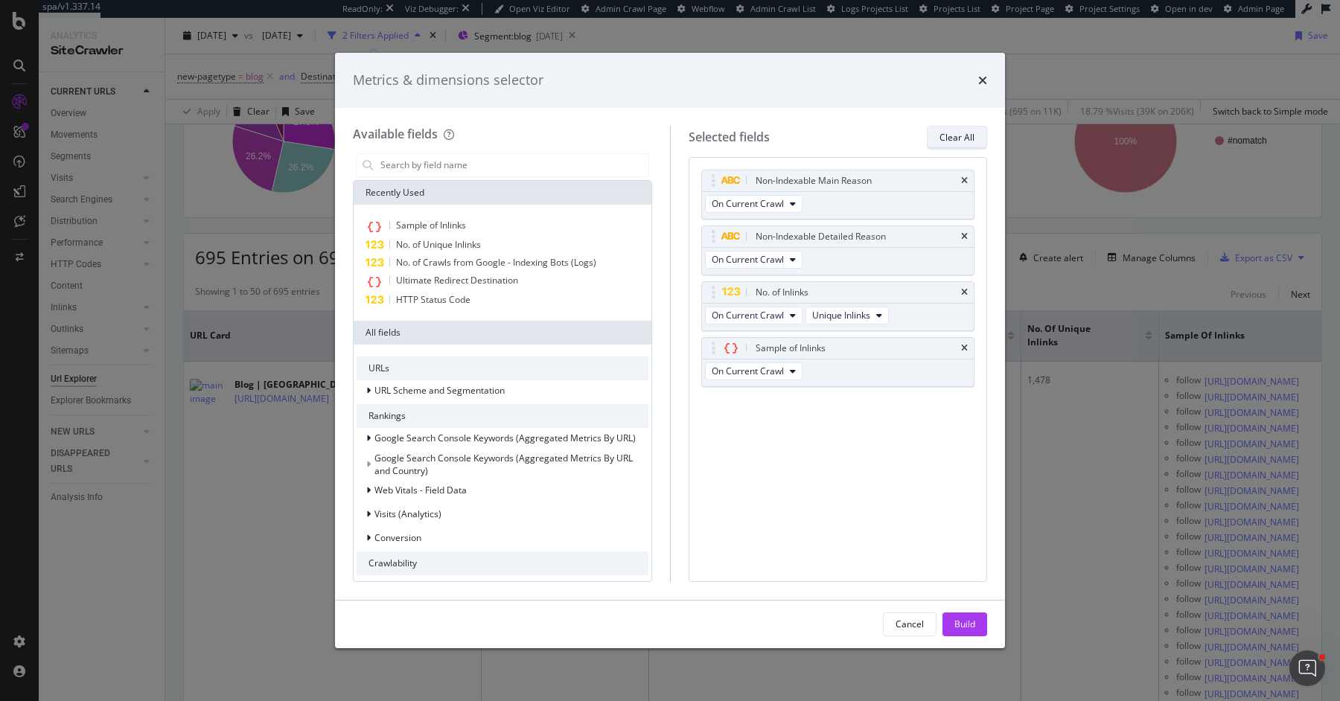
click at [957, 130] on div "Clear All" at bounding box center [957, 137] width 35 height 21
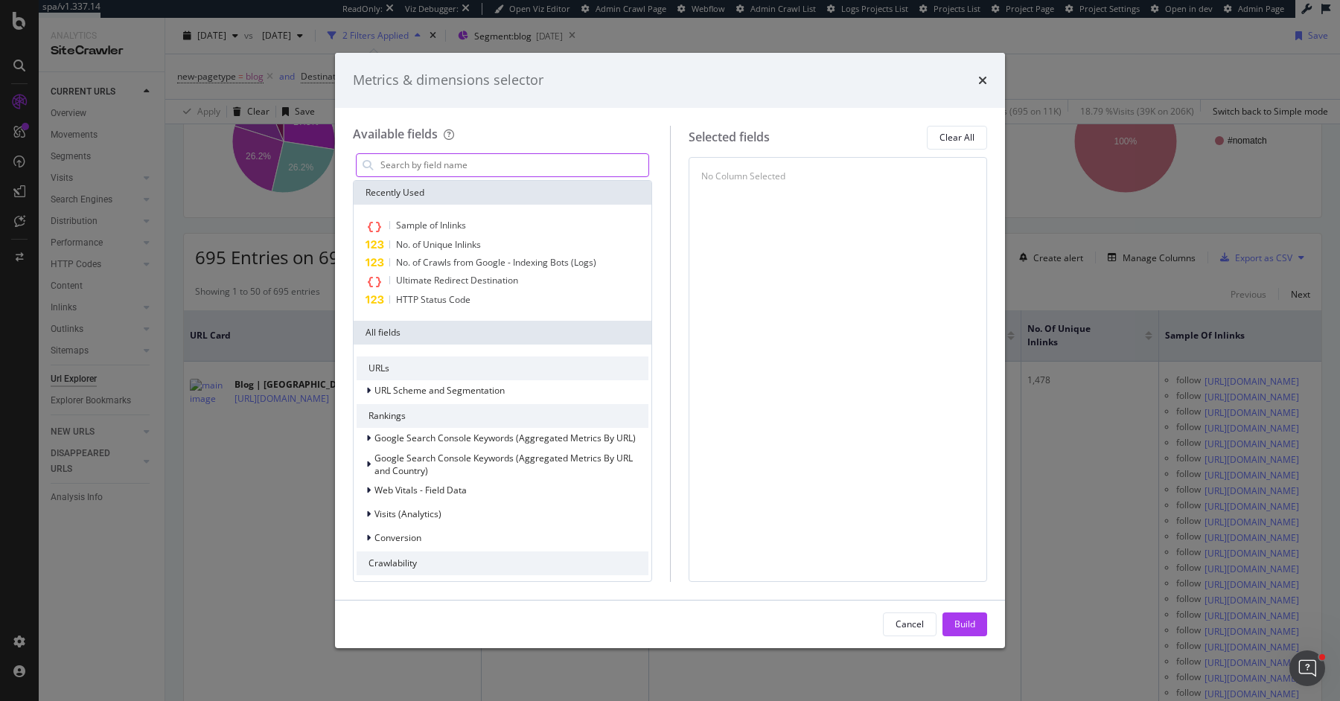
click at [495, 164] on input "modal" at bounding box center [514, 165] width 270 height 22
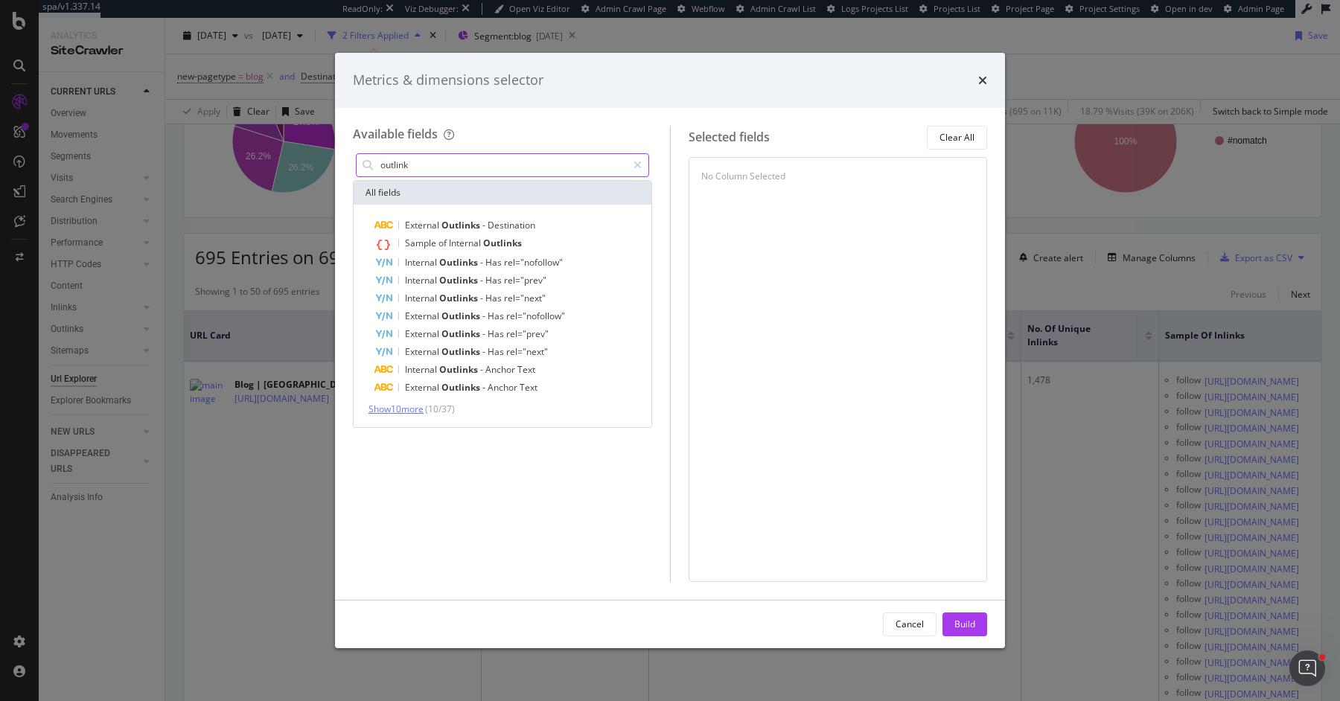
type input "outlink"
click at [413, 412] on span "Show 10 more" at bounding box center [396, 409] width 55 height 13
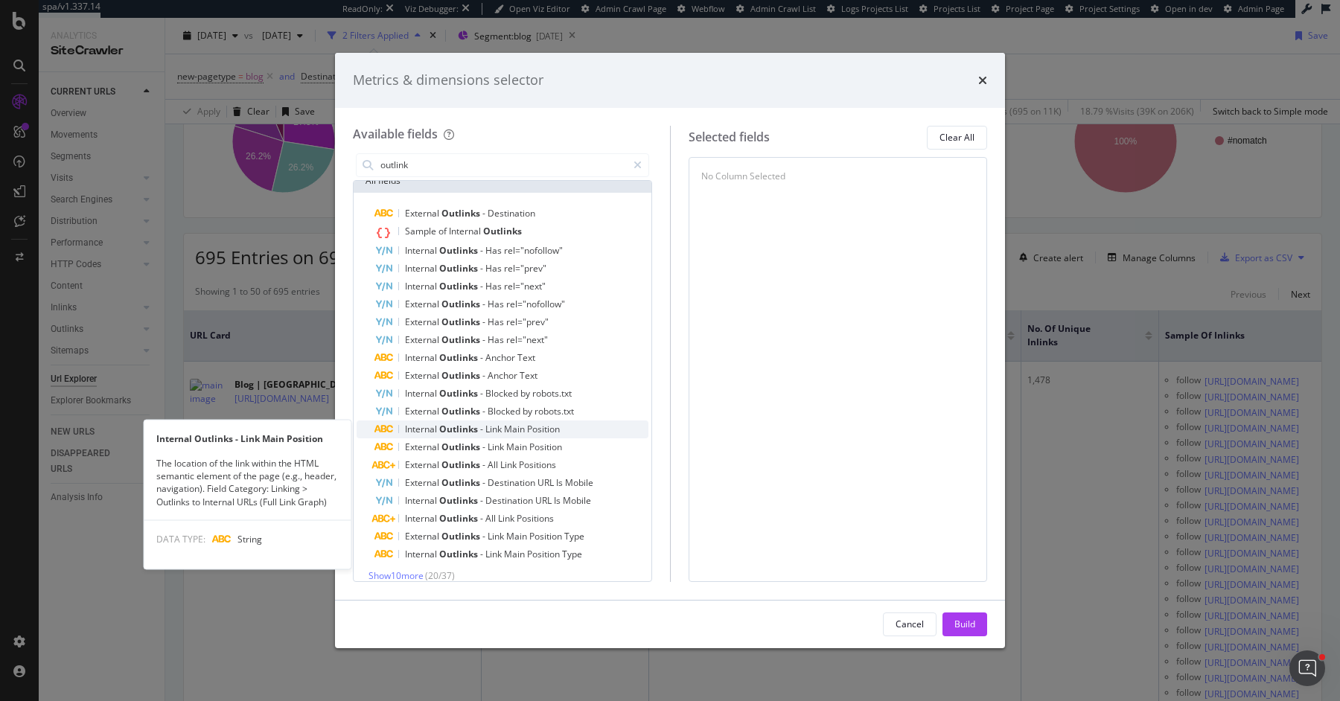
scroll to position [23, 0]
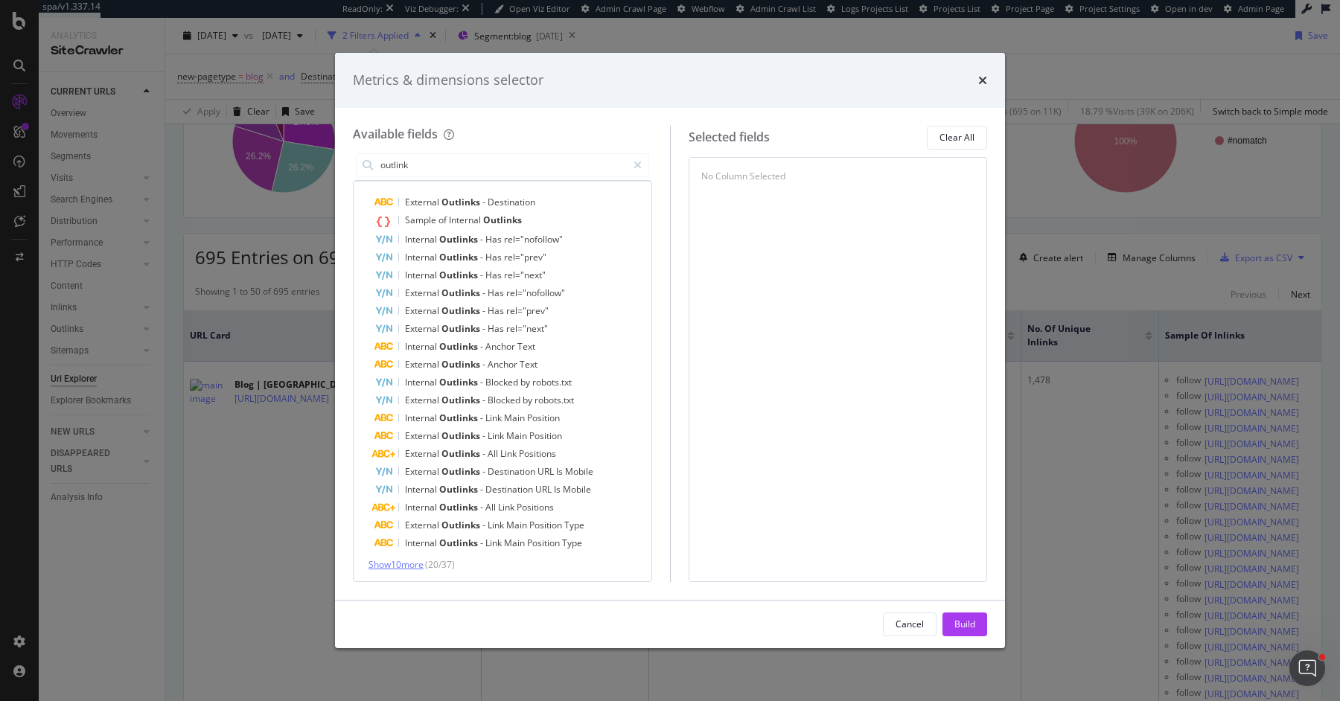
click at [384, 564] on span "Show 10 more" at bounding box center [396, 564] width 55 height 13
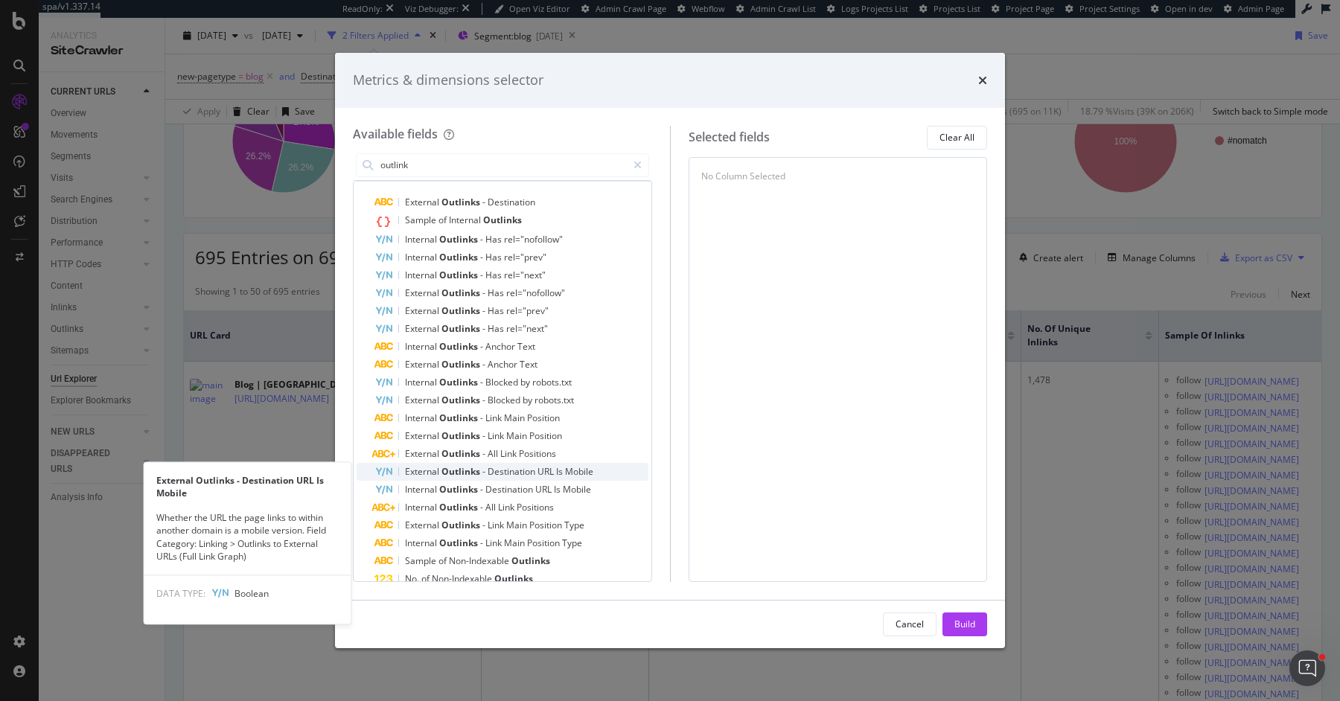
scroll to position [202, 0]
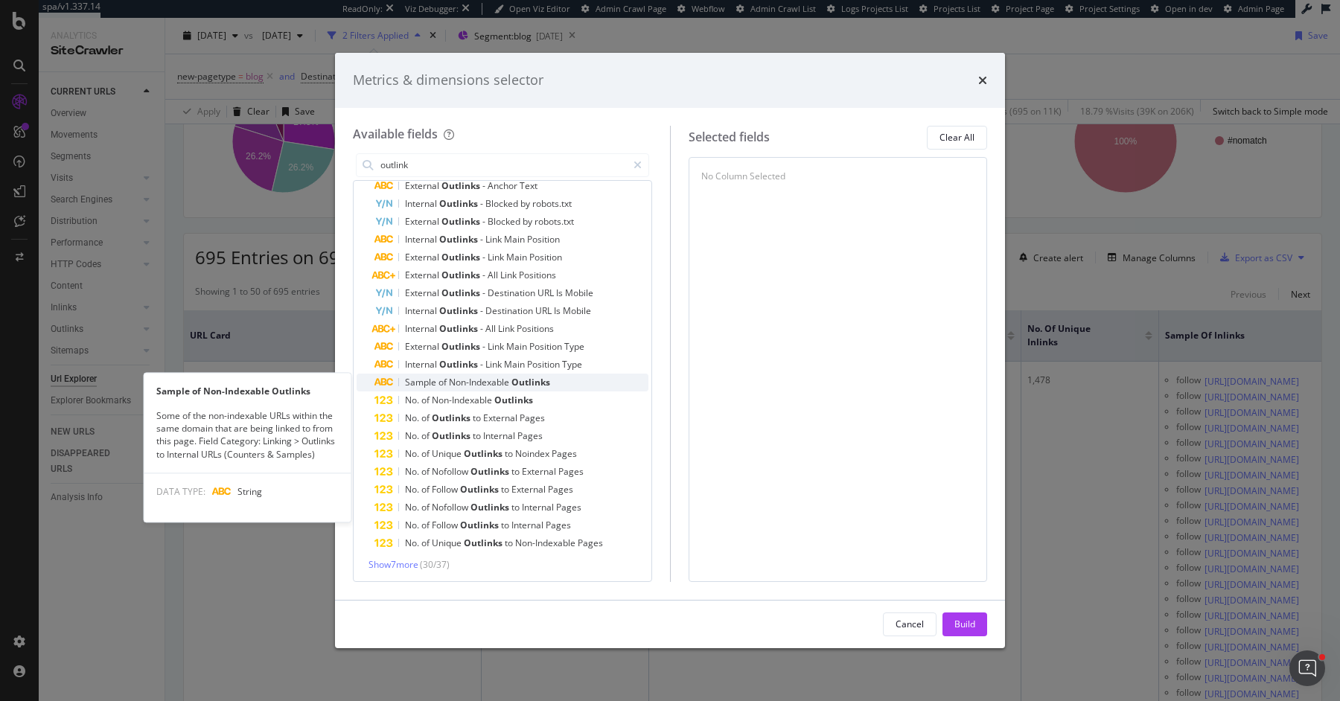
click at [514, 389] on div "Sample of Non-Indexable Outlinks" at bounding box center [511, 383] width 274 height 18
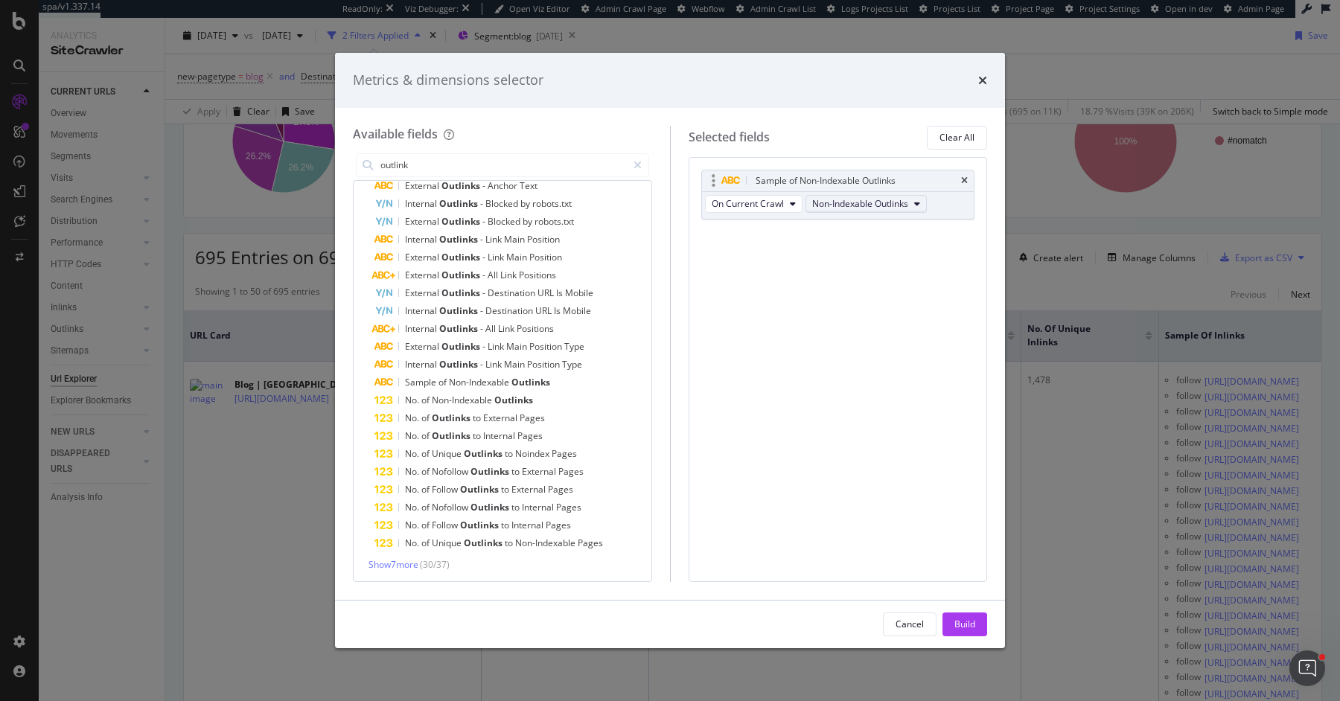
click at [871, 201] on span "Non-Indexable Outlinks" at bounding box center [860, 203] width 96 height 13
click at [806, 462] on div "Sample of Non-Indexable Outlinks On Current Crawl Non-Indexable Outlinks You ca…" at bounding box center [838, 369] width 299 height 425
click at [965, 627] on div "Build" at bounding box center [964, 624] width 21 height 13
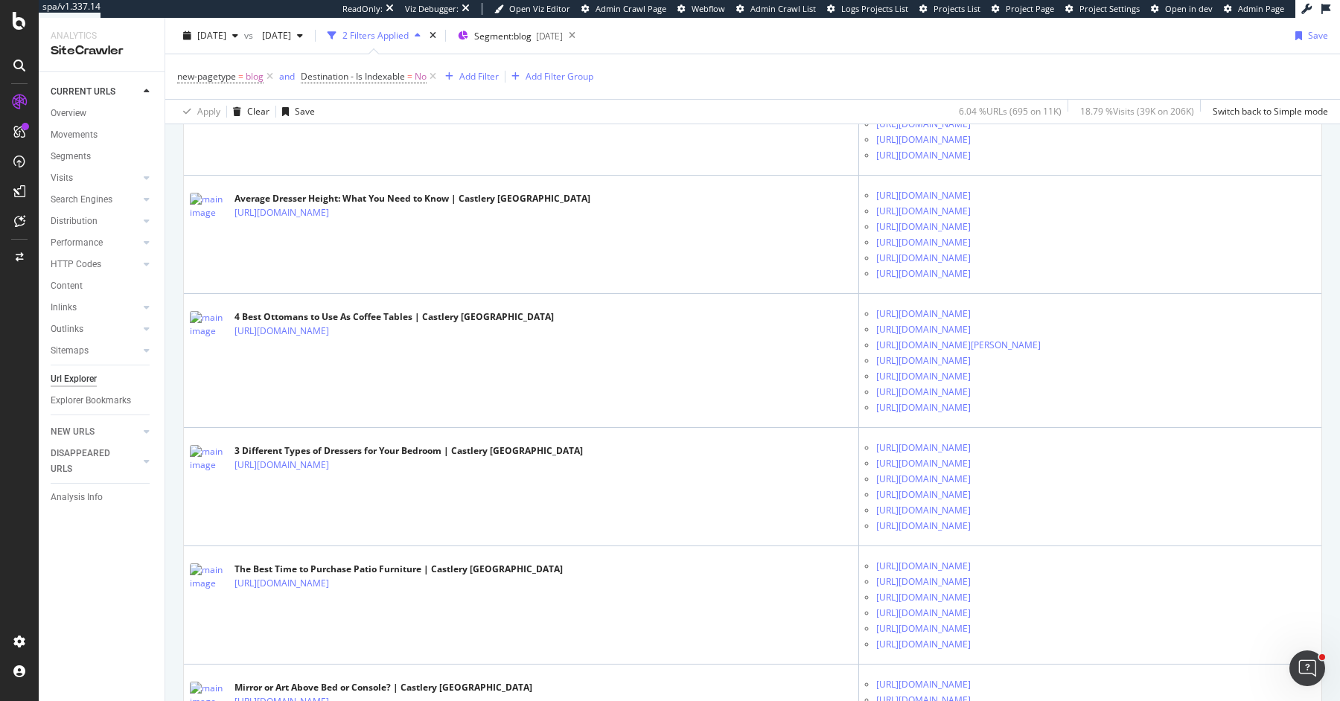
scroll to position [4172, 0]
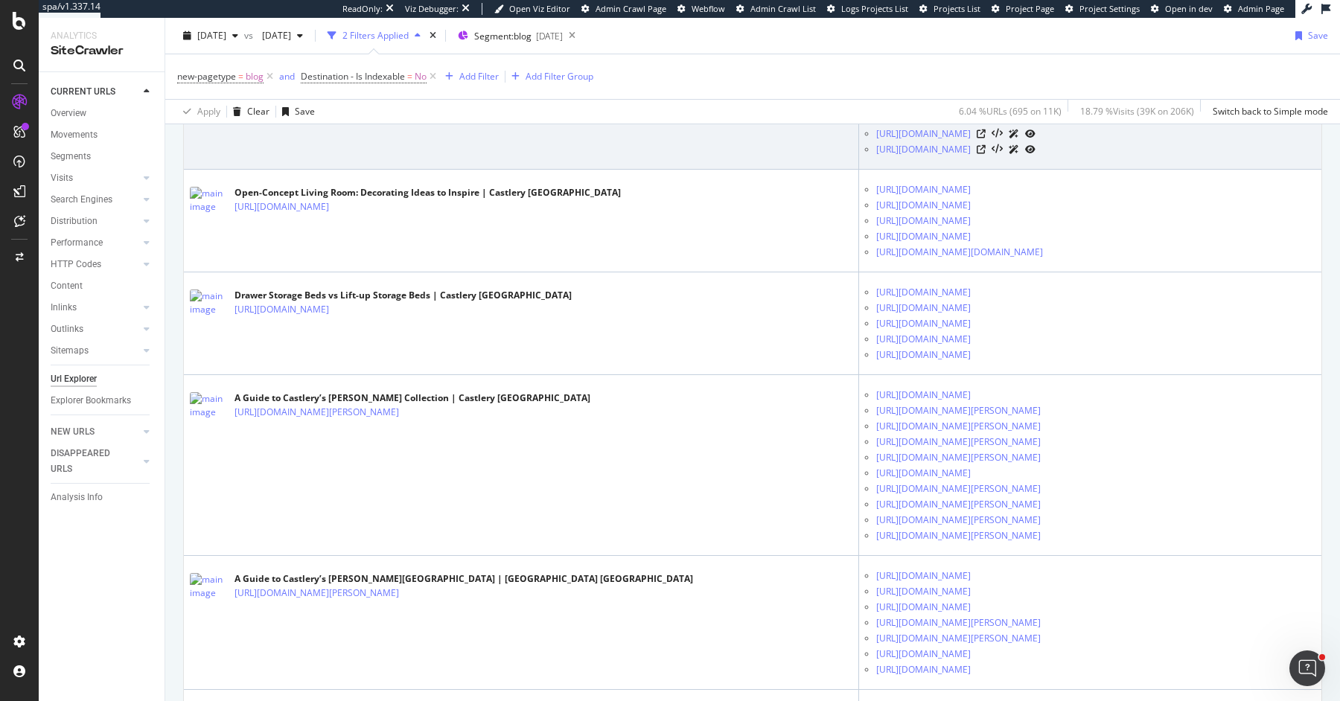
click at [344, 62] on icon at bounding box center [339, 57] width 9 height 9
click at [1047, 45] on icon at bounding box center [1051, 40] width 9 height 9
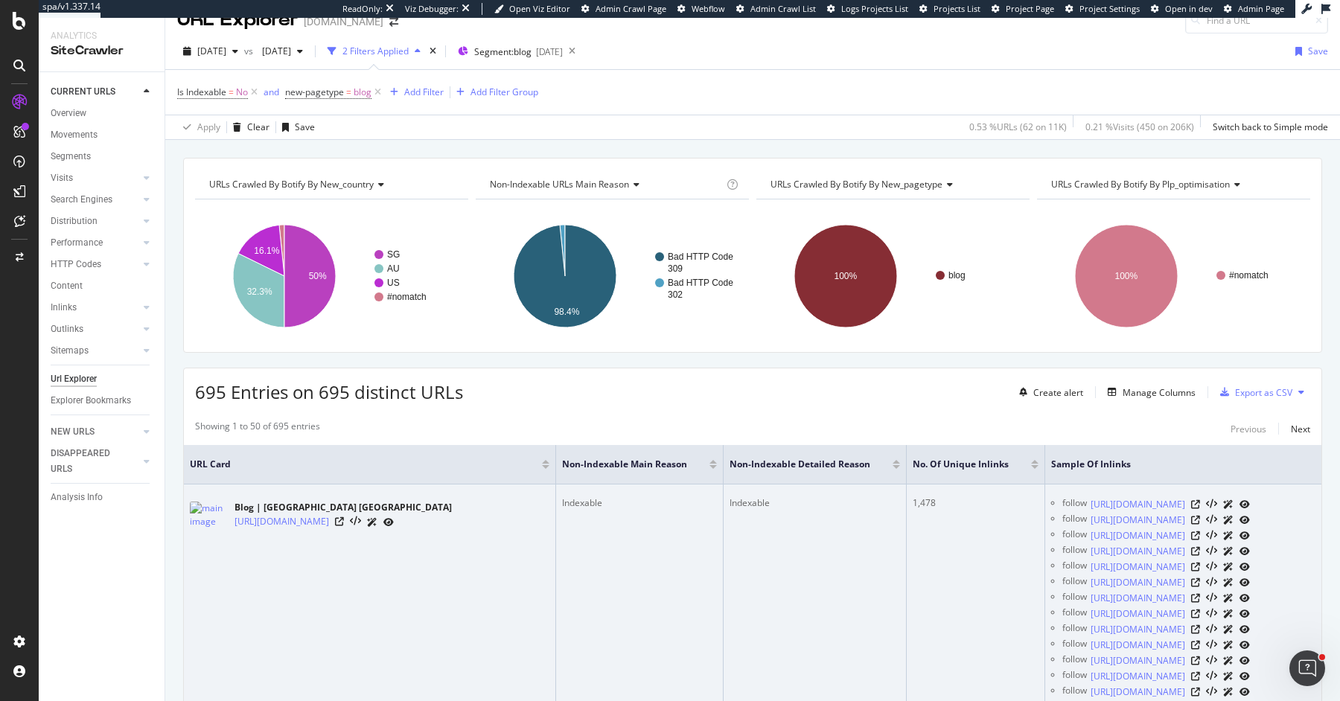
scroll to position [573, 0]
